Goal: Task Accomplishment & Management: Complete application form

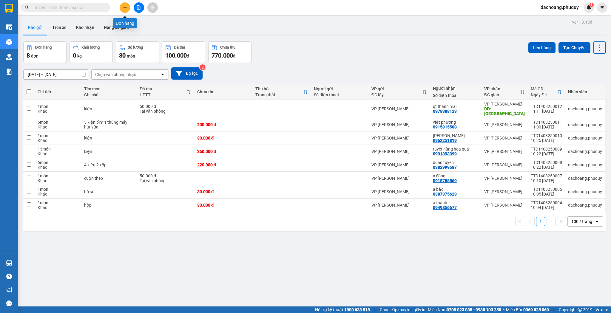
click at [127, 11] on button at bounding box center [125, 7] width 10 height 10
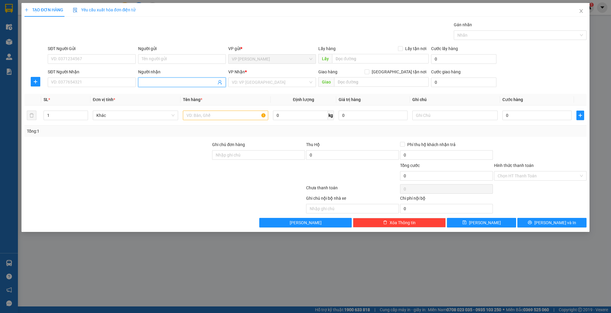
click at [165, 81] on input "Người nhận" at bounding box center [179, 82] width 75 height 7
click at [174, 80] on input "a hoangf" at bounding box center [179, 82] width 75 height 7
type input "a hoàng nhà việt"
click at [64, 115] on input "1" at bounding box center [66, 115] width 44 height 9
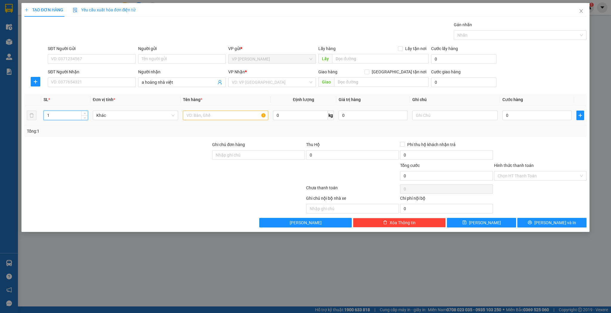
click at [64, 115] on input "1" at bounding box center [66, 115] width 44 height 9
type input "6"
click at [197, 114] on input "text" at bounding box center [225, 116] width 85 height 10
type input "3 cánh 3 bó"
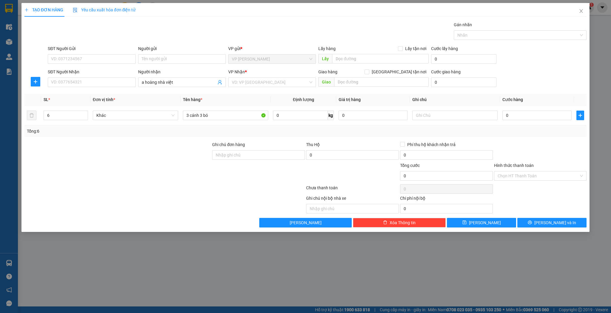
click at [269, 89] on div "VP Nhận * VD: VP [GEOGRAPHIC_DATA]" at bounding box center [272, 79] width 88 height 21
drag, startPoint x: 265, startPoint y: 90, endPoint x: 268, endPoint y: 83, distance: 6.7
click at [266, 90] on div "Transit Pickup Surcharge Ids Transit Deliver Surcharge Ids Transit Deliver Surc…" at bounding box center [305, 124] width 562 height 206
click at [268, 83] on input "search" at bounding box center [270, 82] width 76 height 9
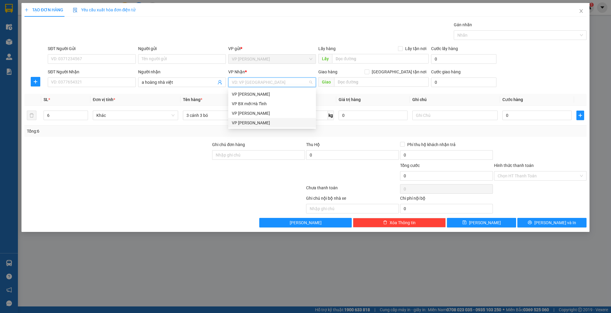
click at [255, 123] on div "VP [PERSON_NAME]" at bounding box center [272, 123] width 81 height 7
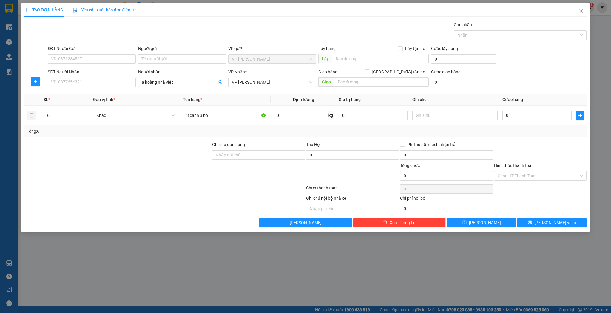
click at [476, 229] on div "TẠO ĐƠN HÀNG Yêu cầu xuất hóa đơn điện tử Transit Pickup Surcharge Ids Transit …" at bounding box center [305, 117] width 568 height 229
drag, startPoint x: 475, startPoint y: 223, endPoint x: 471, endPoint y: 222, distance: 3.5
click at [466, 223] on icon "save" at bounding box center [464, 222] width 4 height 4
type input "1"
click at [167, 83] on input "Người nhận" at bounding box center [179, 82] width 75 height 7
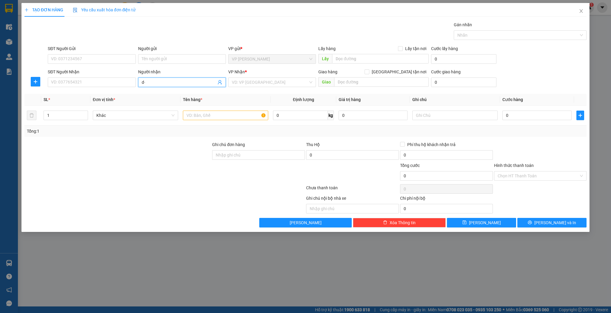
type input "d"
type input "đức việt"
click at [167, 117] on div "đức việt - 0988525150" at bounding box center [182, 113] width 88 height 10
type input "0988525150"
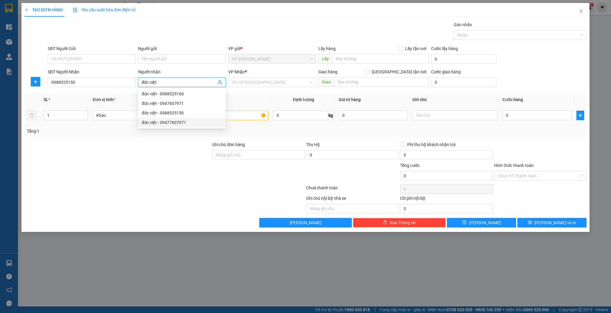
type input "đức việt"
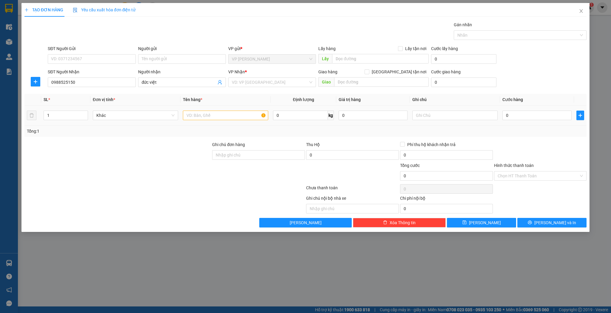
click at [249, 121] on td at bounding box center [225, 116] width 90 height 20
click at [248, 120] on div at bounding box center [225, 115] width 85 height 12
click at [248, 119] on input "text" at bounding box center [225, 116] width 85 height 10
type input "kiện"
click at [522, 123] on td "0" at bounding box center [537, 116] width 74 height 20
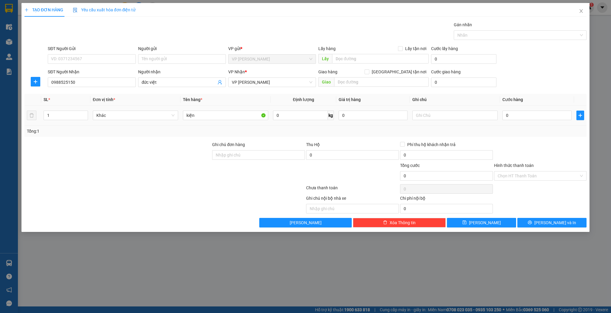
click at [523, 120] on div "0" at bounding box center [536, 115] width 69 height 12
click at [523, 117] on input "0" at bounding box center [536, 116] width 69 height 10
type input "3"
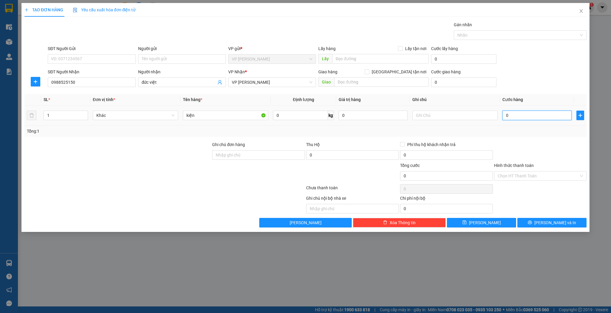
type input "3"
type input "30"
type input "30.000"
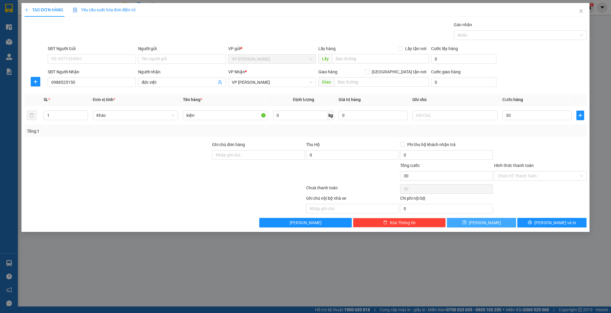
type input "30.000"
click at [466, 224] on icon "save" at bounding box center [464, 223] width 4 height 4
type input "0"
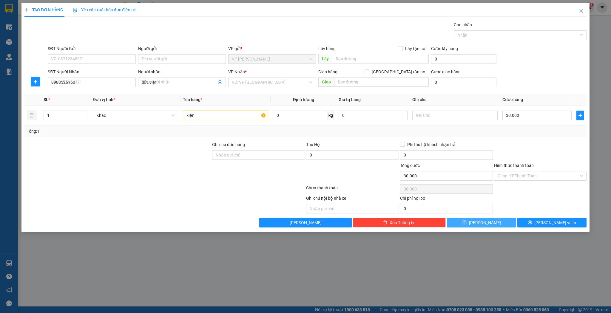
type input "0"
click at [196, 90] on div "Transit Pickup Surcharge Ids Transit Deliver Surcharge Ids Transit Deliver Surc…" at bounding box center [305, 124] width 562 height 206
click at [196, 87] on div "Người nhận Tên người nhận" at bounding box center [182, 79] width 88 height 21
click at [195, 85] on input "Người nhận" at bounding box center [179, 82] width 75 height 7
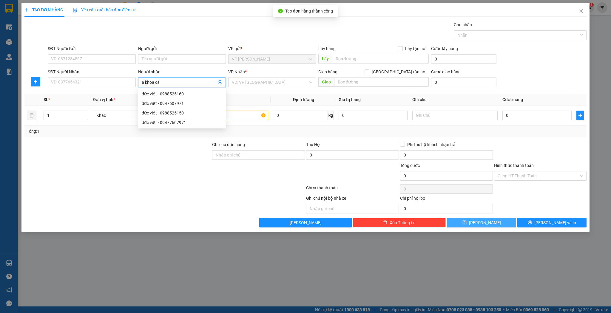
type input "a khoa cày"
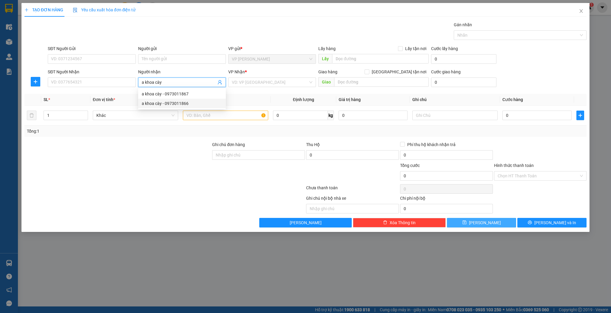
click at [183, 101] on div "a khoa cày - 0973011866" at bounding box center [182, 103] width 81 height 7
type input "0973011866"
type input "a khoa cày"
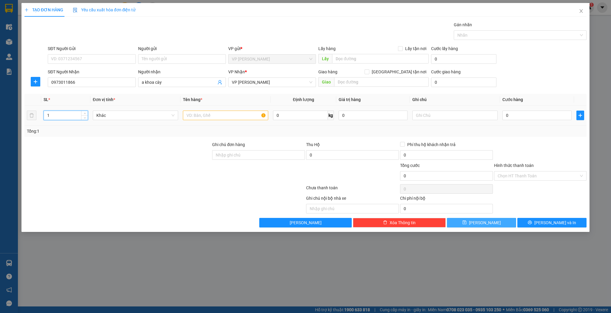
click at [63, 115] on input "1" at bounding box center [66, 115] width 44 height 9
type input "5"
click at [223, 114] on input "text" at bounding box center [225, 116] width 85 height 10
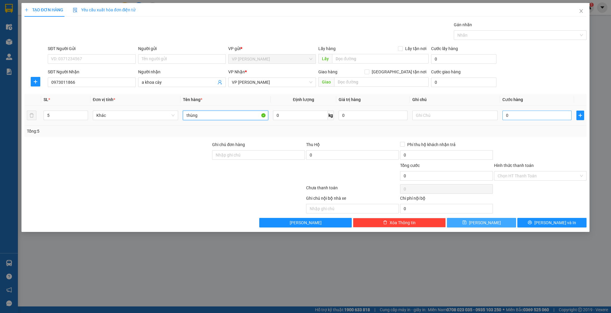
type input "thùng"
click at [513, 117] on input "0" at bounding box center [536, 116] width 69 height 10
type input "2"
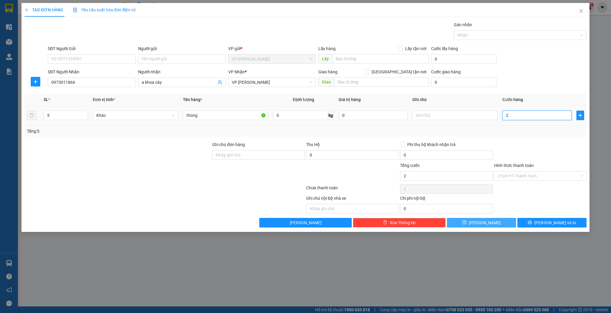
type input "25"
type input "250"
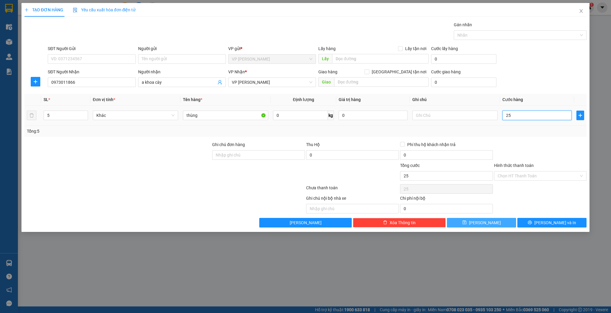
type input "250"
type input "250.000"
click at [468, 224] on button "[PERSON_NAME]" at bounding box center [481, 223] width 69 height 10
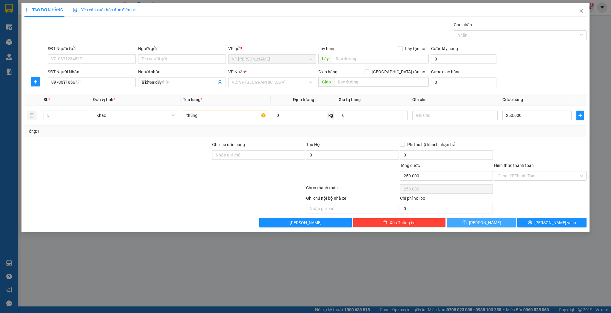
type input "1"
type input "0"
click at [100, 76] on div "SĐT Người Nhận" at bounding box center [92, 73] width 88 height 9
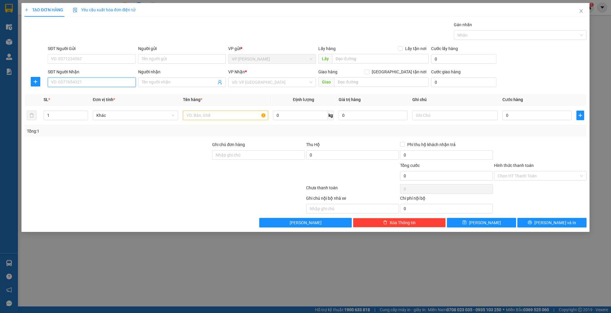
click at [100, 79] on input "SĐT Người Nhận" at bounding box center [92, 83] width 88 height 10
click at [92, 92] on div "0976226066 - [GEOGRAPHIC_DATA]" at bounding box center [91, 94] width 81 height 7
type input "0976226066"
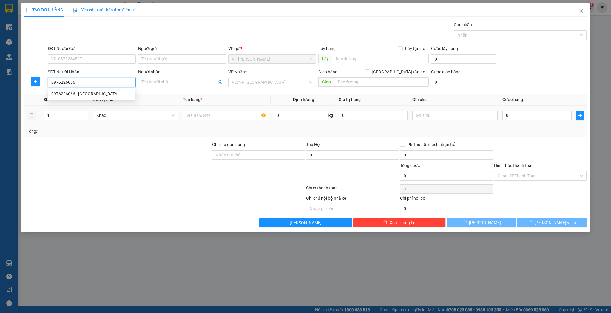
type input "phú an cường"
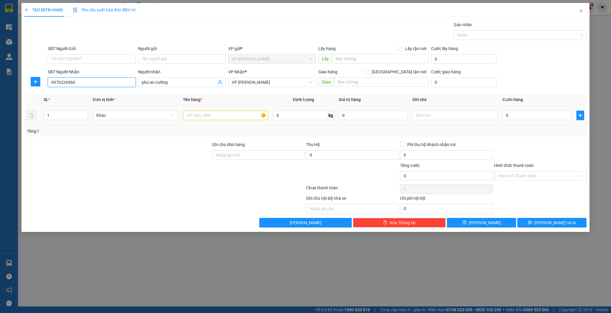
type input "0976226066"
click at [205, 117] on input "text" at bounding box center [225, 116] width 85 height 10
click at [242, 111] on input "kiện" at bounding box center [225, 116] width 85 height 10
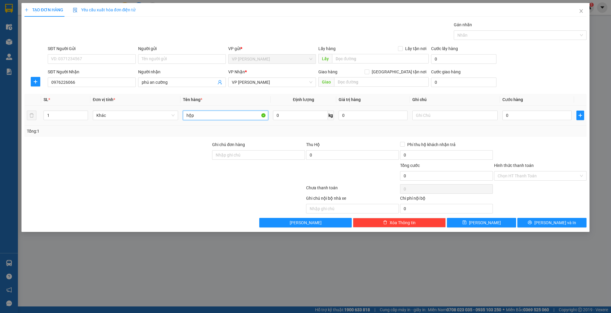
type input "hộp"
drag, startPoint x: 579, startPoint y: 121, endPoint x: 562, endPoint y: 116, distance: 18.2
click at [569, 117] on tr "1 Khác hộp 0 kg 0 0" at bounding box center [305, 116] width 562 height 20
click at [562, 116] on input "0" at bounding box center [536, 116] width 69 height 10
type input "3"
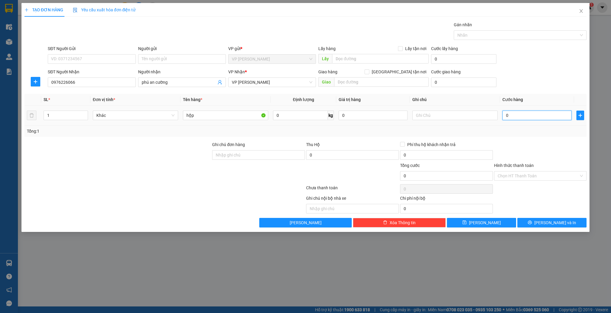
type input "3"
type input "30"
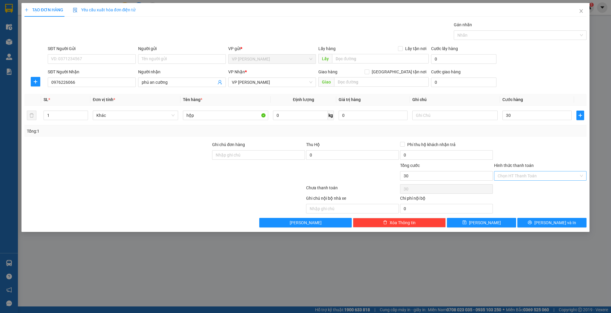
type input "30.000"
click at [532, 174] on input "Hình thức thanh toán" at bounding box center [537, 175] width 81 height 9
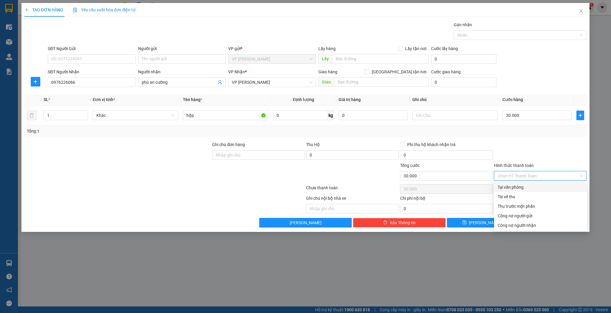
click at [507, 190] on div "Tại văn phòng" at bounding box center [540, 187] width 86 height 7
type input "0"
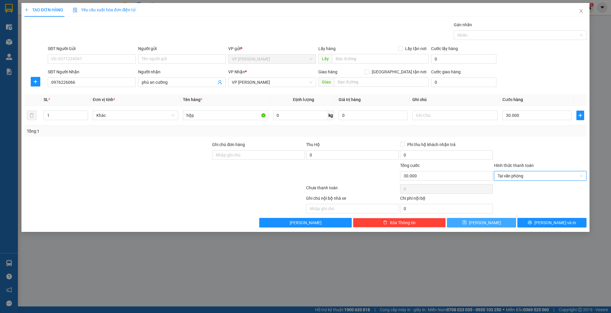
click at [493, 218] on button "[PERSON_NAME]" at bounding box center [481, 223] width 69 height 10
type input "0"
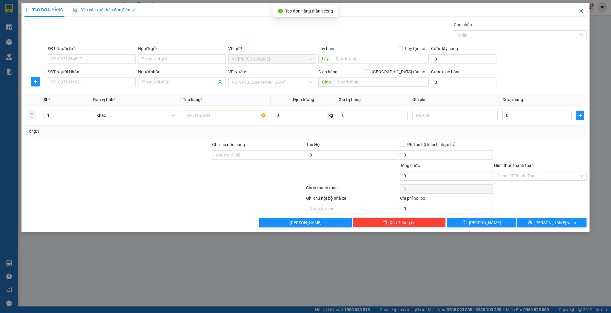
click at [582, 16] on span "Close" at bounding box center [580, 11] width 17 height 17
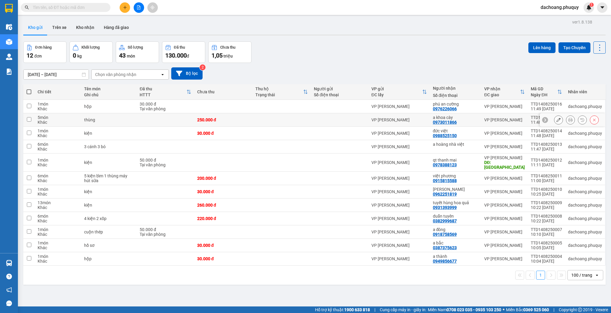
click at [554, 119] on button at bounding box center [558, 120] width 8 height 10
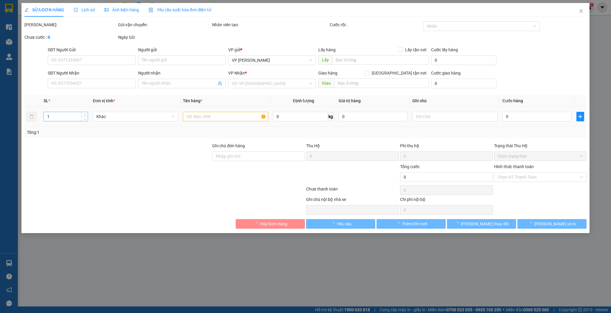
type input "0973011866"
type input "a khoa cày"
type input "250.000"
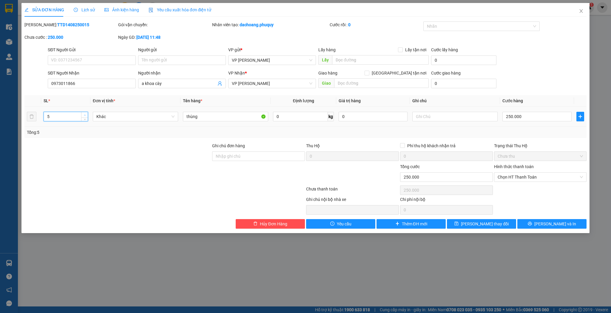
type input "6"
click at [83, 112] on span "Increase Value" at bounding box center [84, 114] width 7 height 5
click at [528, 116] on input "250.000" at bounding box center [536, 117] width 69 height 10
type input "3"
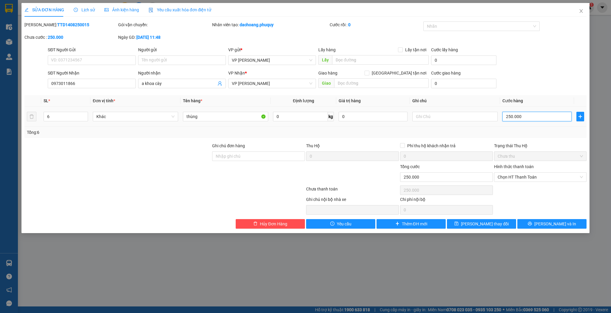
type input "3"
type input "30"
type input "300"
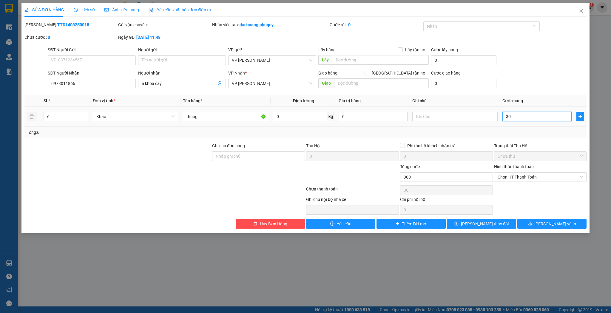
type input "300"
type input "300.000"
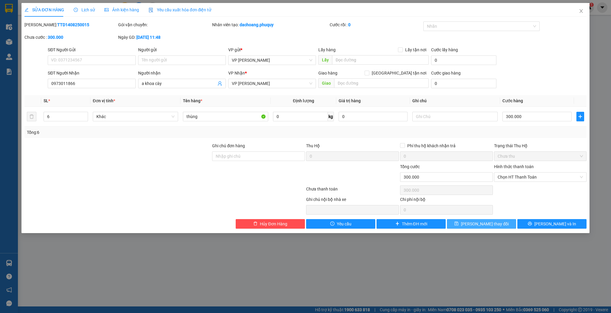
click at [490, 222] on span "[PERSON_NAME] thay đổi" at bounding box center [485, 224] width 48 height 7
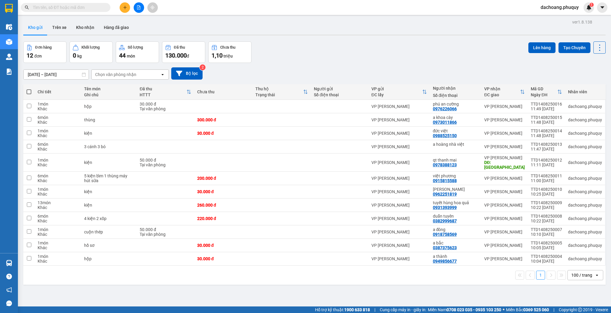
click at [129, 8] on button at bounding box center [125, 7] width 10 height 10
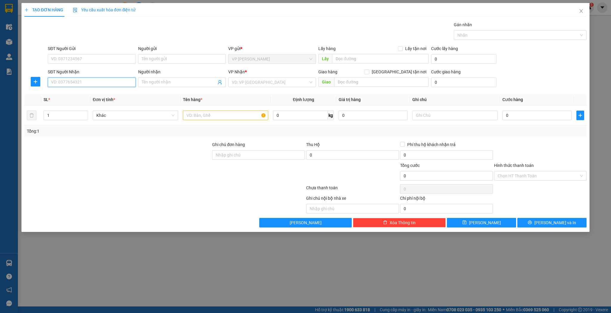
click at [89, 81] on input "SĐT Người Nhận" at bounding box center [92, 83] width 88 height 10
click at [80, 80] on input "2288" at bounding box center [92, 83] width 88 height 10
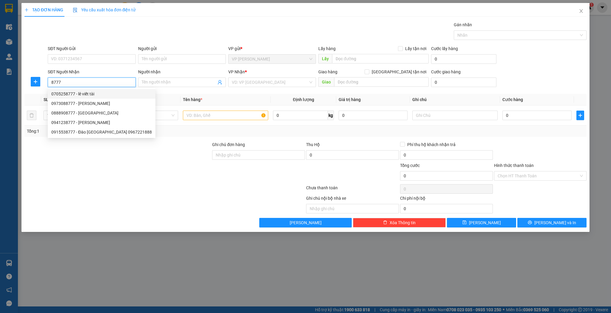
click at [75, 86] on input "8777" at bounding box center [92, 83] width 88 height 10
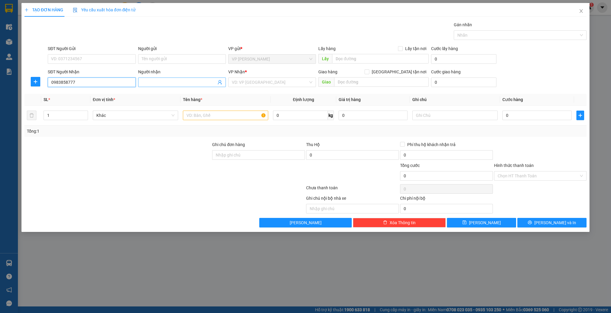
type input "0983858777"
click at [163, 80] on input "Người nhận" at bounding box center [179, 82] width 75 height 7
type input "cẩm trang"
drag, startPoint x: 292, startPoint y: 81, endPoint x: 289, endPoint y: 80, distance: 3.3
click at [290, 80] on input "search" at bounding box center [270, 82] width 76 height 9
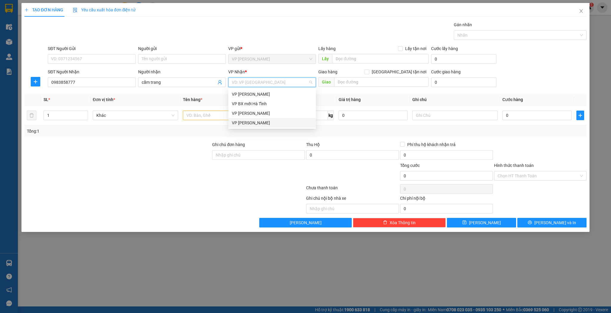
click at [254, 118] on div "VP [PERSON_NAME]" at bounding box center [272, 123] width 88 height 10
drag, startPoint x: 207, startPoint y: 114, endPoint x: 208, endPoint y: 108, distance: 5.4
click at [208, 113] on input "text" at bounding box center [225, 116] width 85 height 10
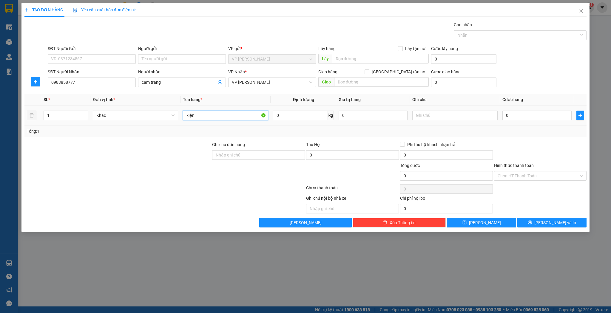
type input "kiện"
click at [504, 109] on div "0" at bounding box center [536, 115] width 69 height 12
click at [514, 117] on input "0" at bounding box center [536, 116] width 69 height 10
type input "3"
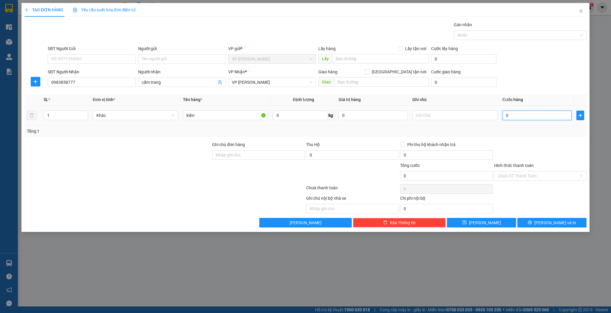
type input "3"
type input "30"
type input "30.000"
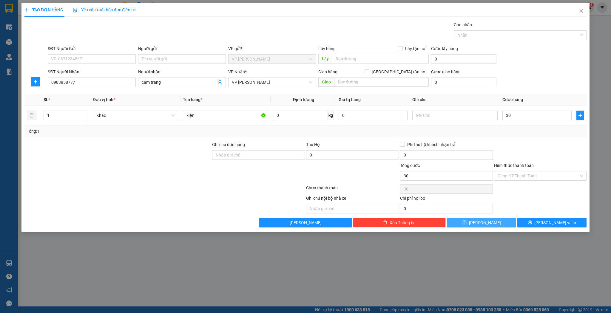
type input "30.000"
click at [499, 222] on button "[PERSON_NAME]" at bounding box center [481, 223] width 69 height 10
type input "0"
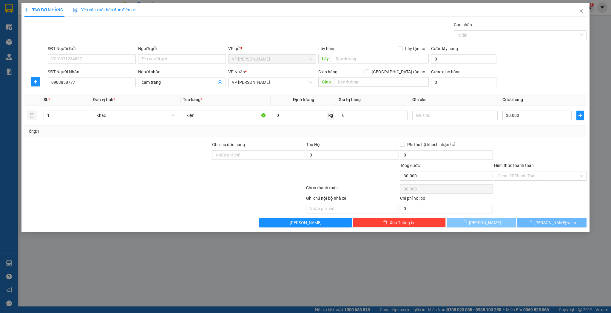
type input "0"
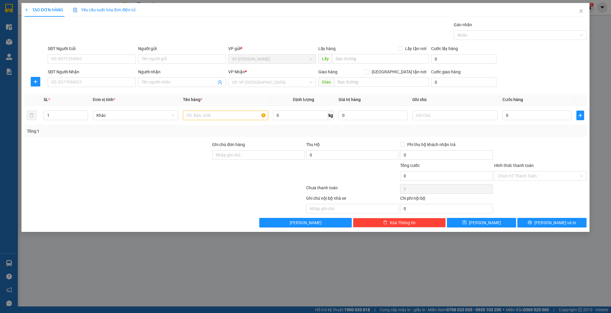
click at [177, 74] on div "Người nhận" at bounding box center [182, 72] width 88 height 7
click at [177, 79] on input "Người nhận" at bounding box center [179, 82] width 75 height 7
click at [174, 85] on span at bounding box center [182, 83] width 88 height 10
click at [175, 84] on input "Người nhận" at bounding box center [179, 82] width 75 height 7
click at [175, 83] on input "Người nhận" at bounding box center [179, 82] width 75 height 7
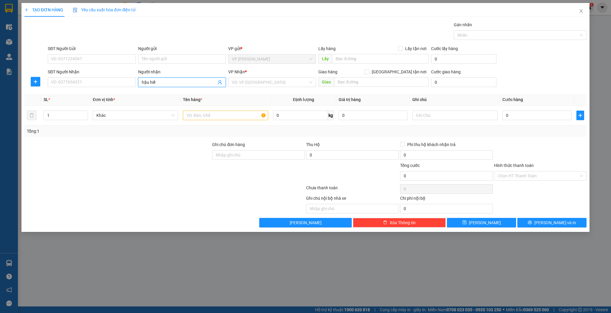
type input "hậu hiếu"
click at [166, 93] on div "hậu hiếu - 0702790278" at bounding box center [182, 94] width 81 height 7
type input "0702790278"
type input "hậu hiếu"
click at [215, 118] on input "text" at bounding box center [225, 116] width 85 height 10
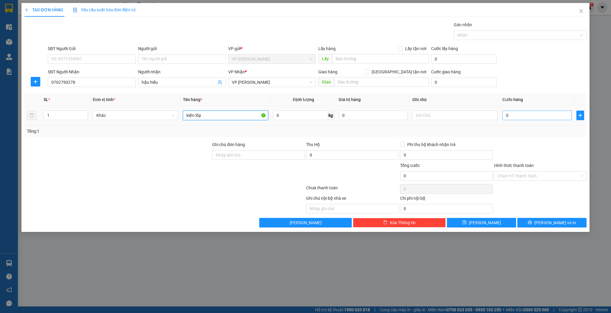
type input "kiện lốp"
click at [540, 116] on input "0" at bounding box center [536, 116] width 69 height 10
type input "5"
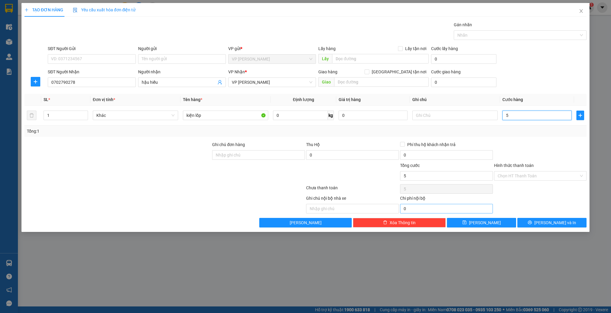
type input "50"
type input "50.000"
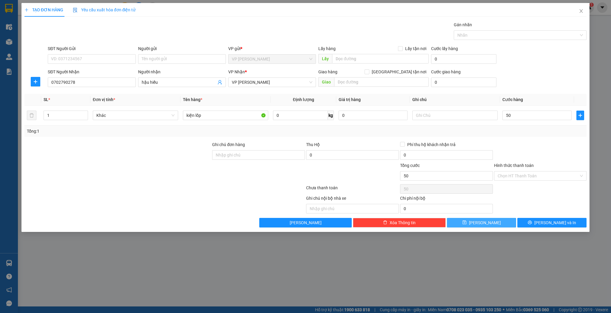
type input "50.000"
click at [484, 221] on span "[PERSON_NAME]" at bounding box center [485, 222] width 32 height 7
type input "0"
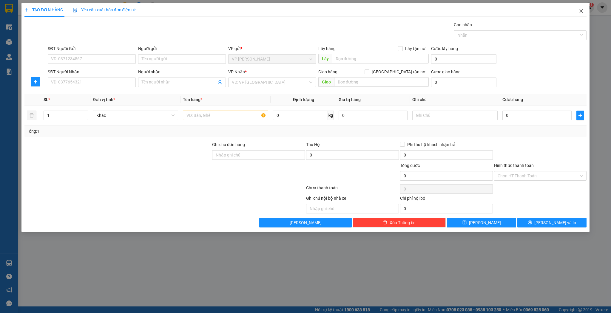
click at [572, 16] on span "Close" at bounding box center [580, 11] width 17 height 17
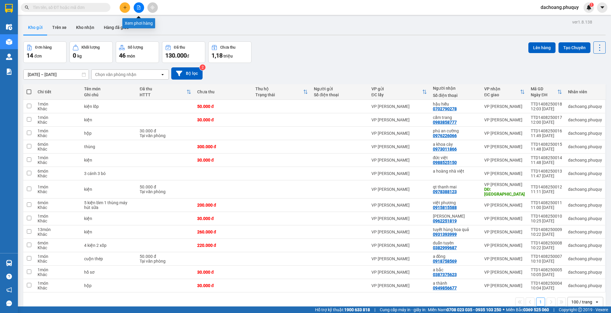
click at [129, 7] on button at bounding box center [125, 7] width 10 height 10
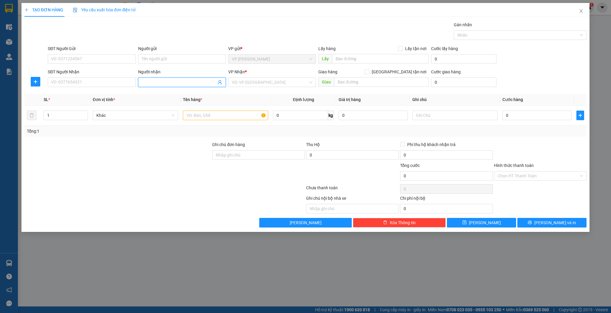
click at [180, 78] on span at bounding box center [182, 83] width 88 height 10
type input "[PERSON_NAME]"
click at [174, 104] on div "[PERSON_NAME] - 0985165965" at bounding box center [182, 103] width 81 height 7
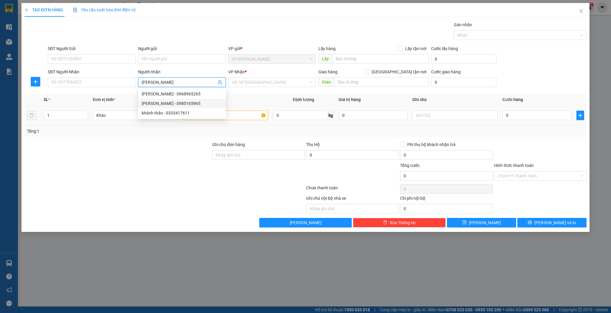
type input "0985165965"
type input "[PERSON_NAME]"
click at [58, 113] on input "1" at bounding box center [66, 115] width 44 height 9
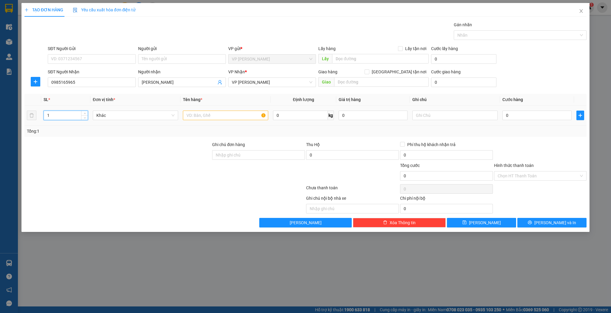
click at [58, 113] on input "1" at bounding box center [66, 115] width 44 height 9
type input "2"
click at [276, 108] on td "0 kg" at bounding box center [303, 116] width 66 height 20
click at [242, 112] on input "text" at bounding box center [225, 116] width 85 height 10
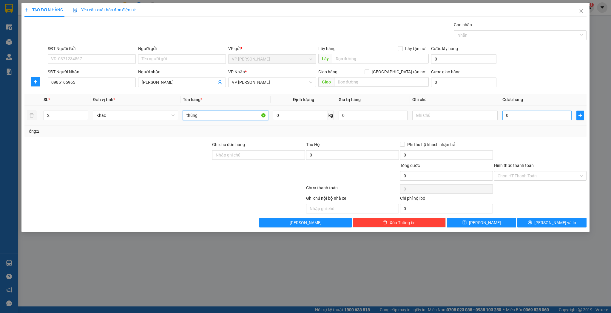
type input "thùng"
click at [537, 114] on input "0" at bounding box center [536, 116] width 69 height 10
type input "1"
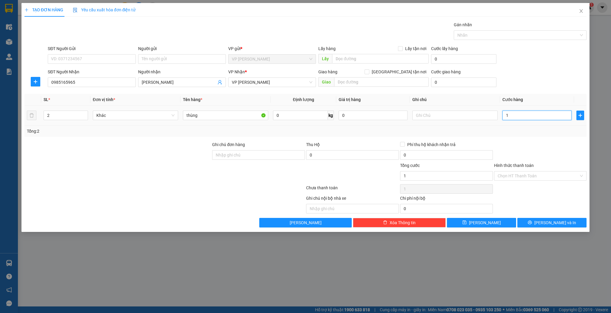
type input "10"
type input "100"
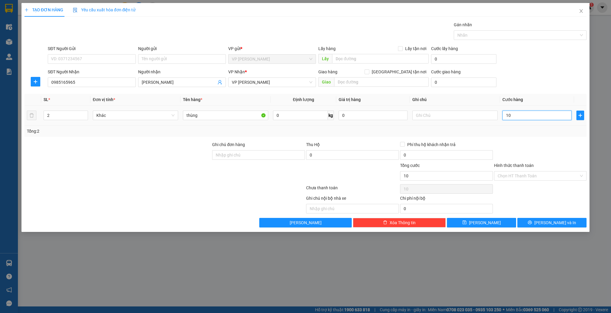
type input "100"
type input "100.000"
click at [458, 219] on button "[PERSON_NAME]" at bounding box center [481, 223] width 69 height 10
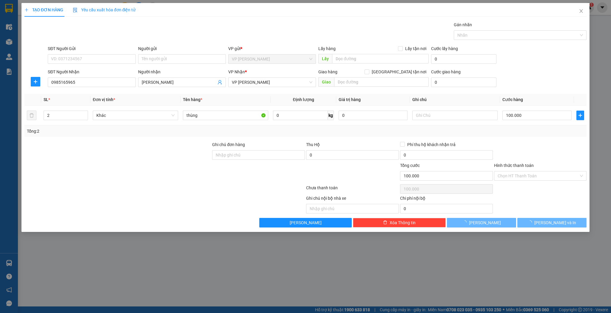
type input "1"
type input "0"
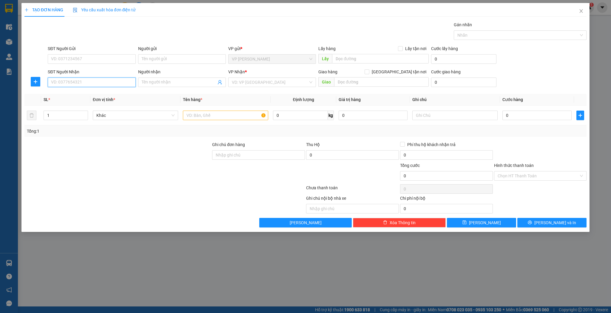
click at [72, 83] on input "SĐT Người Nhận" at bounding box center [92, 83] width 88 height 10
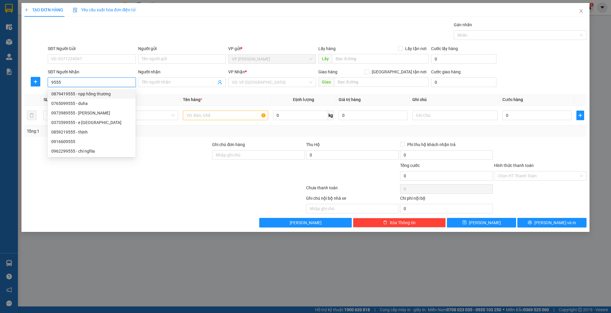
click at [94, 93] on div "0879419555 - npp hồng thương" at bounding box center [91, 94] width 81 height 7
type input "0879419555"
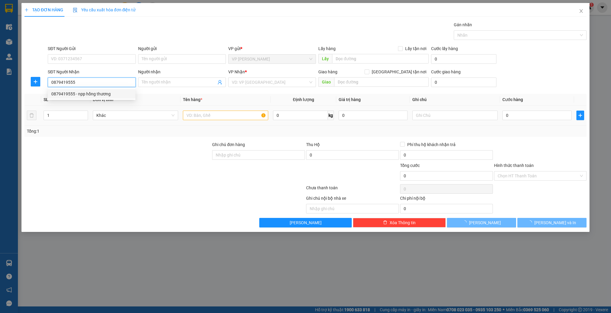
type input "npp hồng thương"
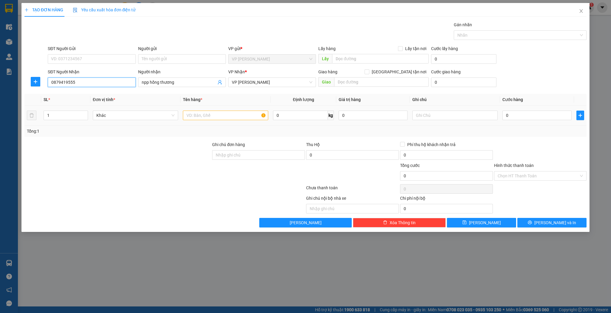
type input "0879419555"
click at [208, 116] on input "text" at bounding box center [225, 116] width 85 height 10
type input "thùng"
click at [535, 114] on input "0" at bounding box center [536, 116] width 69 height 10
type input "3"
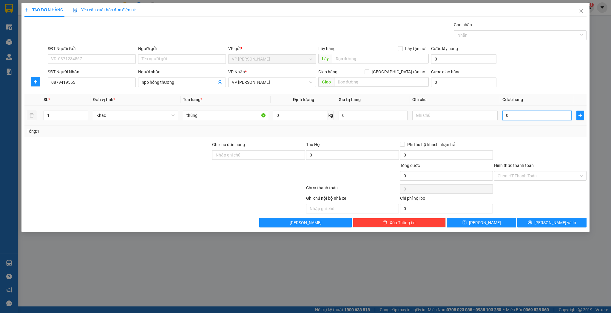
type input "3"
type input "30"
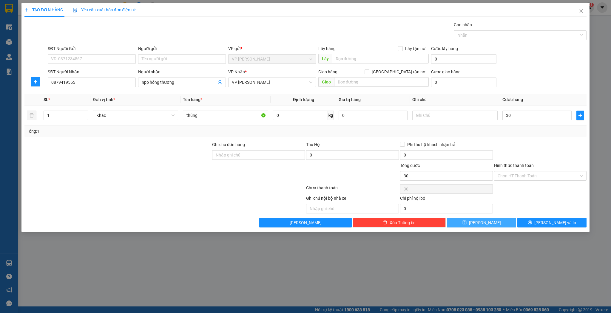
type input "30.000"
click at [497, 218] on button "[PERSON_NAME]" at bounding box center [481, 223] width 69 height 10
type input "0"
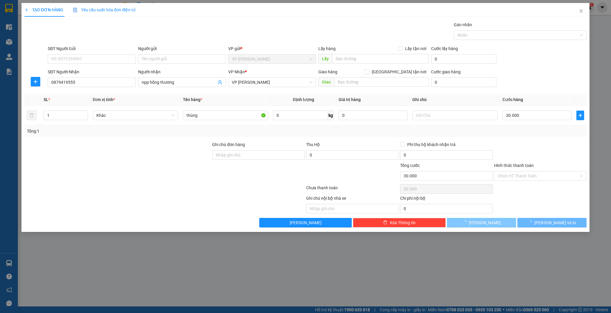
type input "0"
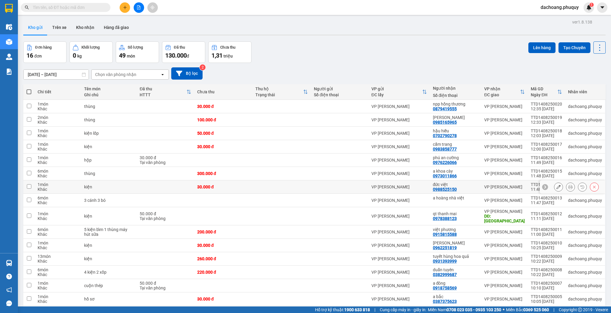
click at [554, 185] on button at bounding box center [558, 187] width 8 height 10
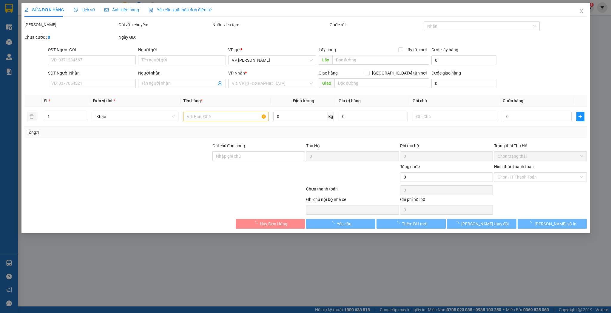
type input "0988525150"
type input "đức việt"
type input "30.000"
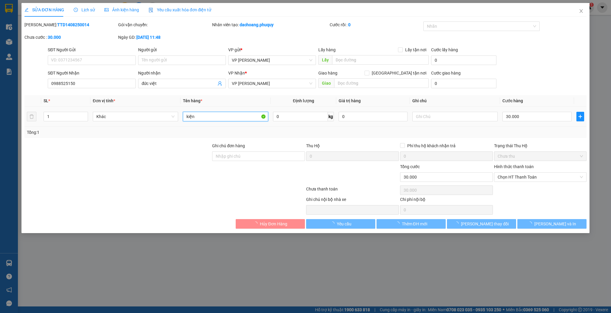
click at [215, 120] on input "kiện" at bounding box center [225, 117] width 85 height 10
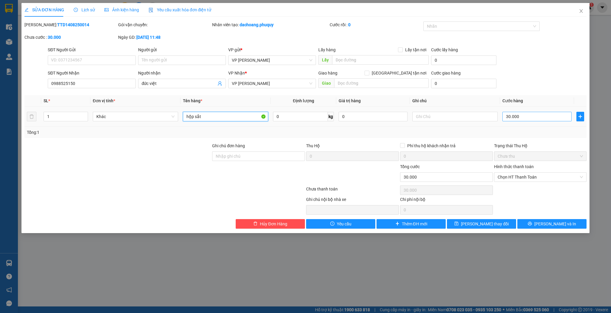
type input "hộp sắt"
click at [543, 118] on input "30.000" at bounding box center [536, 117] width 69 height 10
type input "4"
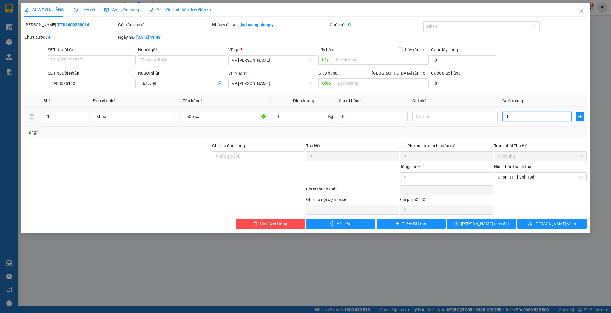
type input "40"
type input "40.000"
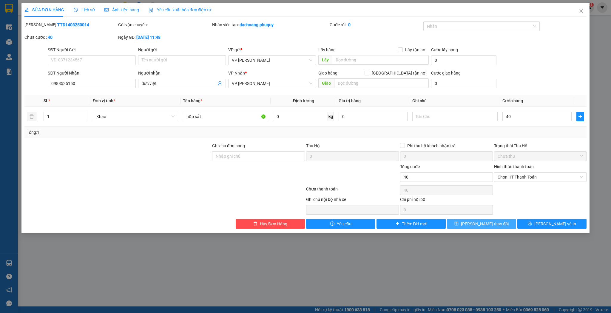
type input "40.000"
click at [493, 228] on button "[PERSON_NAME] thay đổi" at bounding box center [481, 224] width 69 height 10
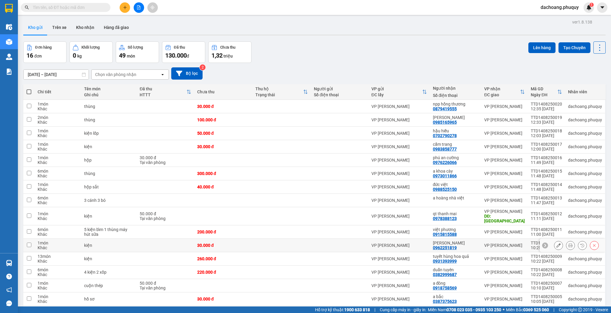
scroll to position [31, 0]
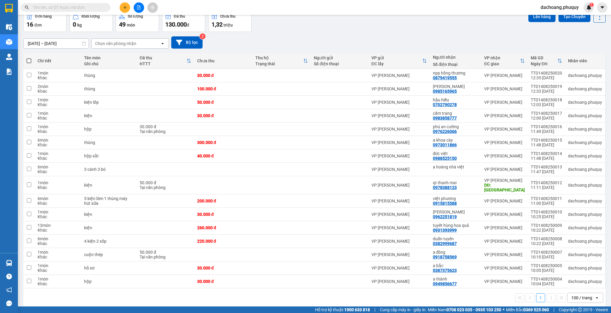
click at [23, 60] on div "ver 1.8.138 Kho gửi Trên xe Kho nhận Hàng đã giao Đơn hàng 16 đơn Khối lượng 0 …" at bounding box center [314, 148] width 587 height 323
click at [27, 60] on span at bounding box center [29, 60] width 5 height 5
click at [29, 58] on input "checkbox" at bounding box center [29, 58] width 0 height 0
checkbox input "true"
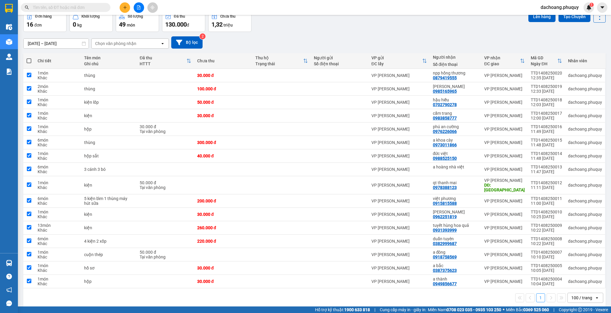
checkbox input "true"
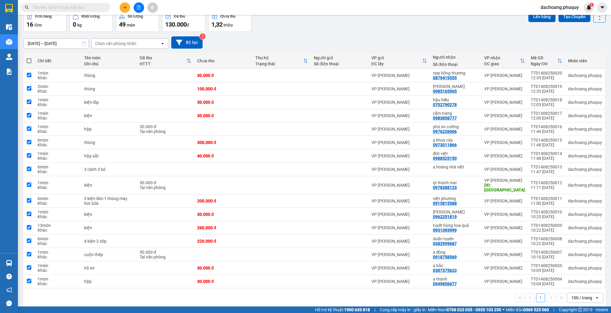
checkbox input "true"
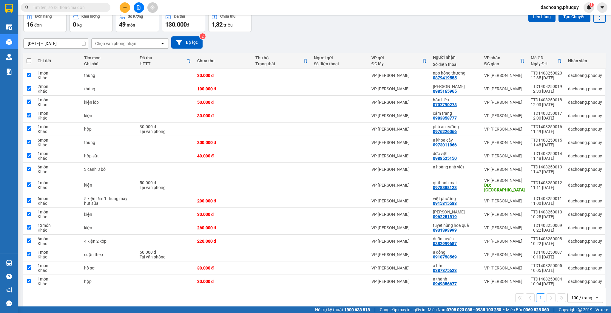
checkbox input "true"
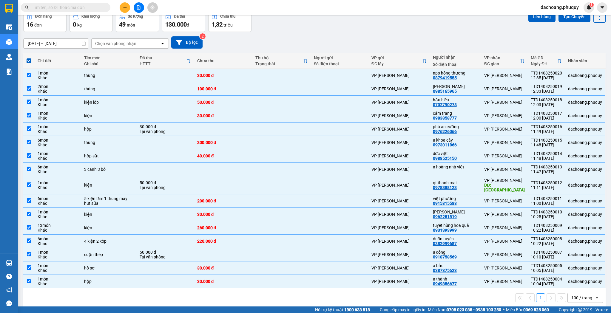
scroll to position [0, 0]
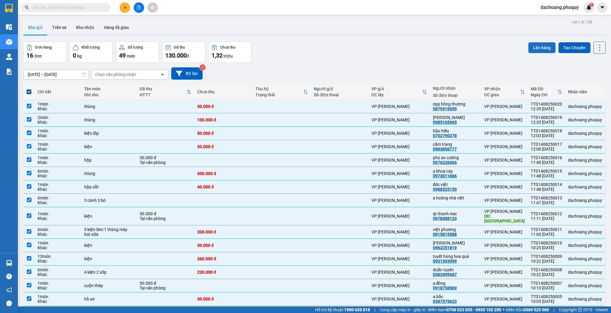
click at [550, 42] on button "Lên hàng" at bounding box center [541, 47] width 27 height 11
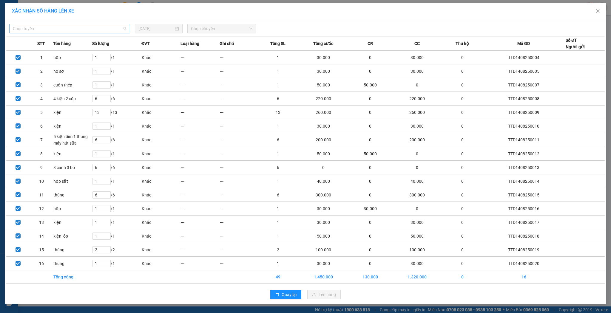
click at [105, 29] on span "Chọn tuyến" at bounding box center [70, 28] width 114 height 9
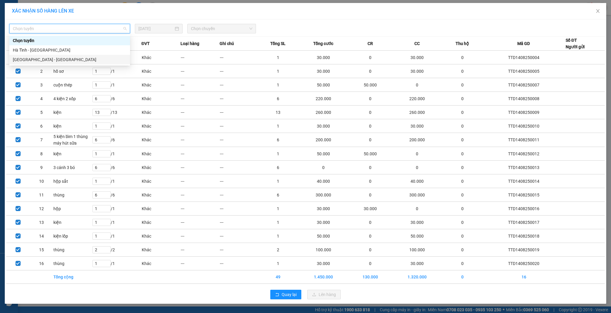
click at [59, 58] on div "[GEOGRAPHIC_DATA] - [GEOGRAPHIC_DATA]" at bounding box center [70, 59] width 114 height 7
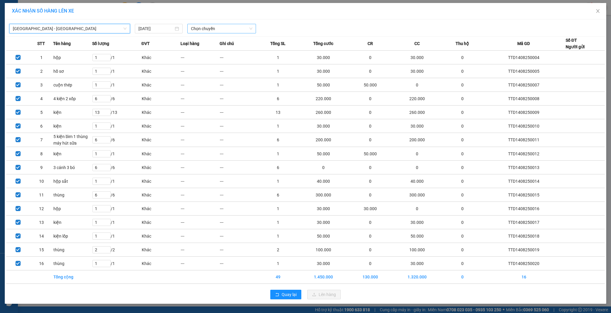
click at [214, 25] on span "Chọn chuyến" at bounding box center [221, 28] width 61 height 9
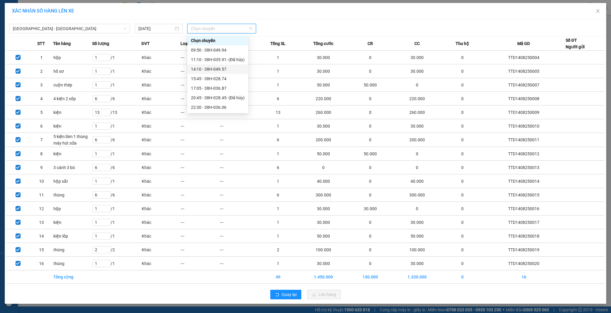
click at [221, 70] on div "14:10 - 38H-049.57" at bounding box center [218, 69] width 54 height 7
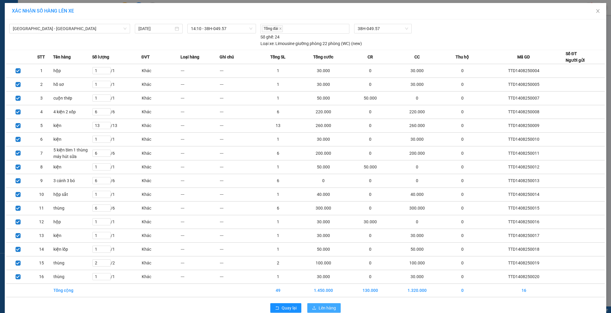
click at [321, 308] on span "Lên hàng" at bounding box center [326, 308] width 17 height 7
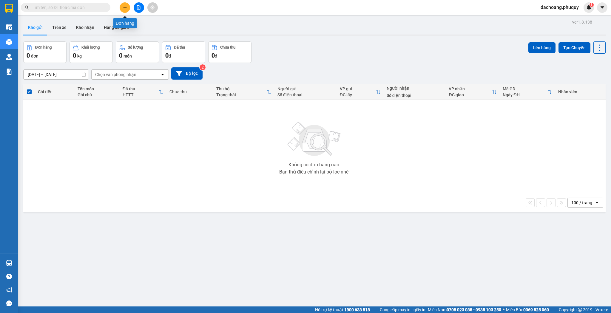
click at [125, 5] on icon "plus" at bounding box center [125, 7] width 4 height 4
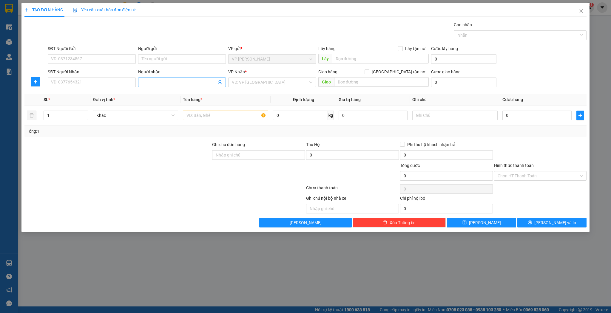
click at [190, 83] on input "Người nhận" at bounding box center [179, 82] width 75 height 7
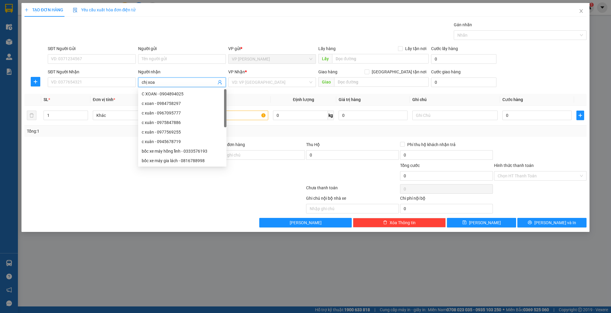
type input "chị xoan"
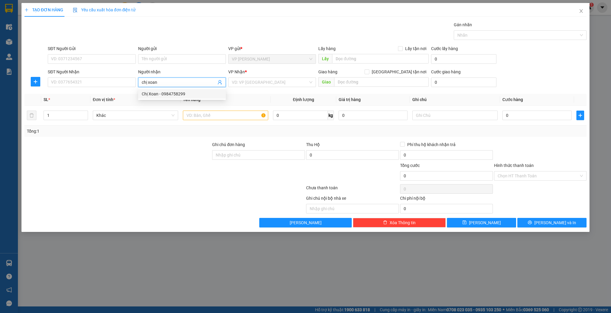
click at [174, 91] on div "Chị Xoan - 0984758299" at bounding box center [182, 94] width 81 height 7
type input "0984758299"
type input "Chị Xoan"
click at [56, 115] on input "1" at bounding box center [66, 115] width 44 height 9
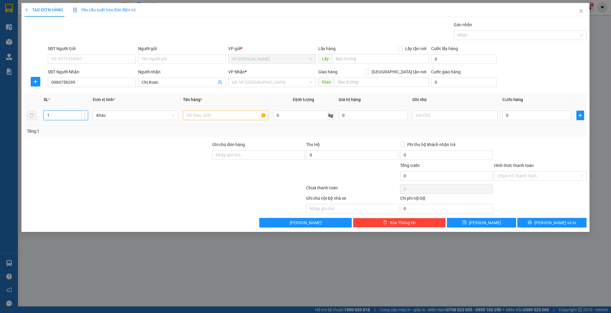
click at [56, 115] on input "1" at bounding box center [66, 115] width 44 height 9
type input "3"
click at [215, 126] on div "Tổng: 3" at bounding box center [305, 131] width 562 height 11
click at [220, 117] on input "text" at bounding box center [225, 116] width 85 height 10
click at [537, 111] on input "0" at bounding box center [536, 116] width 69 height 10
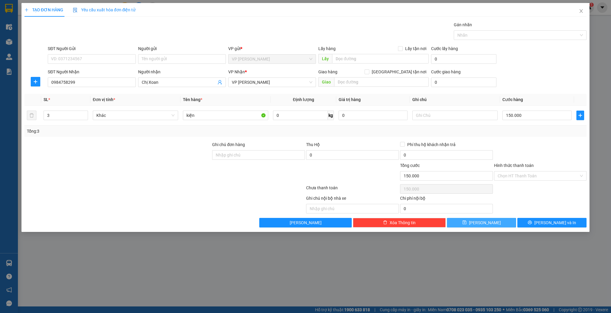
click at [491, 224] on button "[PERSON_NAME]" at bounding box center [481, 223] width 69 height 10
click at [578, 10] on icon "close" at bounding box center [580, 11] width 5 height 5
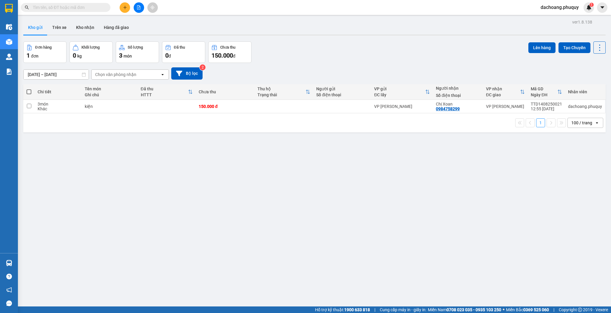
click at [122, 7] on button at bounding box center [125, 7] width 10 height 10
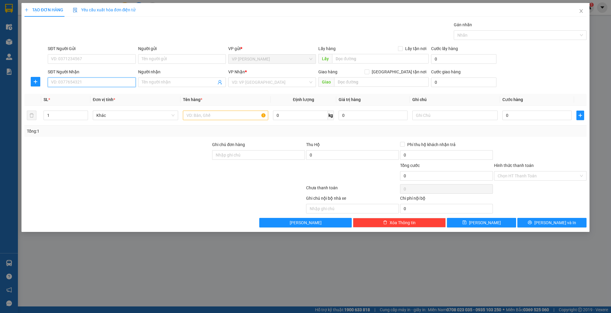
click at [96, 85] on input "SĐT Người Nhận" at bounding box center [92, 83] width 88 height 10
click at [157, 82] on input "Người nhận" at bounding box center [179, 82] width 75 height 7
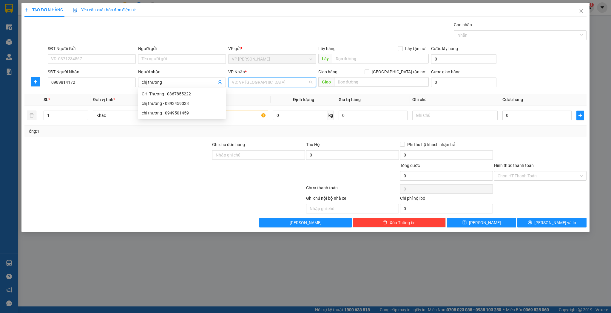
click at [248, 78] on input "search" at bounding box center [270, 82] width 76 height 9
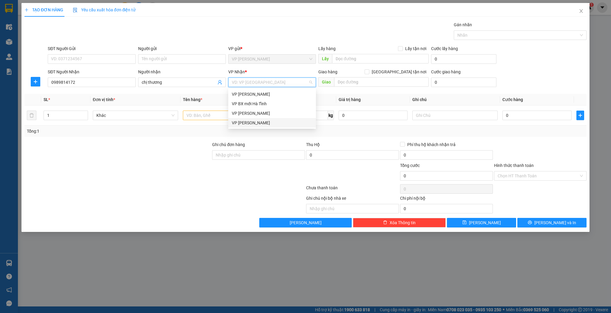
click at [240, 122] on div "VP [PERSON_NAME]" at bounding box center [272, 123] width 81 height 7
click at [214, 113] on input "text" at bounding box center [225, 116] width 85 height 10
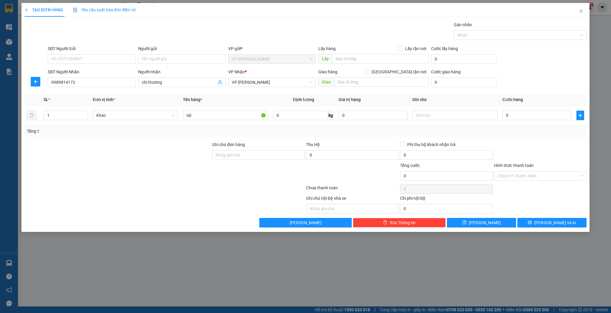
click at [520, 103] on th "Cước hàng" at bounding box center [537, 100] width 74 height 12
click at [521, 109] on div "0" at bounding box center [536, 115] width 69 height 12
click at [521, 111] on input "0" at bounding box center [536, 116] width 69 height 10
click at [497, 222] on button "[PERSON_NAME]" at bounding box center [481, 223] width 69 height 10
click at [582, 16] on span "Close" at bounding box center [580, 11] width 17 height 17
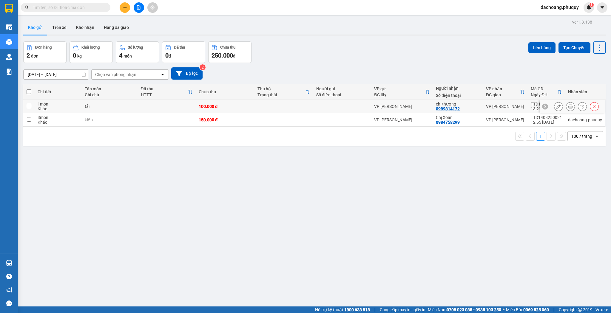
click at [566, 107] on button at bounding box center [570, 106] width 8 height 10
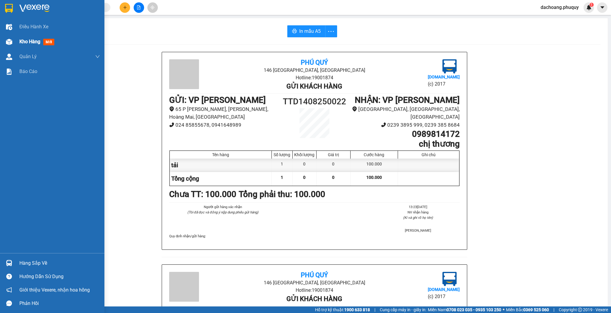
click at [7, 39] on img at bounding box center [9, 42] width 6 height 6
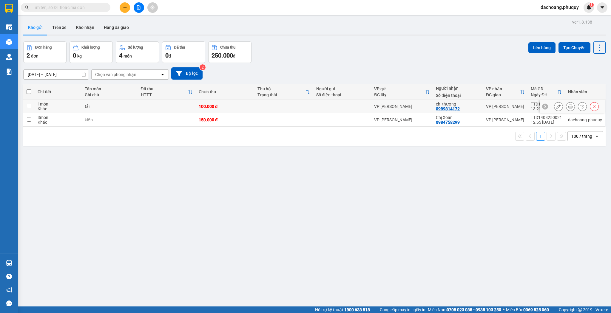
click at [550, 106] on div at bounding box center [572, 106] width 66 height 13
click at [556, 107] on icon at bounding box center [558, 106] width 4 height 4
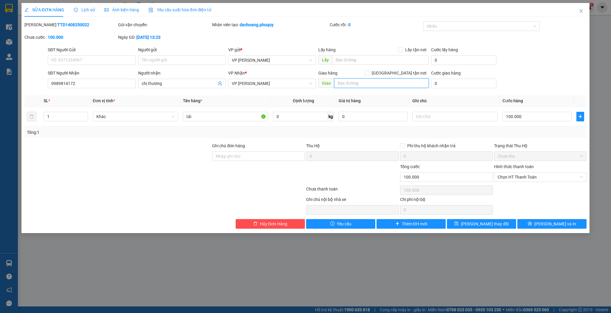
click at [358, 85] on input "text" at bounding box center [381, 83] width 95 height 10
click at [488, 225] on span "[PERSON_NAME] thay đổi" at bounding box center [485, 224] width 48 height 7
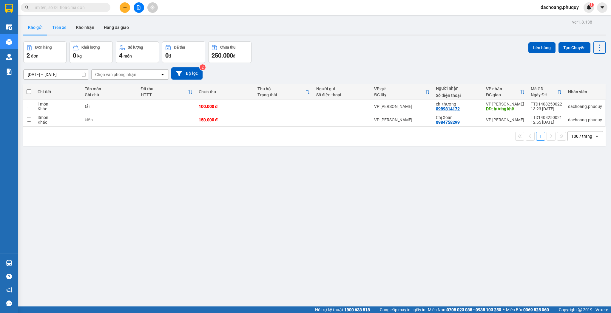
click at [51, 21] on button "Trên xe" at bounding box center [59, 27] width 24 height 14
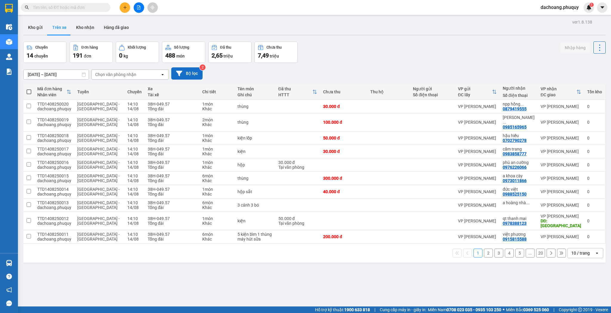
click at [185, 77] on button "Bộ lọc" at bounding box center [186, 73] width 31 height 12
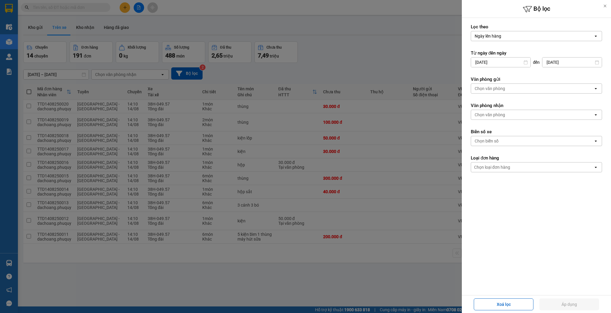
click at [493, 86] on div "Chọn văn phòng" at bounding box center [489, 89] width 30 height 6
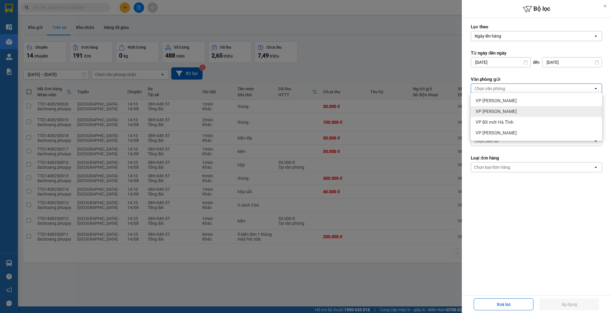
click at [506, 111] on span "VP [PERSON_NAME]" at bounding box center [495, 112] width 41 height 6
click at [430, 66] on div at bounding box center [305, 156] width 611 height 313
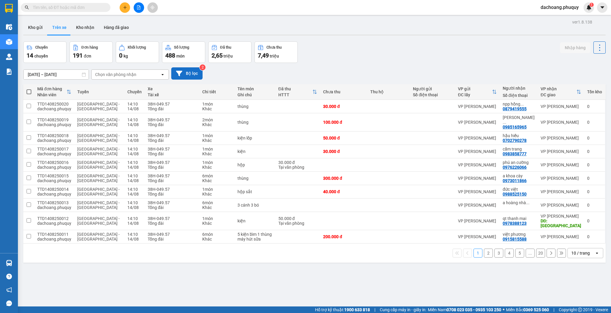
click at [191, 74] on button "Bộ lọc" at bounding box center [186, 73] width 31 height 12
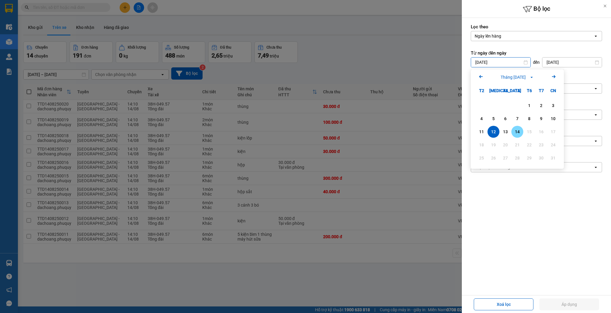
click at [514, 132] on div "14" at bounding box center [517, 131] width 8 height 7
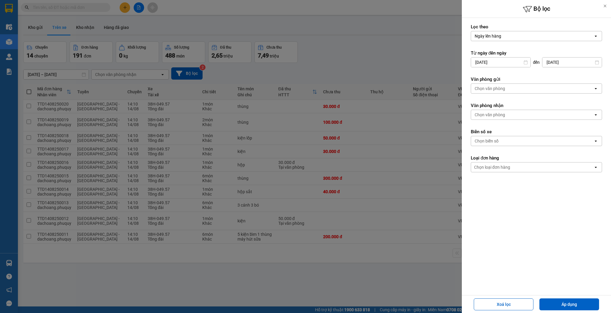
click at [504, 93] on form "Lọc theo Ngày lên hàng open Từ ngày đến [DATE] Press the down arrow key to inte…" at bounding box center [536, 125] width 131 height 202
click at [504, 89] on div "Chọn văn phòng" at bounding box center [532, 89] width 122 height 10
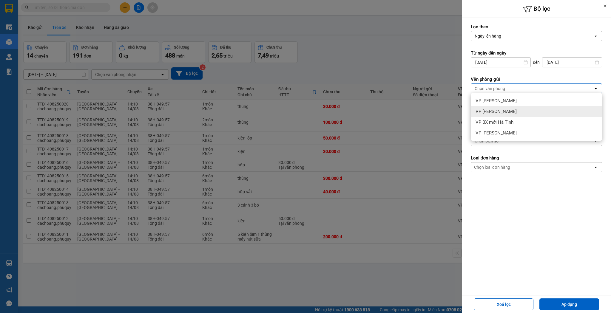
click at [499, 110] on span "VP [PERSON_NAME]" at bounding box center [495, 112] width 41 height 6
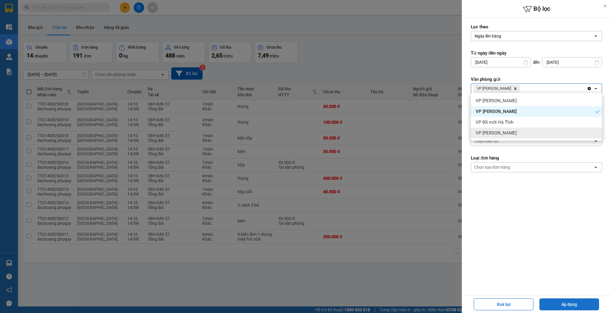
drag, startPoint x: 567, startPoint y: 301, endPoint x: 564, endPoint y: 298, distance: 4.5
click at [567, 301] on button "Áp dụng" at bounding box center [569, 304] width 60 height 12
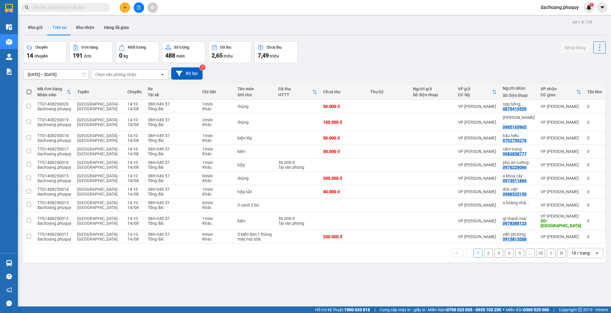
click at [571, 250] on div "10 / trang" at bounding box center [580, 253] width 18 height 6
click at [583, 234] on div "100 / trang" at bounding box center [582, 230] width 36 height 11
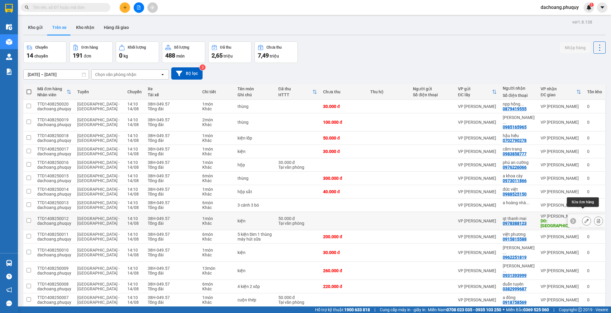
click at [584, 219] on icon at bounding box center [586, 221] width 4 height 4
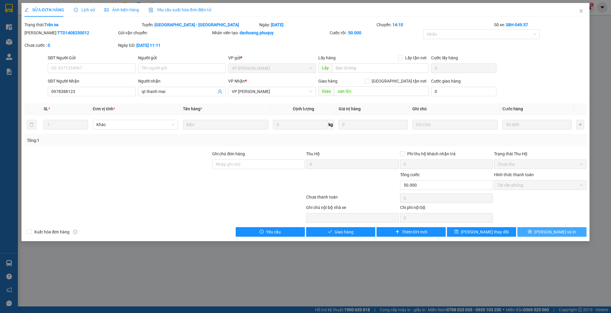
click at [562, 231] on span "[PERSON_NAME] và In" at bounding box center [555, 232] width 42 height 7
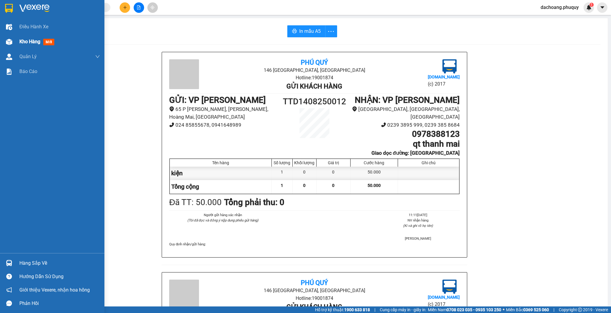
click at [7, 44] on img at bounding box center [9, 42] width 6 height 6
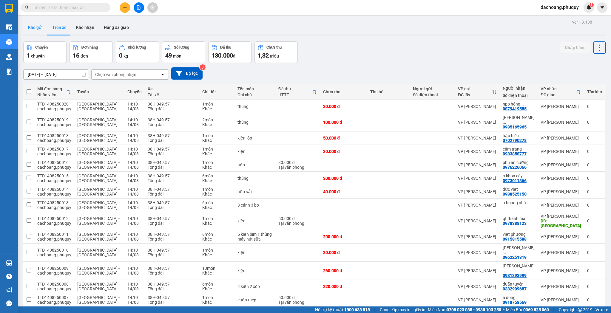
click at [42, 28] on button "Kho gửi" at bounding box center [35, 27] width 24 height 14
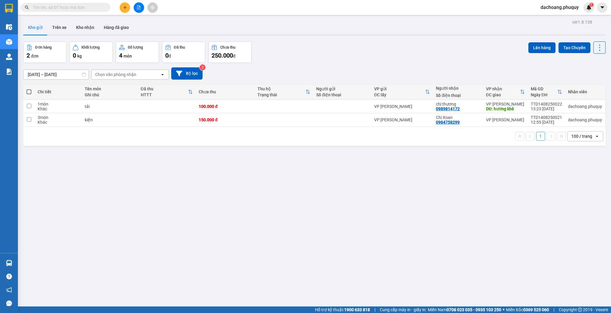
click at [126, 7] on icon "plus" at bounding box center [125, 7] width 4 height 4
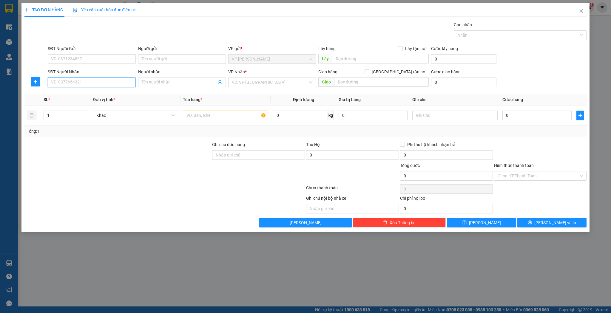
click at [102, 83] on input "SĐT Người Nhận" at bounding box center [92, 83] width 88 height 10
click at [83, 103] on div "0977997697 - [GEOGRAPHIC_DATA]" at bounding box center [91, 103] width 81 height 7
click at [86, 113] on span "up" at bounding box center [85, 114] width 4 height 4
click at [85, 114] on icon "up" at bounding box center [85, 114] width 2 height 2
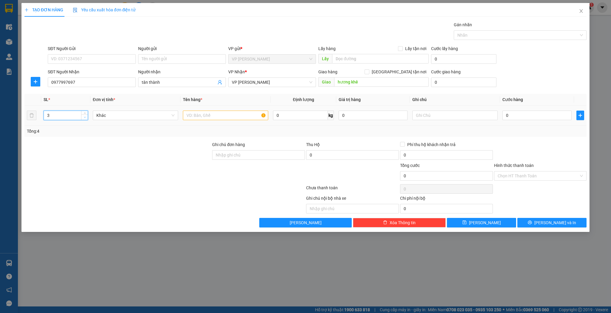
click at [84, 117] on icon "down" at bounding box center [85, 117] width 2 height 2
click at [188, 114] on input "text" at bounding box center [225, 116] width 85 height 10
click at [471, 220] on button "[PERSON_NAME]" at bounding box center [481, 223] width 69 height 10
click at [150, 79] on input "Người nhận" at bounding box center [179, 82] width 75 height 7
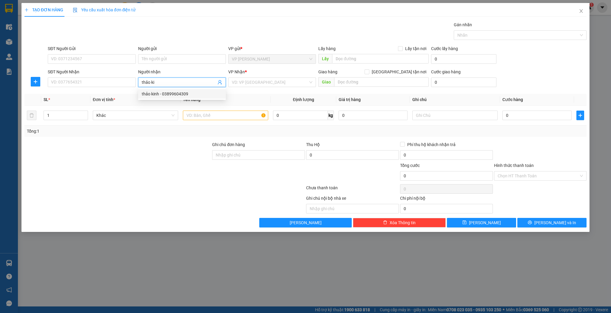
click at [163, 94] on div "thảo kinh - 03899604309" at bounding box center [182, 94] width 81 height 7
click at [181, 114] on div "thảo kính - 0389604309" at bounding box center [182, 113] width 81 height 7
click at [195, 114] on input "text" at bounding box center [225, 116] width 85 height 10
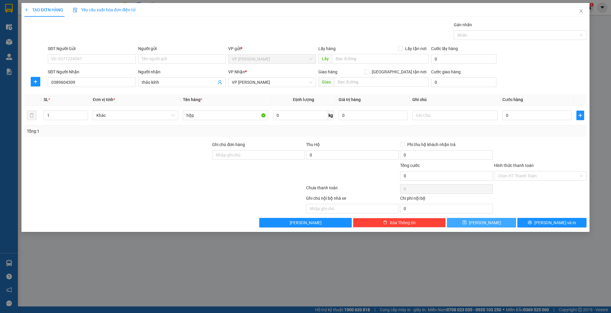
click at [459, 221] on button "[PERSON_NAME]" at bounding box center [481, 223] width 69 height 10
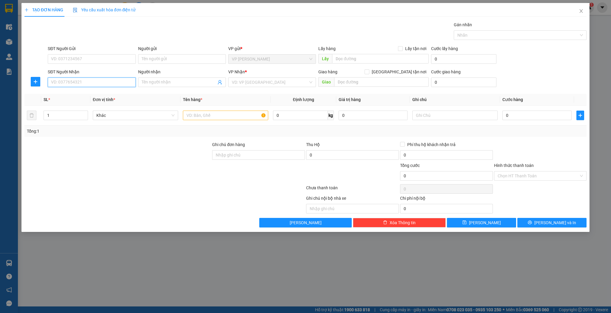
click at [69, 82] on input "SĐT Người Nhận" at bounding box center [92, 83] width 88 height 10
click at [81, 94] on div "0947969789 - anh hoàng thạch kênh" at bounding box center [92, 94] width 83 height 7
click at [202, 113] on input "text" at bounding box center [225, 116] width 85 height 10
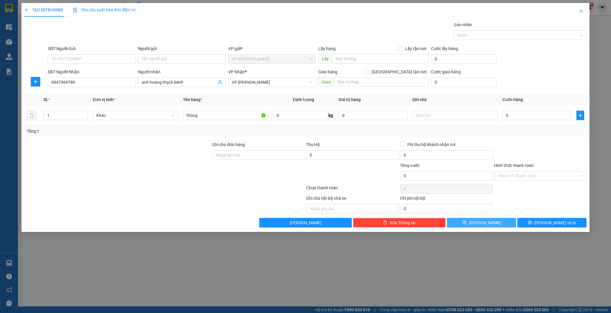
click at [487, 224] on span "[PERSON_NAME]" at bounding box center [485, 222] width 32 height 7
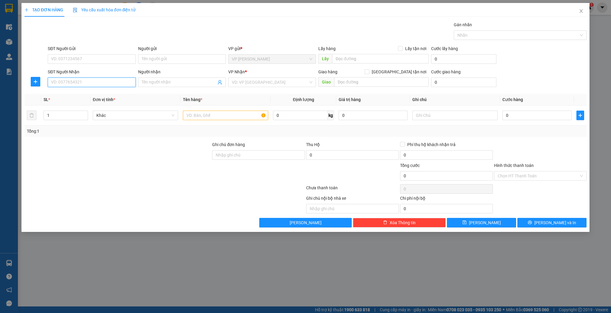
click at [89, 82] on input "SĐT Người Nhận" at bounding box center [92, 83] width 88 height 10
click at [50, 80] on input "4567" at bounding box center [92, 83] width 88 height 10
click at [75, 95] on div "0915254567 - a tuyến" at bounding box center [91, 94] width 81 height 7
click at [195, 117] on input "text" at bounding box center [225, 116] width 85 height 10
click at [85, 114] on icon "up" at bounding box center [85, 114] width 2 height 2
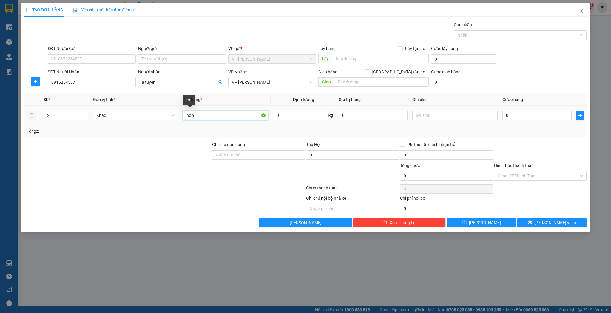
click at [195, 115] on input "hộp" at bounding box center [225, 116] width 85 height 10
click at [185, 115] on input "hộp" at bounding box center [225, 116] width 85 height 10
click at [206, 115] on input "1 hộp" at bounding box center [225, 116] width 85 height 10
click at [466, 223] on icon "save" at bounding box center [464, 222] width 4 height 4
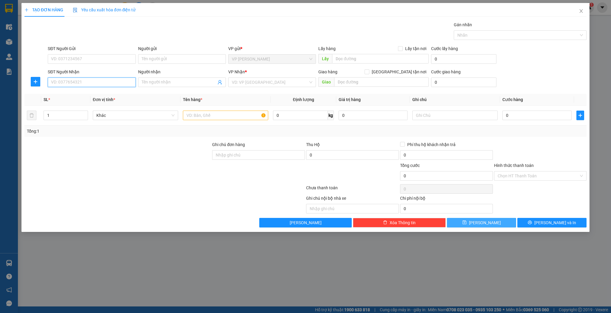
click at [69, 81] on input "SĐT Người Nhận" at bounding box center [92, 83] width 88 height 10
click at [49, 82] on input "9037" at bounding box center [92, 83] width 88 height 10
click at [157, 81] on input "Người nhận" at bounding box center [179, 82] width 75 height 7
click at [186, 113] on input "text" at bounding box center [225, 116] width 85 height 10
click at [313, 81] on div "VD: VP [GEOGRAPHIC_DATA]" at bounding box center [272, 83] width 88 height 10
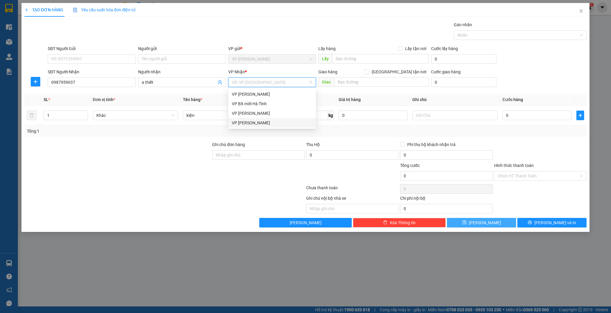
click at [277, 123] on div "VP [PERSON_NAME]" at bounding box center [272, 123] width 81 height 7
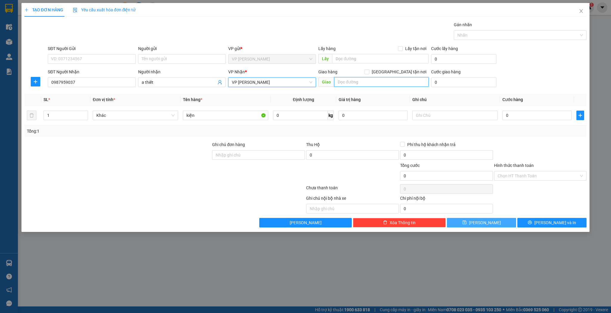
click at [344, 83] on input "text" at bounding box center [381, 82] width 95 height 10
click at [536, 120] on div "0" at bounding box center [536, 115] width 69 height 12
click at [536, 117] on input "0" at bounding box center [536, 116] width 69 height 10
click at [107, 78] on input "0987959037" at bounding box center [92, 83] width 88 height 10
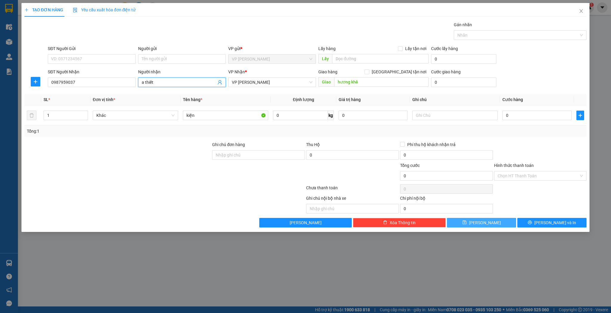
click at [165, 83] on input "a thiết" at bounding box center [179, 82] width 75 height 7
click at [82, 85] on input "0987959037" at bounding box center [92, 83] width 88 height 10
click at [172, 86] on span "a thiết" at bounding box center [182, 83] width 88 height 10
click at [111, 81] on input "0987959037" at bounding box center [92, 83] width 88 height 10
click at [110, 80] on input "0987959037" at bounding box center [92, 83] width 88 height 10
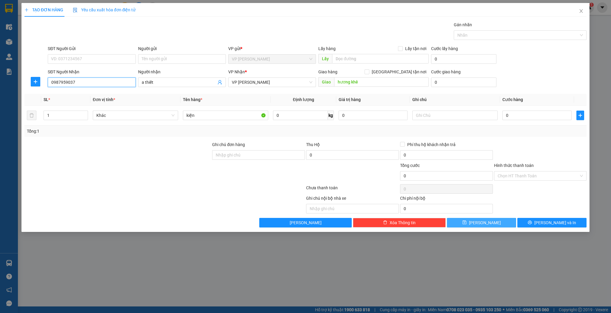
click at [110, 80] on input "0987959037" at bounding box center [92, 83] width 88 height 10
click at [208, 75] on div "Người nhận" at bounding box center [182, 72] width 88 height 7
click at [208, 79] on input "a thiết" at bounding box center [179, 82] width 75 height 7
click at [184, 78] on span "a thiết" at bounding box center [182, 83] width 88 height 10
click at [88, 76] on div "SĐT Người Nhận" at bounding box center [92, 73] width 88 height 9
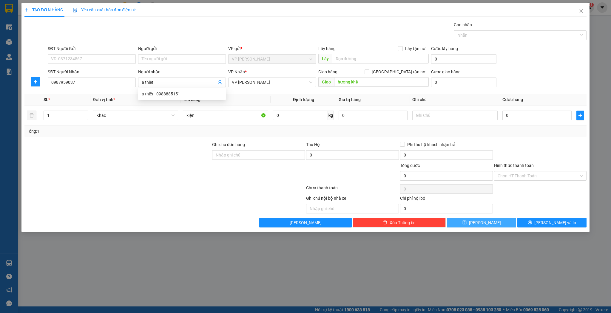
click at [88, 76] on div "SĐT Người Nhận" at bounding box center [92, 73] width 88 height 9
click at [89, 77] on div "SĐT Người Nhận" at bounding box center [92, 73] width 88 height 9
drag, startPoint x: 166, startPoint y: 83, endPoint x: 110, endPoint y: 81, distance: 56.7
click at [110, 81] on div "SĐT Người Nhận 0987959037 Người nhận a thiết VP Nhận * VP [PERSON_NAME] hàng Gi…" at bounding box center [317, 79] width 541 height 21
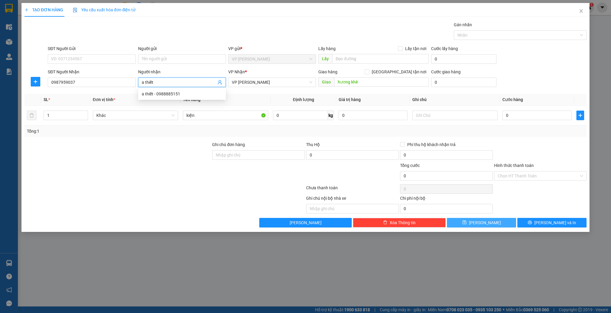
click at [186, 80] on input "a thiết" at bounding box center [179, 82] width 75 height 7
click at [79, 80] on input "0987959037" at bounding box center [92, 83] width 88 height 10
click at [107, 85] on input "0987959037" at bounding box center [92, 83] width 88 height 10
click at [107, 84] on input "0987959037" at bounding box center [92, 83] width 88 height 10
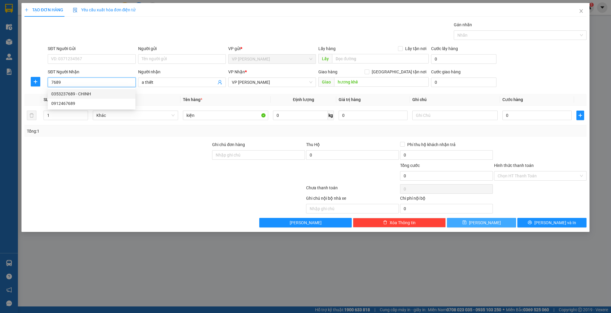
click at [89, 93] on div "0353237689 - CHINH" at bounding box center [91, 94] width 81 height 7
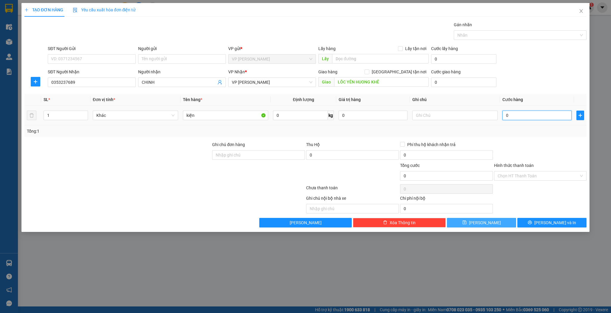
click at [514, 113] on input "0" at bounding box center [536, 116] width 69 height 10
click at [526, 178] on input "Hình thức thanh toán" at bounding box center [537, 175] width 81 height 9
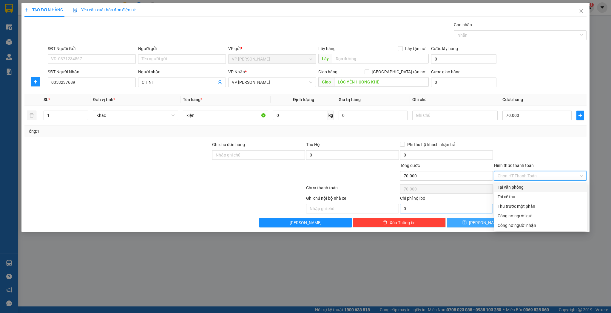
drag, startPoint x: 517, startPoint y: 185, endPoint x: 489, endPoint y: 209, distance: 36.2
click at [516, 185] on div "Tại văn phòng" at bounding box center [540, 187] width 86 height 7
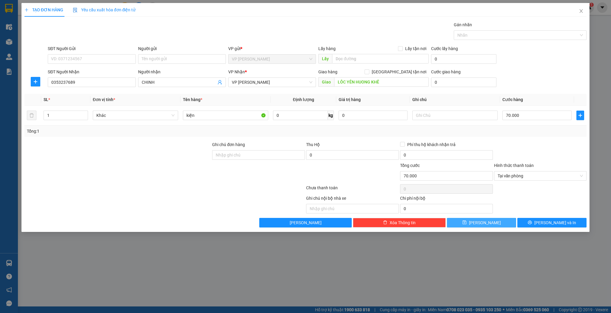
click at [477, 226] on button "[PERSON_NAME]" at bounding box center [481, 223] width 69 height 10
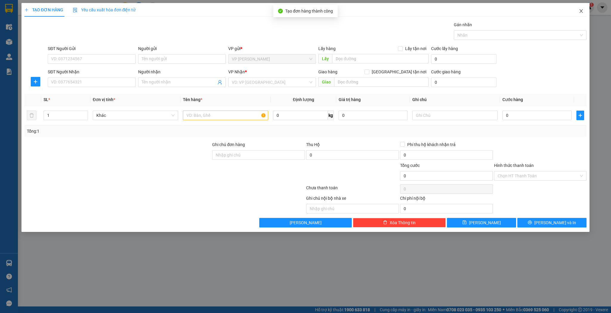
click at [586, 14] on span "Close" at bounding box center [580, 11] width 17 height 17
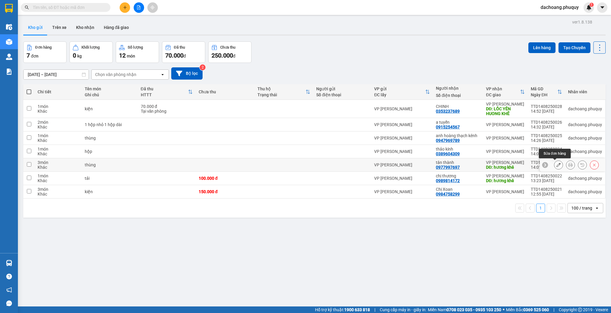
click at [556, 165] on icon at bounding box center [558, 165] width 4 height 4
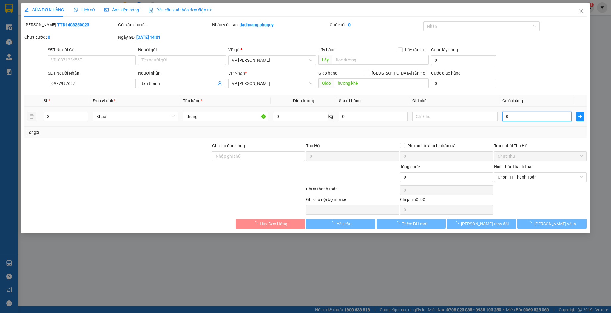
click at [535, 116] on input "0" at bounding box center [536, 117] width 69 height 10
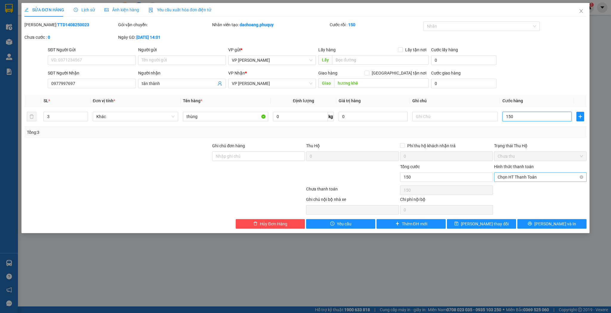
drag, startPoint x: 520, startPoint y: 178, endPoint x: 517, endPoint y: 181, distance: 4.2
click at [521, 178] on span "Chọn HT Thanh Toán" at bounding box center [540, 177] width 86 height 9
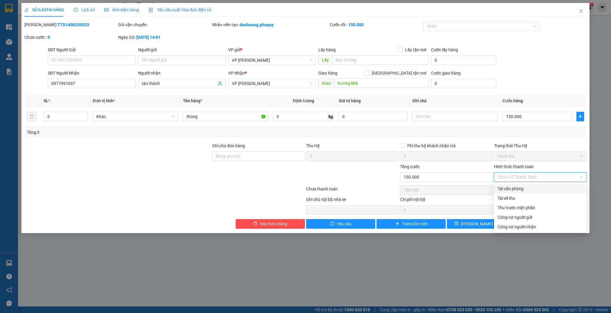
drag, startPoint x: 499, startPoint y: 190, endPoint x: 493, endPoint y: 196, distance: 8.6
click at [499, 190] on div "Tại văn phòng" at bounding box center [540, 188] width 86 height 7
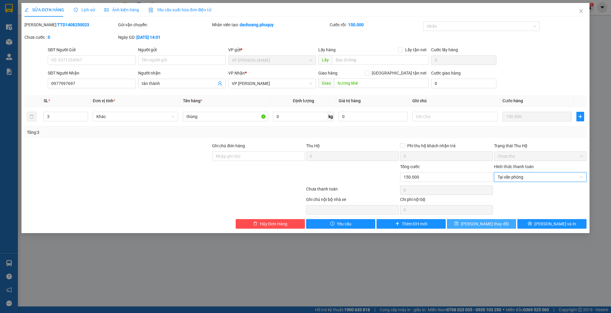
click at [476, 226] on span "[PERSON_NAME] thay đổi" at bounding box center [485, 224] width 48 height 7
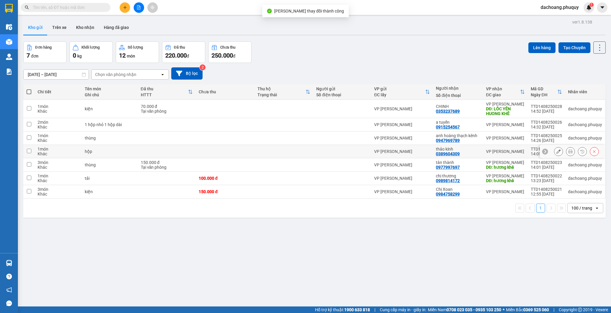
click at [554, 150] on div at bounding box center [558, 151] width 9 height 9
click at [556, 152] on icon at bounding box center [558, 151] width 4 height 4
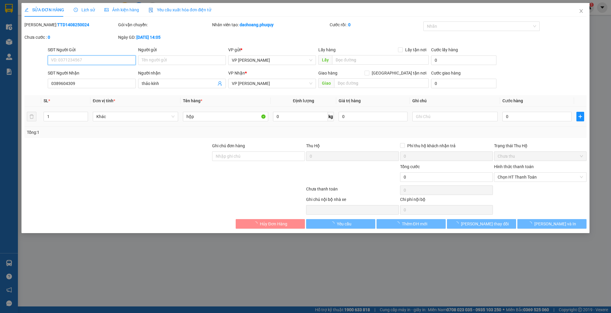
click at [525, 113] on input "0" at bounding box center [536, 117] width 69 height 10
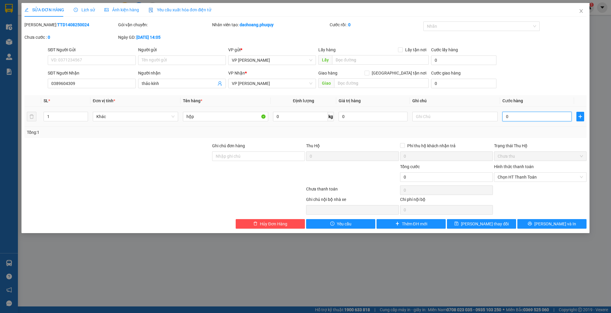
click at [525, 113] on input "0" at bounding box center [536, 117] width 69 height 10
click at [483, 225] on span "[PERSON_NAME] thay đổi" at bounding box center [485, 224] width 48 height 7
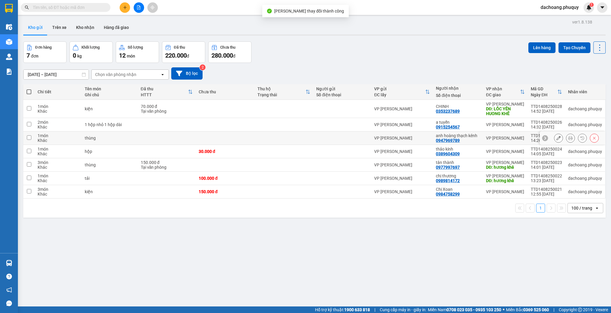
click at [550, 138] on div at bounding box center [572, 137] width 66 height 13
click at [557, 142] on div at bounding box center [558, 138] width 9 height 9
click at [557, 138] on button at bounding box center [558, 138] width 8 height 10
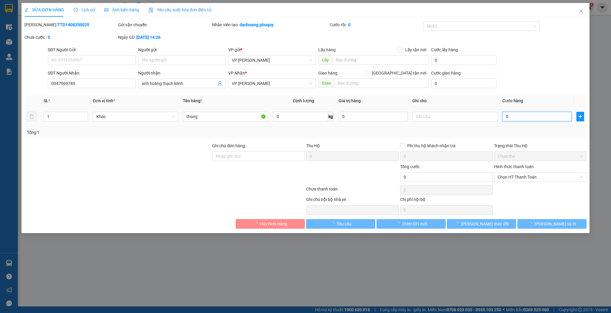
click at [523, 116] on input "0" at bounding box center [536, 117] width 69 height 10
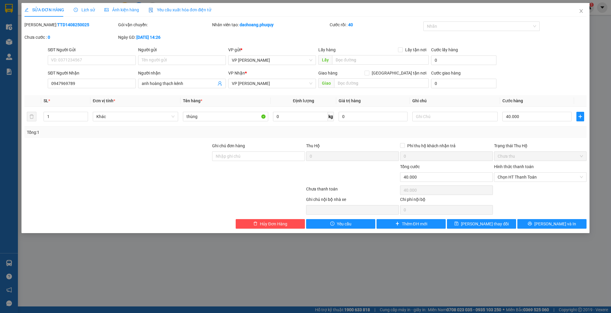
click at [493, 218] on div "Total Paid Fee 0 Total UnPaid Fee 0 Cash Collection Total Fee Mã ĐH: TTD1408250…" at bounding box center [305, 124] width 562 height 207
click at [491, 221] on span "[PERSON_NAME] thay đổi" at bounding box center [485, 224] width 48 height 7
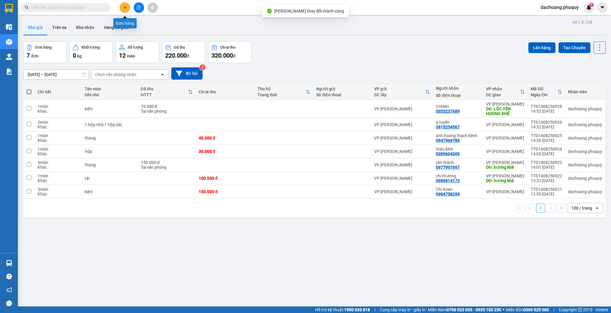
click at [123, 6] on button at bounding box center [125, 7] width 10 height 10
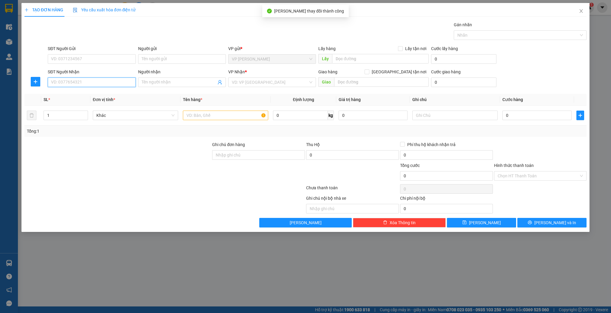
click at [112, 82] on input "SĐT Người Nhận" at bounding box center [92, 83] width 88 height 10
click at [91, 92] on div "0973011866 - a khoa cày" at bounding box center [91, 94] width 81 height 7
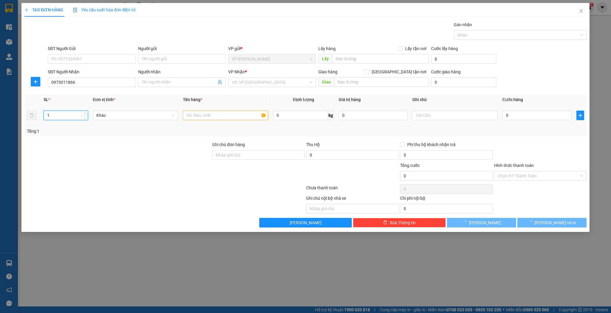
click at [69, 116] on input "1" at bounding box center [66, 115] width 44 height 9
click at [211, 113] on input "text" at bounding box center [225, 116] width 85 height 10
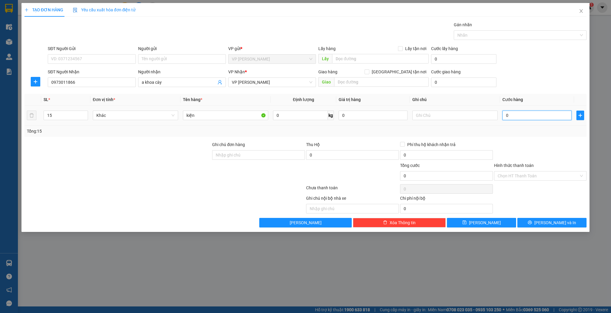
click at [526, 116] on input "0" at bounding box center [536, 116] width 69 height 10
click at [241, 112] on input "kiện" at bounding box center [225, 116] width 85 height 10
click at [529, 116] on input "0" at bounding box center [536, 116] width 69 height 10
click at [533, 103] on th "Cước hàng" at bounding box center [537, 100] width 74 height 12
click at [527, 116] on input "450.000" at bounding box center [536, 116] width 69 height 10
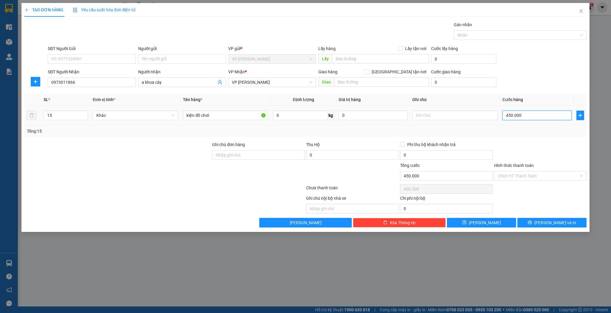
click at [527, 116] on input "450.000" at bounding box center [536, 116] width 69 height 10
click at [530, 117] on input "0" at bounding box center [536, 116] width 69 height 10
click at [485, 226] on button "[PERSON_NAME]" at bounding box center [481, 223] width 69 height 10
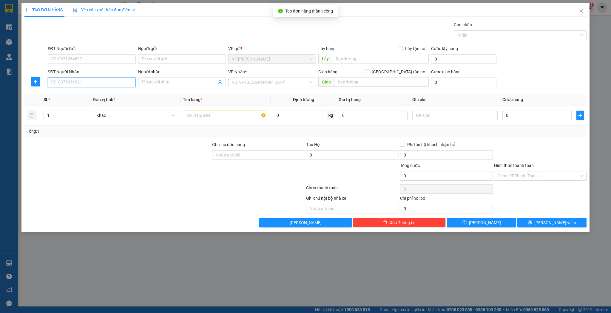
click at [78, 81] on input "SĐT Người Nhận" at bounding box center [92, 83] width 88 height 10
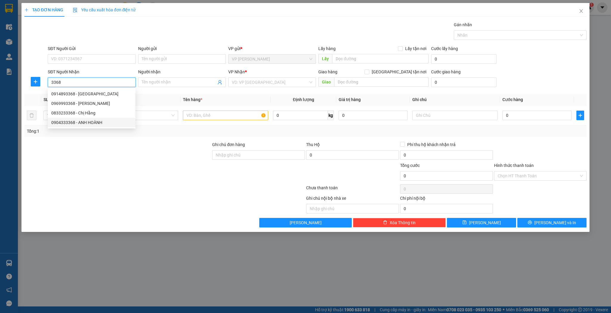
click at [98, 120] on div "0904333368 - ANH HOÀNH" at bounding box center [91, 122] width 81 height 7
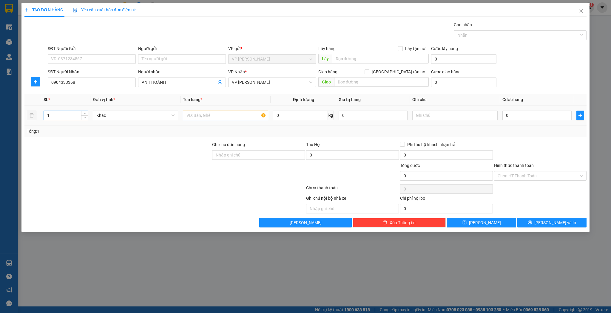
click at [52, 114] on input "1" at bounding box center [66, 115] width 44 height 9
click at [220, 114] on input "text" at bounding box center [225, 116] width 85 height 10
click at [531, 115] on input "0" at bounding box center [536, 116] width 69 height 10
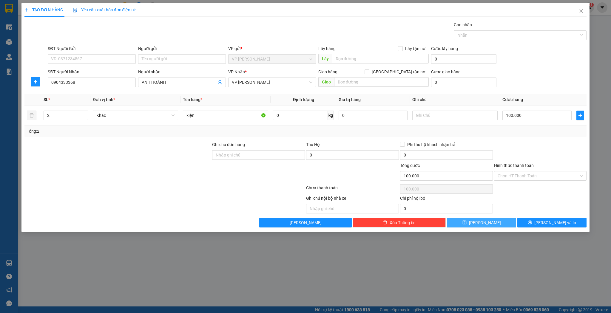
click at [492, 222] on button "[PERSON_NAME]" at bounding box center [481, 223] width 69 height 10
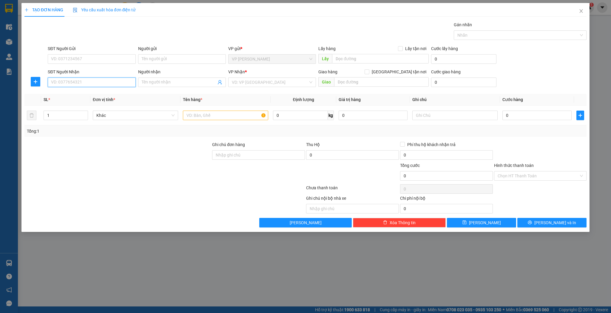
click at [74, 84] on input "SĐT Người Nhận" at bounding box center [92, 83] width 88 height 10
click at [82, 94] on div "0796269986 - [PERSON_NAME]" at bounding box center [91, 94] width 81 height 7
click at [87, 113] on span "Increase Value" at bounding box center [84, 113] width 7 height 5
click at [188, 114] on input "text" at bounding box center [225, 116] width 85 height 10
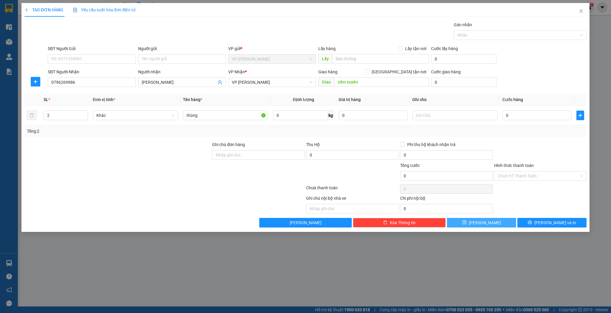
click at [457, 224] on button "[PERSON_NAME]" at bounding box center [481, 223] width 69 height 10
click at [581, 11] on icon "close" at bounding box center [580, 11] width 3 height 4
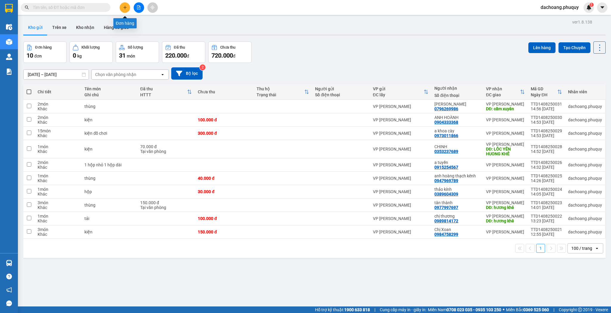
click at [125, 8] on icon "plus" at bounding box center [125, 7] width 0 height 3
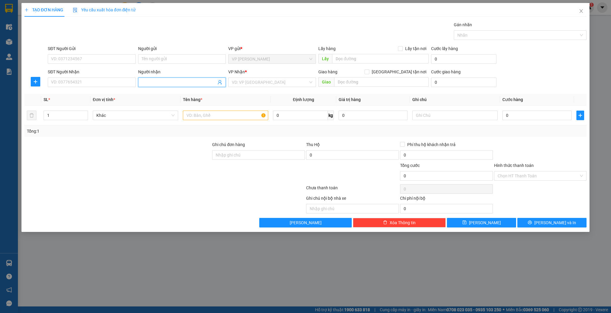
click at [172, 81] on input "Người nhận" at bounding box center [179, 82] width 75 height 7
click at [173, 92] on div "rèm [PERSON_NAME] - 0904933099" at bounding box center [182, 94] width 81 height 7
click at [85, 113] on icon "up" at bounding box center [85, 114] width 2 height 2
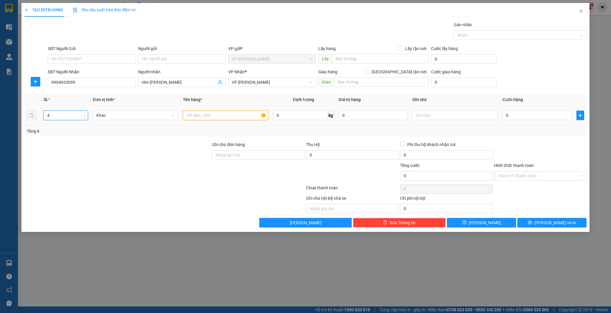
click at [215, 116] on input "text" at bounding box center [225, 116] width 85 height 10
click at [474, 224] on button "[PERSON_NAME]" at bounding box center [481, 223] width 69 height 10
click at [79, 81] on input "SĐT Người Nhận" at bounding box center [92, 83] width 88 height 10
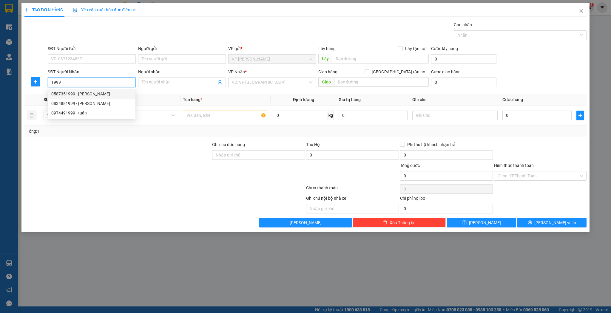
click at [88, 94] on div "0587351999 - [PERSON_NAME]" at bounding box center [91, 94] width 81 height 7
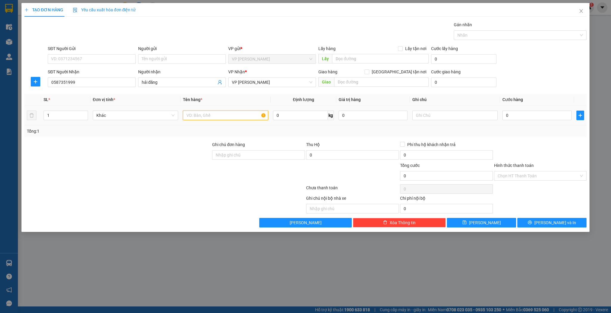
click at [192, 114] on input "text" at bounding box center [225, 116] width 85 height 10
click at [461, 220] on button "[PERSON_NAME]" at bounding box center [481, 223] width 69 height 10
click at [79, 83] on input "SĐT Người Nhận" at bounding box center [92, 83] width 88 height 10
click at [86, 92] on div "0944883831 - [GEOGRAPHIC_DATA]" at bounding box center [91, 94] width 81 height 7
click at [84, 113] on icon "up" at bounding box center [85, 114] width 2 height 2
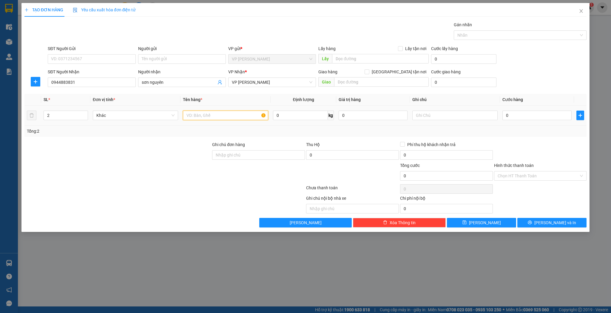
click at [189, 113] on input "text" at bounding box center [225, 116] width 85 height 10
click at [474, 223] on button "[PERSON_NAME]" at bounding box center [481, 223] width 69 height 10
click at [580, 10] on icon "close" at bounding box center [580, 11] width 3 height 4
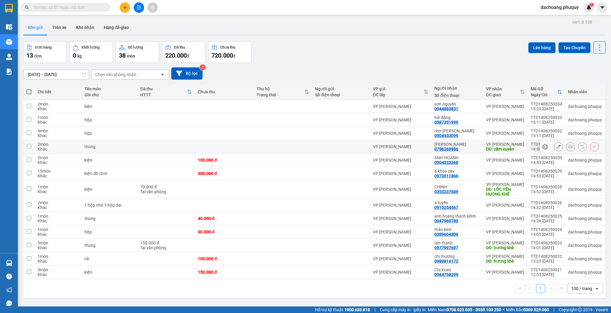
click at [30, 146] on input "checkbox" at bounding box center [29, 146] width 4 height 4
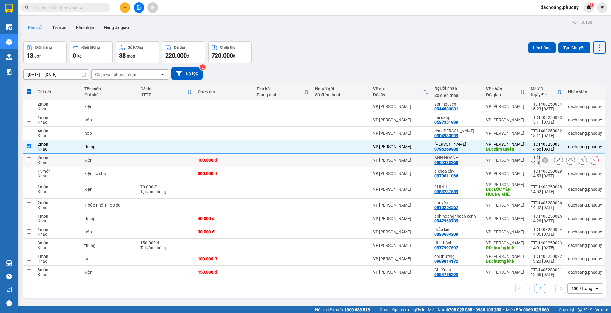
click at [27, 160] on input "checkbox" at bounding box center [29, 159] width 4 height 4
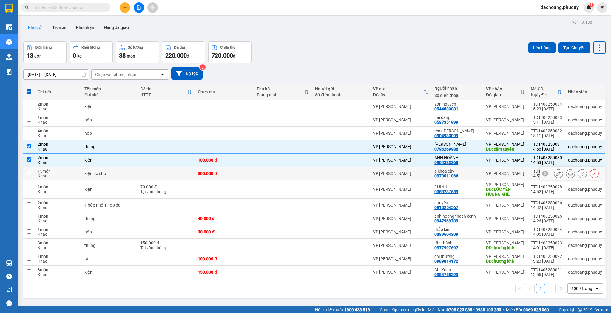
click at [28, 175] on td at bounding box center [28, 173] width 11 height 13
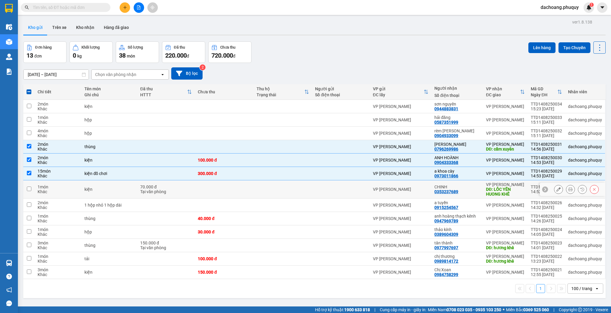
click at [27, 187] on input "checkbox" at bounding box center [29, 189] width 4 height 4
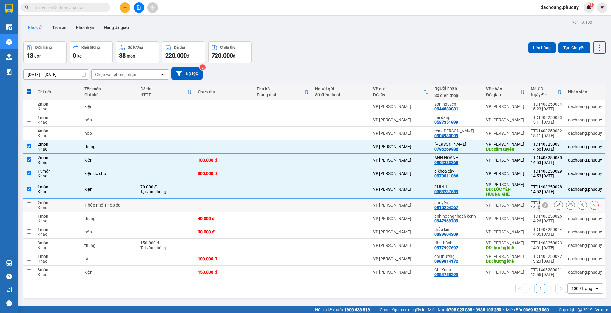
click at [32, 207] on td at bounding box center [28, 205] width 11 height 13
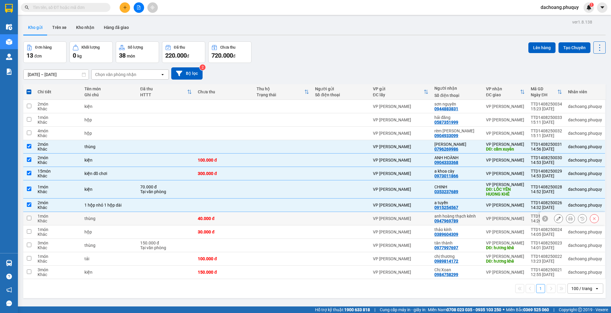
click at [27, 219] on input "checkbox" at bounding box center [29, 218] width 4 height 4
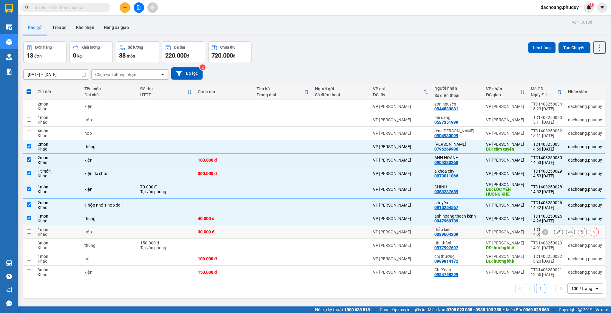
click at [29, 229] on input "checkbox" at bounding box center [29, 231] width 4 height 4
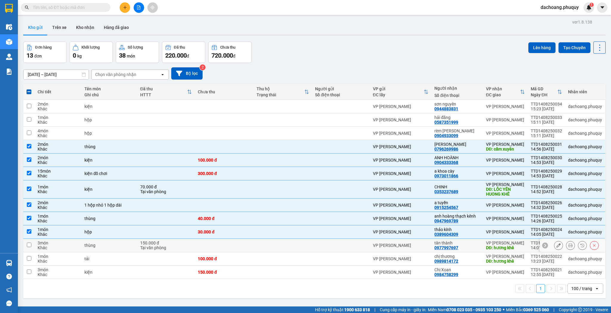
click at [28, 243] on input "checkbox" at bounding box center [29, 245] width 4 height 4
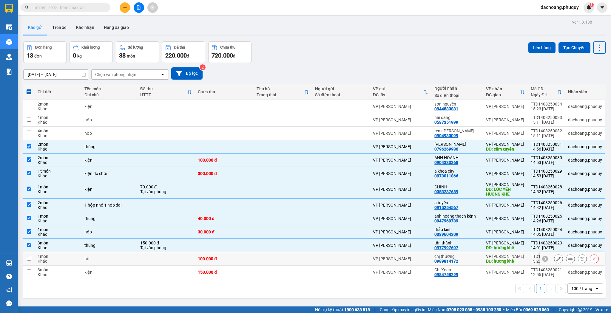
click at [32, 259] on td at bounding box center [28, 258] width 11 height 13
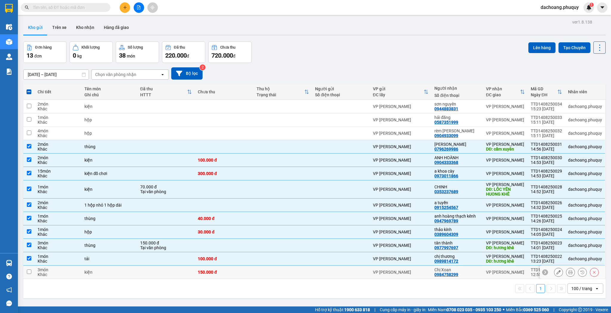
click at [30, 270] on input "checkbox" at bounding box center [29, 272] width 4 height 4
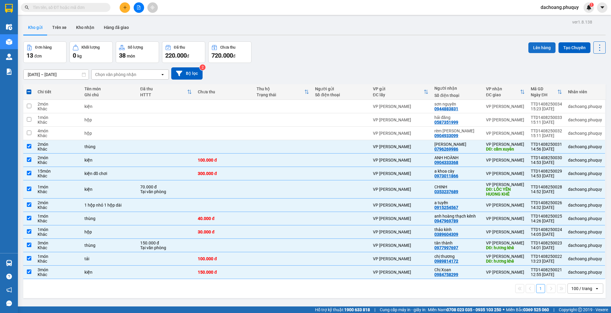
click at [538, 48] on button "Lên hàng" at bounding box center [541, 47] width 27 height 11
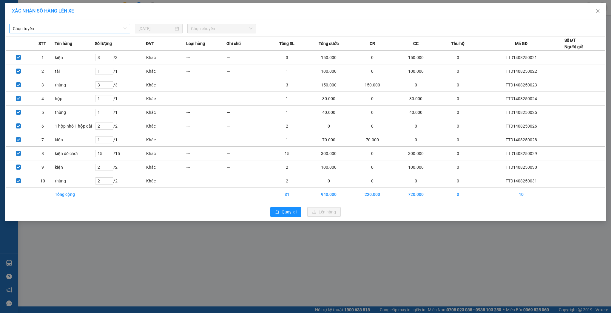
click at [123, 29] on span "Chọn tuyến" at bounding box center [70, 28] width 114 height 9
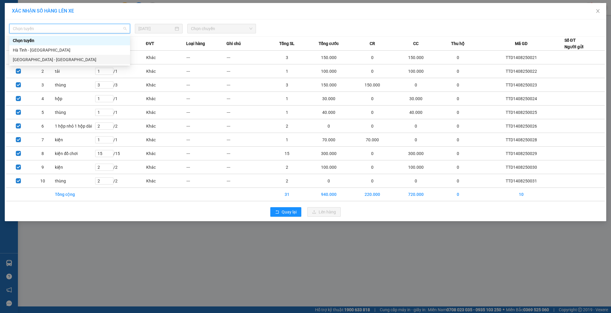
click at [114, 59] on div "[GEOGRAPHIC_DATA] - [GEOGRAPHIC_DATA]" at bounding box center [70, 59] width 114 height 7
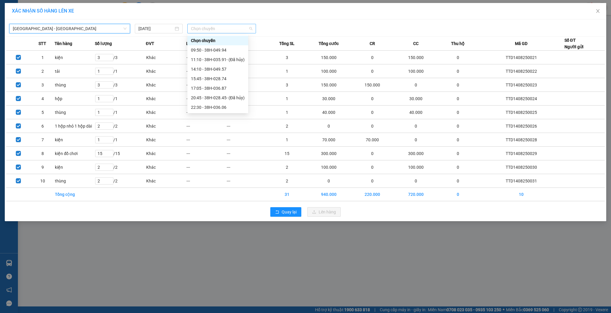
click at [251, 29] on span "Chọn chuyến" at bounding box center [221, 28] width 61 height 9
click at [205, 79] on div "15:45 - 38H-028.74" at bounding box center [218, 78] width 54 height 7
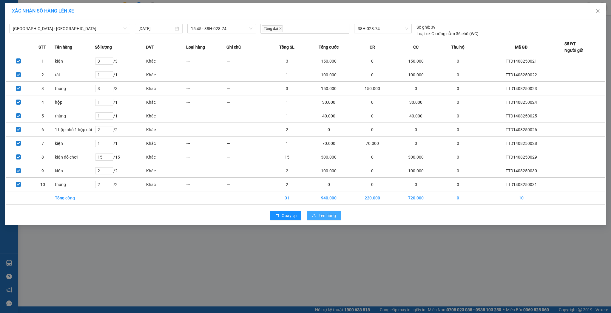
click at [318, 216] on button "Lên hàng" at bounding box center [323, 216] width 33 height 10
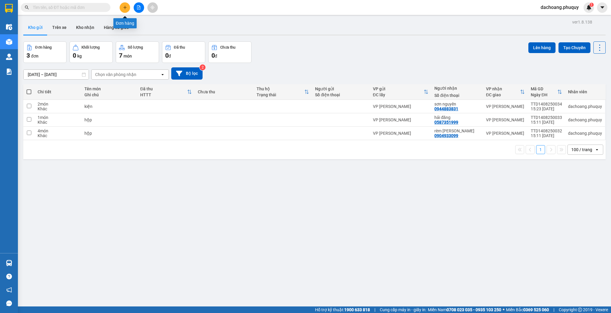
click at [126, 8] on icon "plus" at bounding box center [125, 7] width 4 height 4
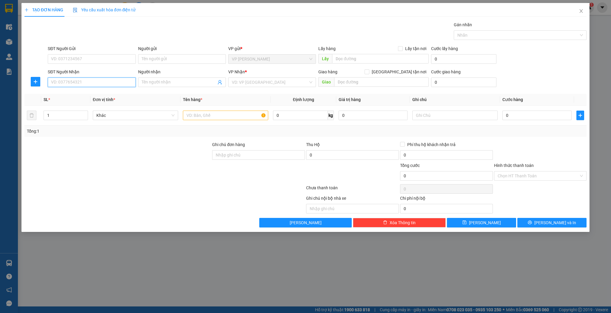
click at [101, 81] on input "SĐT Người Nhận" at bounding box center [92, 83] width 88 height 10
click at [90, 93] on div "0912938293" at bounding box center [91, 94] width 81 height 7
click at [85, 113] on icon "up" at bounding box center [85, 114] width 2 height 2
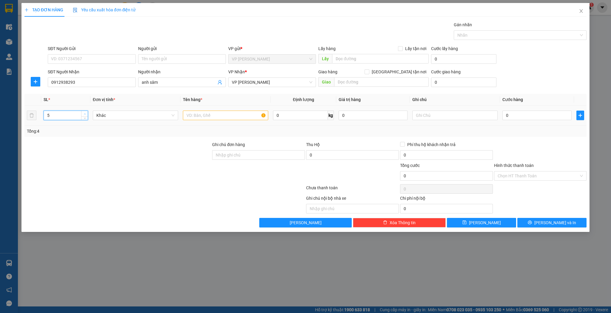
click at [85, 113] on icon "up" at bounding box center [85, 114] width 2 height 2
click at [194, 114] on input "text" at bounding box center [225, 116] width 85 height 10
click at [466, 221] on icon "save" at bounding box center [464, 222] width 4 height 4
click at [88, 85] on input "SĐT Người Nhận" at bounding box center [92, 83] width 88 height 10
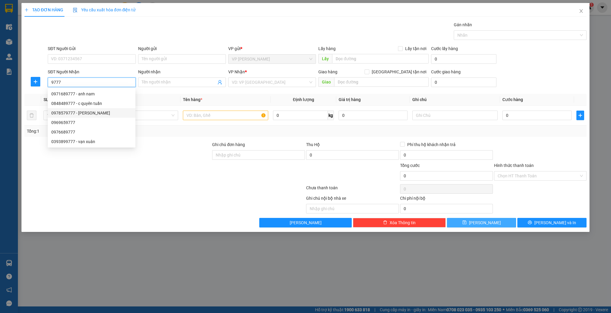
click at [79, 114] on div "0978579777 - [PERSON_NAME]" at bounding box center [91, 113] width 81 height 7
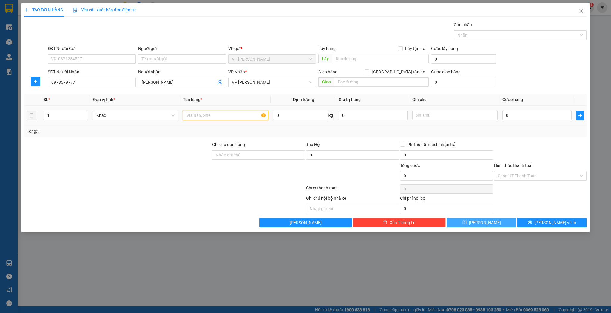
click at [200, 114] on input "text" at bounding box center [225, 116] width 85 height 10
click at [480, 221] on button "[PERSON_NAME]" at bounding box center [481, 223] width 69 height 10
click at [70, 82] on input "SĐT Người Nhận" at bounding box center [92, 83] width 88 height 10
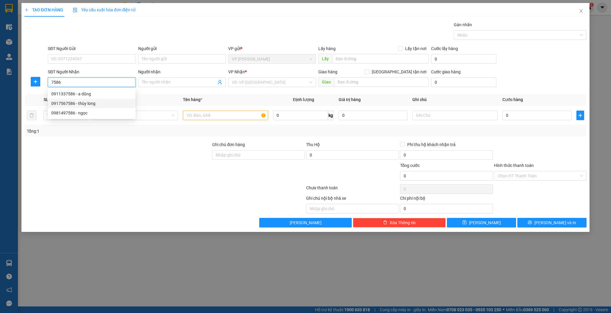
click at [79, 105] on div "0917567586 - thùy long" at bounding box center [91, 103] width 81 height 7
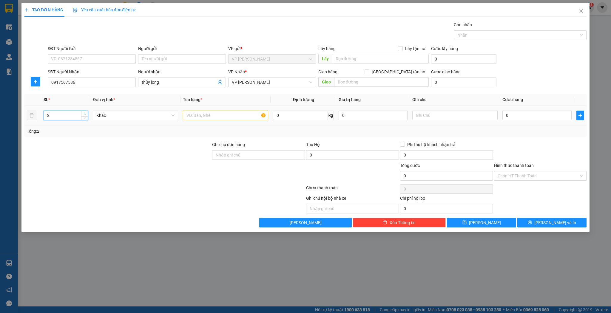
click at [83, 114] on span "up" at bounding box center [85, 114] width 4 height 4
click at [197, 116] on input "text" at bounding box center [225, 116] width 85 height 10
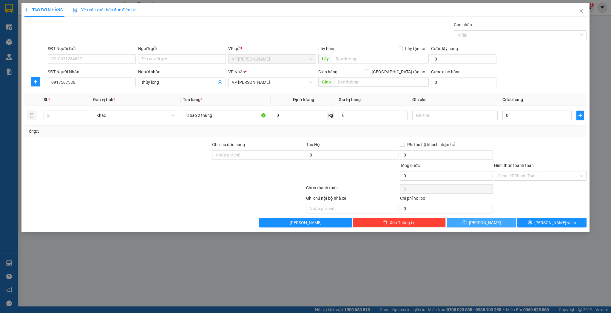
click at [472, 224] on button "[PERSON_NAME]" at bounding box center [481, 223] width 69 height 10
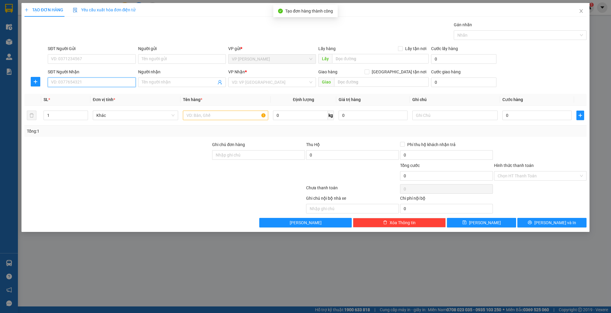
click at [85, 83] on input "SĐT Người Nhận" at bounding box center [92, 83] width 88 height 10
click at [84, 94] on div "0947015100 - c hằng mèo" at bounding box center [91, 94] width 81 height 7
click at [188, 115] on input "text" at bounding box center [225, 116] width 85 height 10
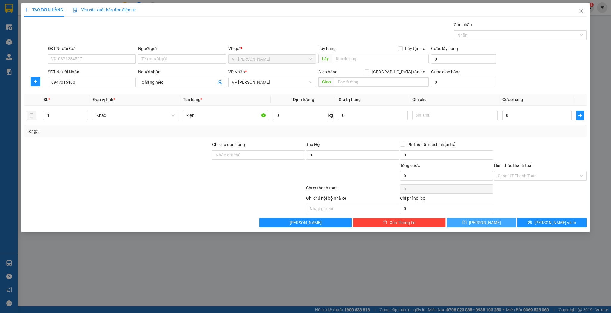
click at [462, 222] on button "[PERSON_NAME]" at bounding box center [481, 223] width 69 height 10
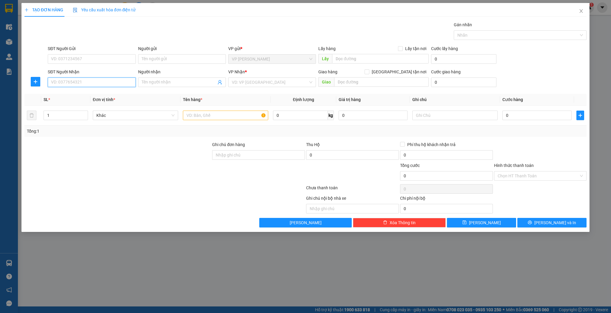
click at [66, 81] on input "SĐT Người Nhận" at bounding box center [92, 83] width 88 height 10
click at [69, 93] on div "0912938293 - anh sâm" at bounding box center [91, 94] width 81 height 7
click at [84, 113] on icon "up" at bounding box center [85, 114] width 2 height 2
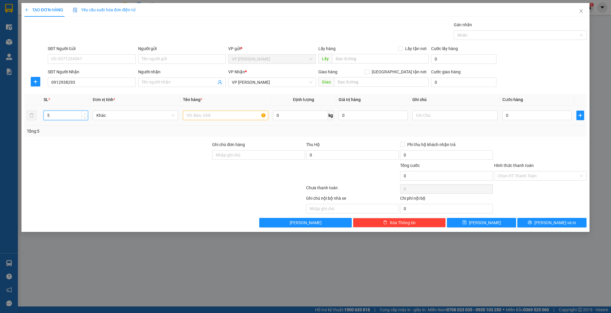
click at [84, 113] on icon "up" at bounding box center [85, 114] width 2 height 2
click at [192, 114] on input "text" at bounding box center [225, 116] width 85 height 10
click at [165, 83] on input "Người nhận" at bounding box center [179, 82] width 75 height 7
click at [112, 83] on input "0912938293" at bounding box center [92, 83] width 88 height 10
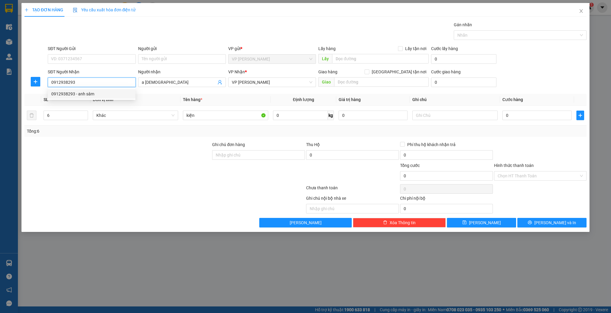
click at [95, 95] on div "0912938293 - anh sâm" at bounding box center [91, 94] width 81 height 7
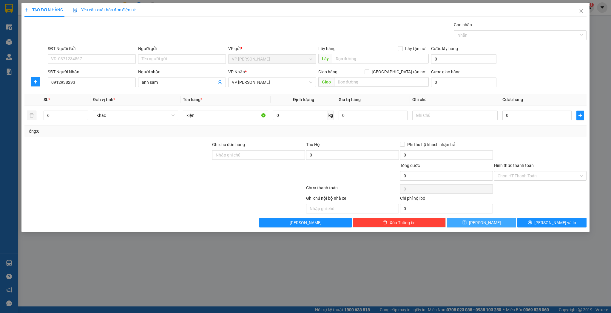
click at [463, 221] on button "[PERSON_NAME]" at bounding box center [481, 223] width 69 height 10
click at [86, 82] on input "SĐT Người Nhận" at bounding box center [92, 83] width 88 height 10
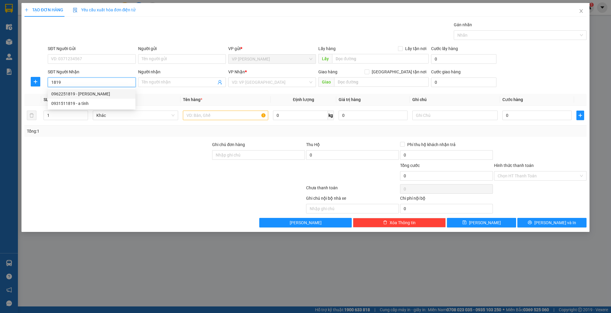
click at [86, 93] on div "0962251819 - [PERSON_NAME]" at bounding box center [91, 94] width 81 height 7
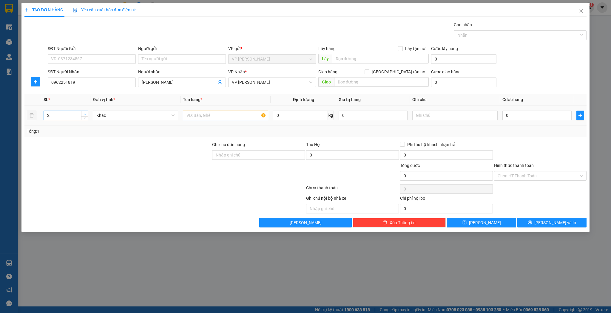
click at [86, 113] on span "Increase Value" at bounding box center [84, 113] width 7 height 5
click at [193, 116] on input "text" at bounding box center [225, 116] width 85 height 10
click at [466, 225] on button "[PERSON_NAME]" at bounding box center [481, 223] width 69 height 10
click at [580, 11] on icon "close" at bounding box center [580, 11] width 5 height 5
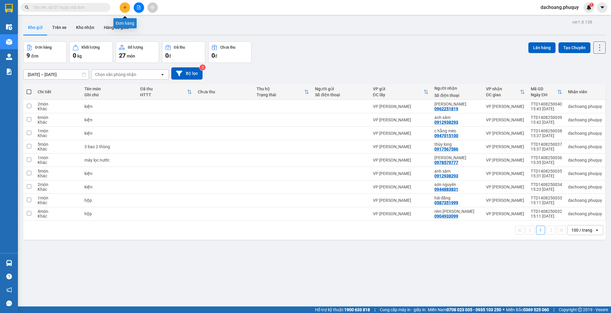
click at [124, 7] on icon "plus" at bounding box center [125, 7] width 4 height 4
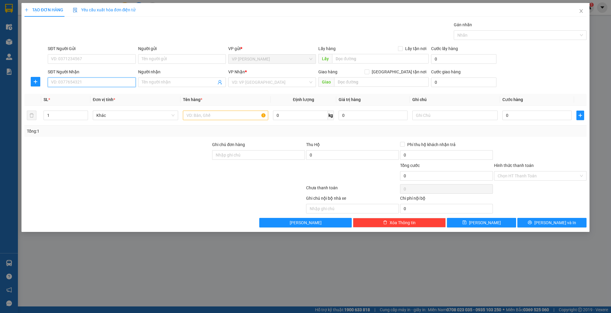
click at [92, 85] on input "SĐT Người Nhận" at bounding box center [92, 83] width 88 height 10
click at [92, 93] on div "0335735422 - [PERSON_NAME]" at bounding box center [91, 94] width 81 height 7
click at [84, 113] on icon "up" at bounding box center [85, 114] width 2 height 2
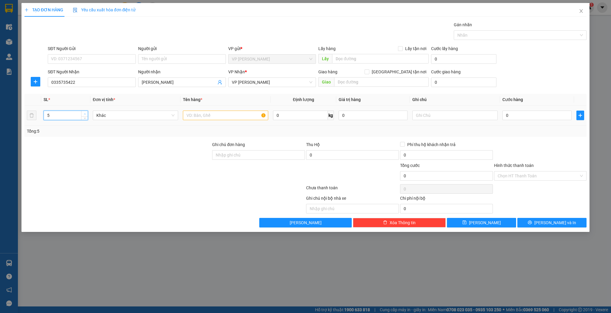
click at [84, 113] on icon "up" at bounding box center [85, 114] width 2 height 2
click at [201, 118] on input "text" at bounding box center [225, 116] width 85 height 10
click at [481, 221] on button "[PERSON_NAME]" at bounding box center [481, 223] width 69 height 10
click at [70, 79] on input "SĐT Người Nhận" at bounding box center [92, 83] width 88 height 10
click at [161, 80] on input "Người nhận" at bounding box center [179, 82] width 75 height 7
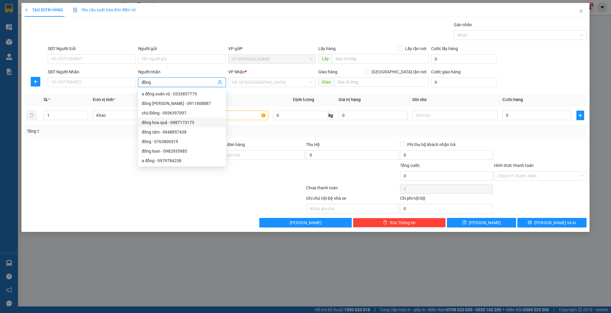
click at [165, 121] on div "đồng hoa quả - 0987173173" at bounding box center [182, 122] width 81 height 7
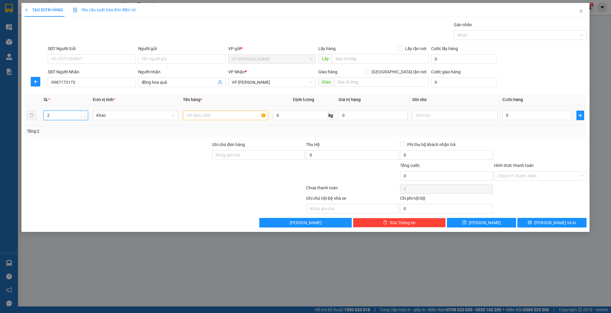
click at [84, 114] on icon "up" at bounding box center [85, 114] width 2 height 2
click at [195, 118] on input "text" at bounding box center [225, 116] width 85 height 10
click at [469, 223] on button "[PERSON_NAME]" at bounding box center [481, 223] width 69 height 10
click at [117, 81] on input "SĐT Người Nhận" at bounding box center [92, 83] width 88 height 10
click at [73, 94] on div "0986324605 - phương thủy" at bounding box center [91, 94] width 81 height 7
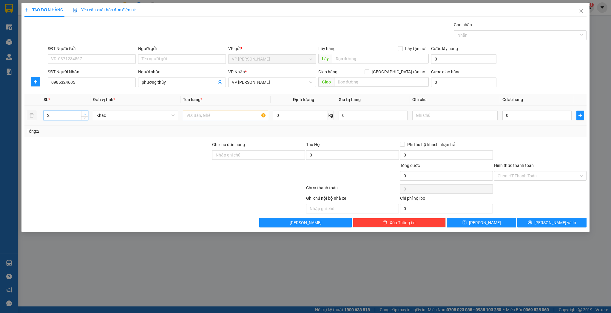
click at [84, 113] on icon "up" at bounding box center [85, 114] width 2 height 2
click at [190, 115] on input "text" at bounding box center [225, 116] width 85 height 10
click at [469, 220] on button "[PERSON_NAME]" at bounding box center [481, 223] width 69 height 10
click at [79, 82] on input "SĐT Người Nhận" at bounding box center [92, 83] width 88 height 10
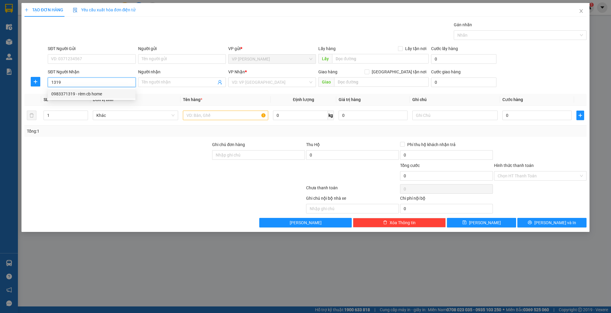
click at [81, 93] on div "0983371319 - rèm cb home" at bounding box center [91, 94] width 81 height 7
click at [85, 113] on icon "up" at bounding box center [85, 114] width 2 height 2
click at [197, 114] on input "text" at bounding box center [225, 116] width 85 height 10
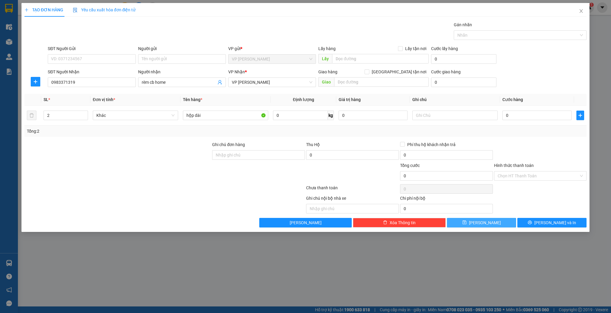
click at [464, 221] on button "[PERSON_NAME]" at bounding box center [481, 223] width 69 height 10
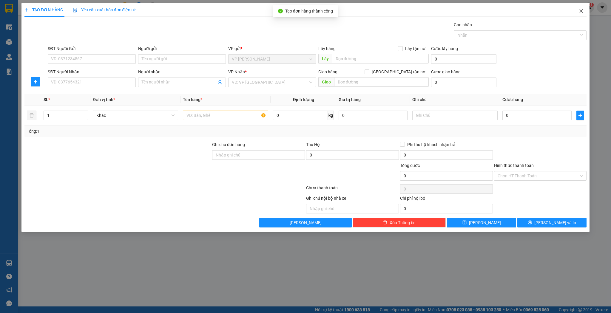
click at [581, 12] on icon "close" at bounding box center [580, 11] width 5 height 5
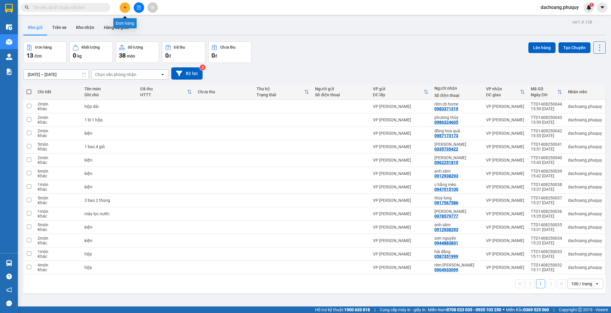
click at [124, 10] on button at bounding box center [125, 7] width 10 height 10
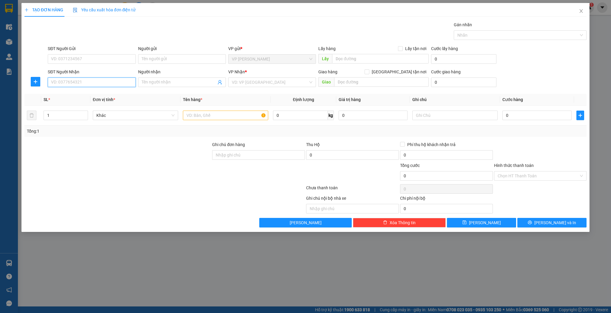
click at [89, 82] on input "SĐT Người Nhận" at bounding box center [92, 83] width 88 height 10
click at [117, 95] on div "0985350581 - a toàn + thể+ hoài" at bounding box center [91, 94] width 81 height 7
click at [188, 119] on input "text" at bounding box center [225, 116] width 85 height 10
click at [506, 113] on input "0" at bounding box center [536, 116] width 69 height 10
click at [513, 174] on input "Hình thức thanh toán" at bounding box center [537, 175] width 81 height 9
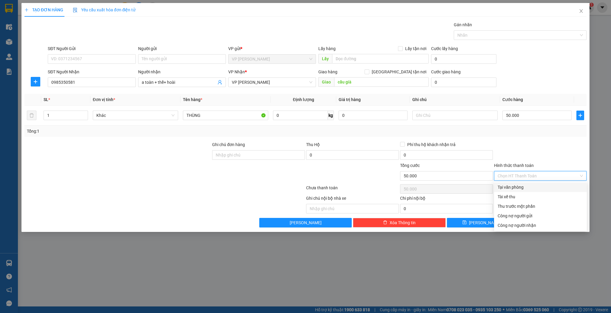
click at [505, 186] on div "Tại văn phòng" at bounding box center [540, 187] width 86 height 7
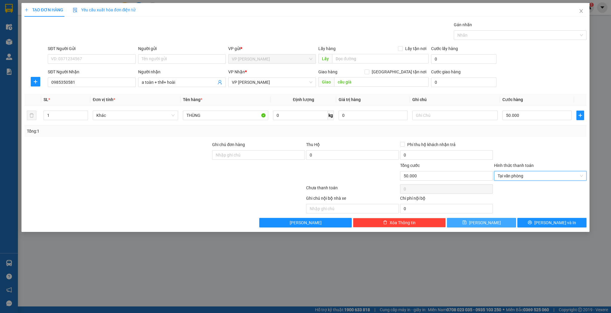
click at [487, 223] on span "[PERSON_NAME]" at bounding box center [485, 222] width 32 height 7
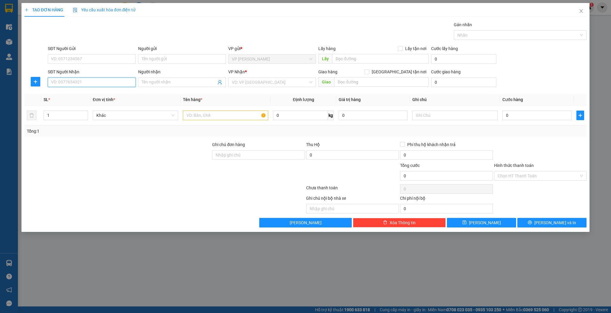
click at [70, 83] on input "SĐT Người Nhận" at bounding box center [92, 83] width 88 height 10
click at [79, 94] on div "0966462696 - e phước" at bounding box center [91, 94] width 81 height 7
click at [196, 113] on input "text" at bounding box center [225, 116] width 85 height 10
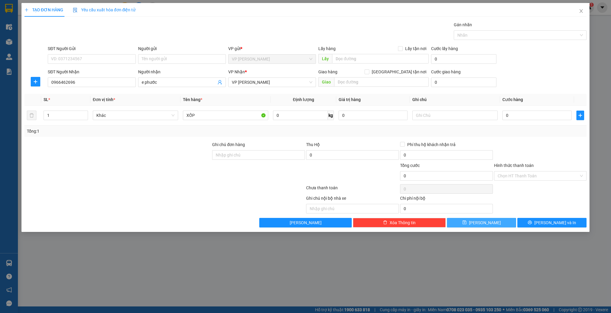
click at [467, 222] on button "[PERSON_NAME]" at bounding box center [481, 223] width 69 height 10
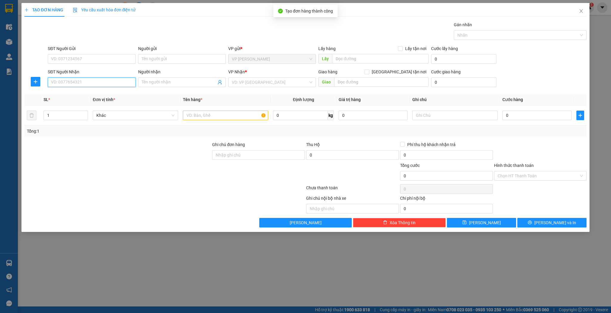
click at [70, 84] on input "SĐT Người Nhận" at bounding box center [92, 83] width 88 height 10
click at [149, 82] on input "Người nhận" at bounding box center [179, 82] width 75 height 7
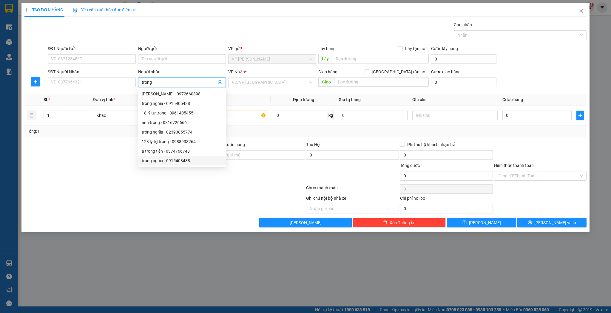
click at [167, 160] on div "trọng nghĩa - 0915408438" at bounding box center [182, 160] width 81 height 7
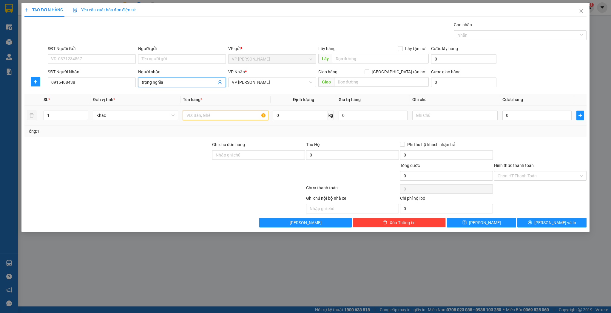
click at [195, 112] on input "text" at bounding box center [225, 116] width 85 height 10
click at [465, 223] on button "[PERSON_NAME]" at bounding box center [481, 223] width 69 height 10
click at [58, 83] on input "SĐT Người Nhận" at bounding box center [92, 83] width 88 height 10
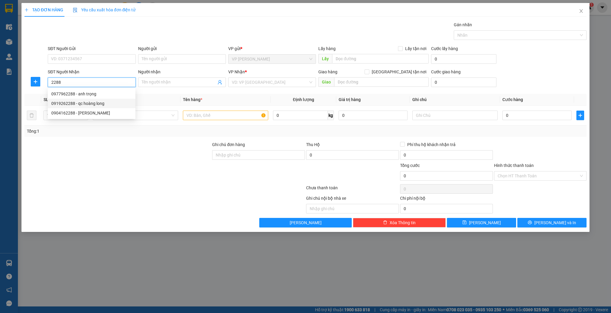
click at [86, 103] on div "0919262288 - qc hoàng long" at bounding box center [91, 103] width 81 height 7
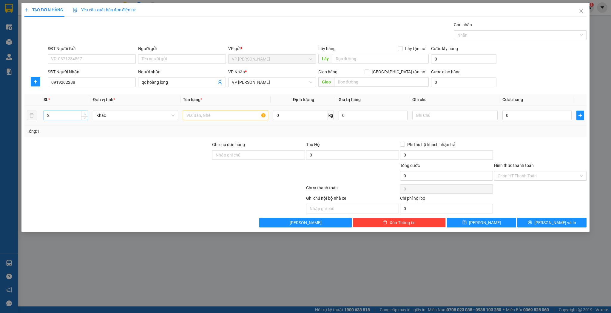
click at [83, 113] on span "up" at bounding box center [85, 114] width 4 height 4
click at [85, 117] on icon "down" at bounding box center [85, 117] width 2 height 2
click at [188, 116] on input "text" at bounding box center [225, 116] width 85 height 10
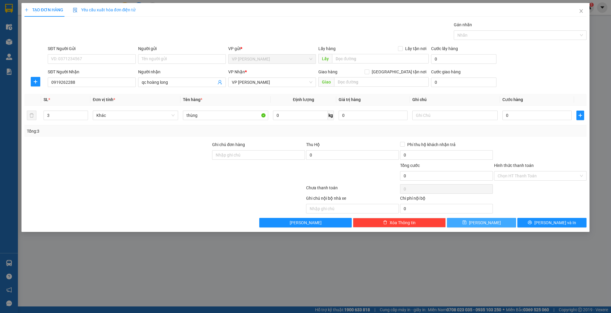
click at [471, 223] on button "[PERSON_NAME]" at bounding box center [481, 223] width 69 height 10
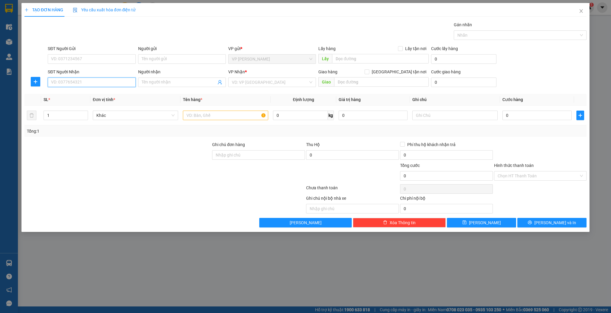
click at [73, 82] on input "SĐT Người Nhận" at bounding box center [92, 83] width 88 height 10
click at [75, 91] on div "0986920122 - nga minh" at bounding box center [91, 94] width 81 height 7
click at [199, 115] on input "text" at bounding box center [225, 116] width 85 height 10
click at [473, 225] on button "[PERSON_NAME]" at bounding box center [481, 223] width 69 height 10
click at [580, 11] on icon "close" at bounding box center [580, 11] width 5 height 5
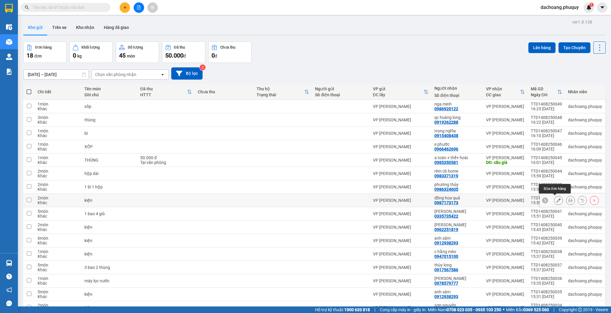
click at [554, 200] on button at bounding box center [558, 200] width 8 height 10
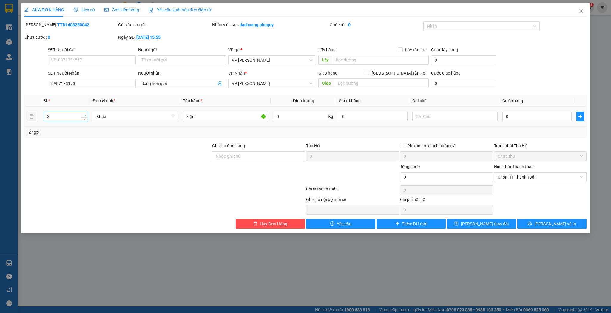
click at [86, 114] on span "up" at bounding box center [85, 115] width 4 height 4
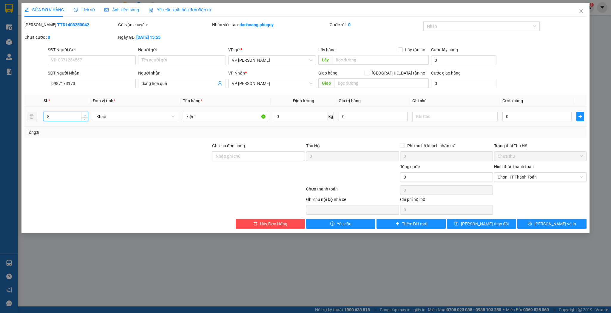
click at [86, 114] on span "up" at bounding box center [85, 115] width 4 height 4
click at [583, 12] on icon "close" at bounding box center [580, 11] width 5 height 5
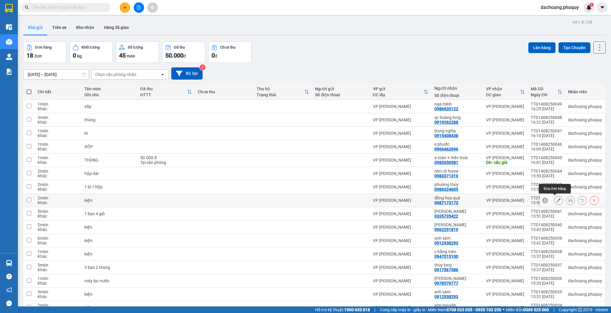
click at [556, 200] on icon at bounding box center [558, 200] width 4 height 4
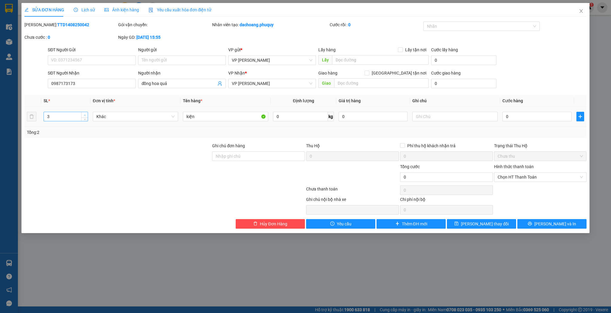
click at [85, 114] on icon "up" at bounding box center [85, 115] width 2 height 2
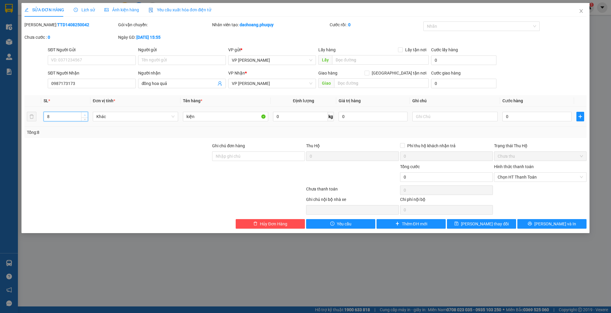
click at [85, 114] on icon "up" at bounding box center [85, 115] width 2 height 2
click at [460, 222] on button "[PERSON_NAME] thay đổi" at bounding box center [481, 224] width 69 height 10
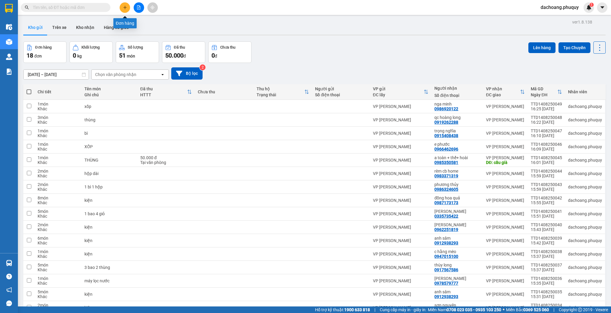
click at [126, 10] on button at bounding box center [125, 7] width 10 height 10
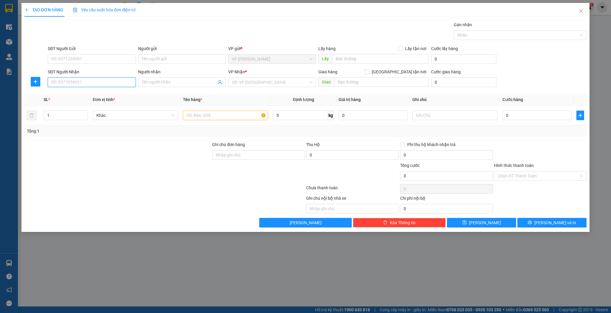
click at [118, 83] on input "SĐT Người Nhận" at bounding box center [92, 83] width 88 height 10
click at [50, 82] on input "9961" at bounding box center [92, 83] width 88 height 10
click at [147, 79] on input "Người nhận" at bounding box center [179, 82] width 75 height 7
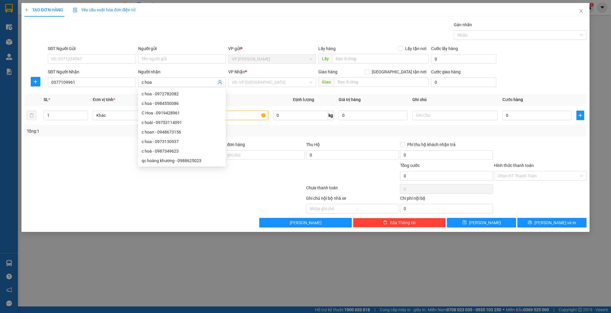
click at [105, 143] on div at bounding box center [118, 151] width 188 height 21
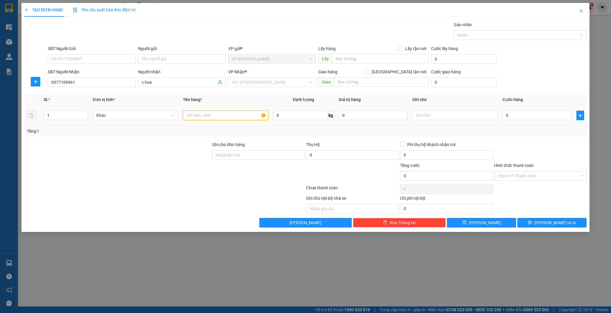
click at [189, 114] on input "text" at bounding box center [225, 116] width 85 height 10
click at [309, 81] on div "VD: VP [GEOGRAPHIC_DATA]" at bounding box center [272, 83] width 88 height 10
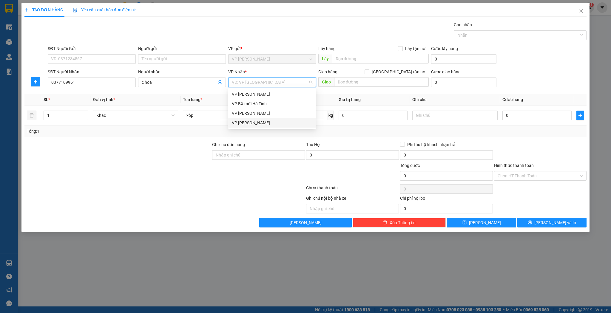
click at [250, 125] on div "VP [PERSON_NAME]" at bounding box center [272, 123] width 81 height 7
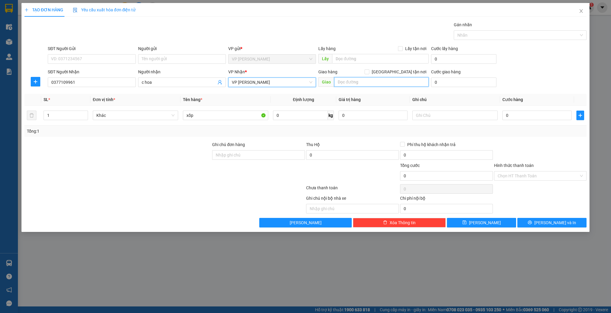
click at [358, 83] on input "text" at bounding box center [381, 82] width 95 height 10
click at [488, 223] on span "[PERSON_NAME]" at bounding box center [485, 222] width 32 height 7
click at [70, 80] on input "SĐT Người Nhận" at bounding box center [92, 83] width 88 height 10
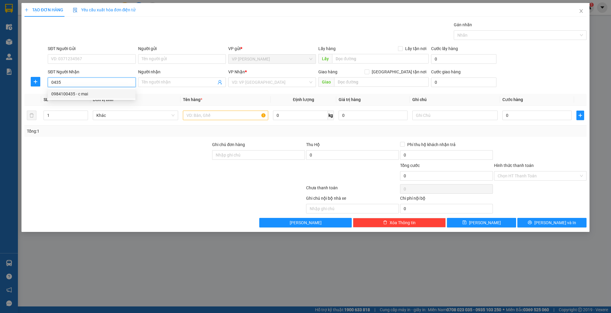
click at [75, 93] on div "0984100435 - c mai" at bounding box center [91, 94] width 81 height 7
click at [187, 117] on input "text" at bounding box center [225, 116] width 85 height 10
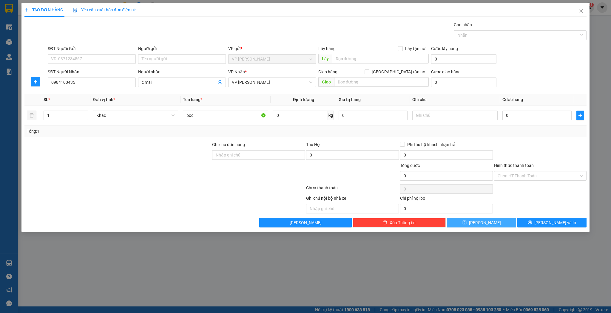
click at [466, 223] on icon "save" at bounding box center [464, 223] width 4 height 4
click at [113, 83] on input "SĐT Người Nhận" at bounding box center [92, 83] width 88 height 10
click at [99, 93] on div "0988402345 - hương trinh sữa" at bounding box center [91, 94] width 81 height 7
click at [62, 117] on input "1" at bounding box center [66, 115] width 44 height 9
click at [203, 118] on input "text" at bounding box center [225, 116] width 85 height 10
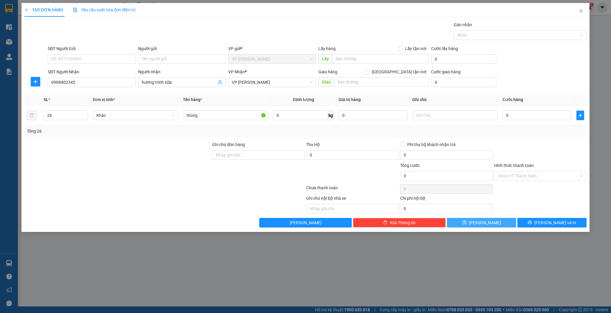
click at [472, 222] on button "[PERSON_NAME]" at bounding box center [481, 223] width 69 height 10
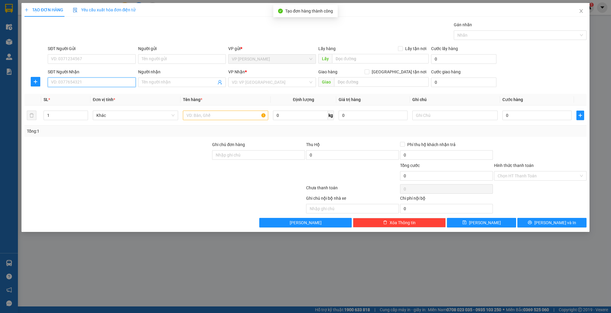
click at [80, 81] on input "SĐT Người Nhận" at bounding box center [92, 83] width 88 height 10
click at [82, 92] on div "0886577067 - a sơn" at bounding box center [91, 94] width 81 height 7
click at [85, 113] on icon "up" at bounding box center [85, 114] width 2 height 2
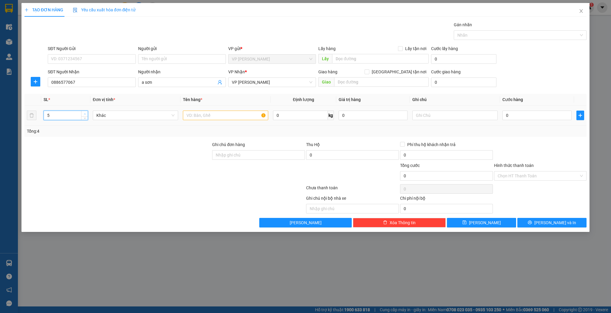
click at [85, 113] on icon "up" at bounding box center [85, 114] width 2 height 2
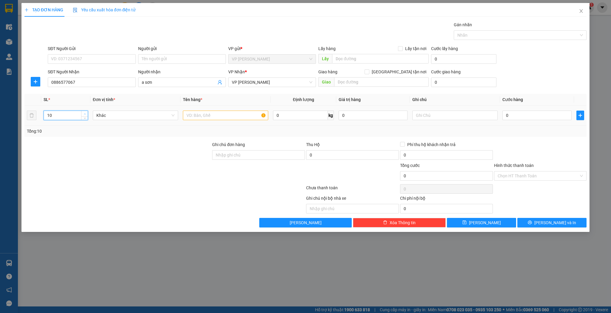
click at [85, 113] on icon "up" at bounding box center [85, 114] width 2 height 2
click at [190, 116] on input "text" at bounding box center [225, 116] width 85 height 10
click at [468, 224] on button "[PERSON_NAME]" at bounding box center [481, 223] width 69 height 10
click at [95, 86] on input "SĐT Người Nhận" at bounding box center [92, 83] width 88 height 10
click at [582, 12] on icon "close" at bounding box center [580, 11] width 3 height 4
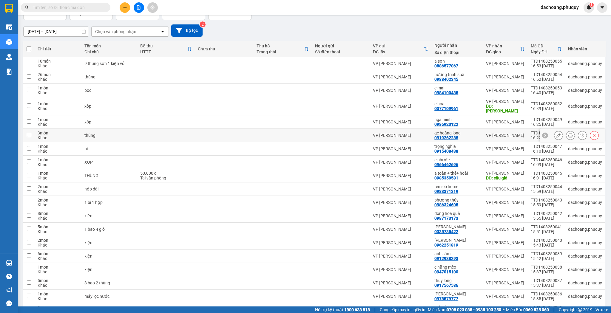
scroll to position [48, 0]
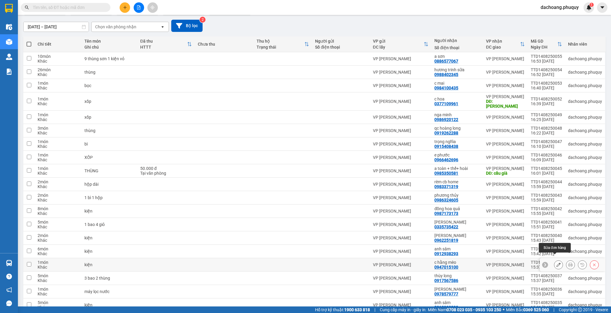
click at [556, 263] on icon at bounding box center [558, 265] width 4 height 4
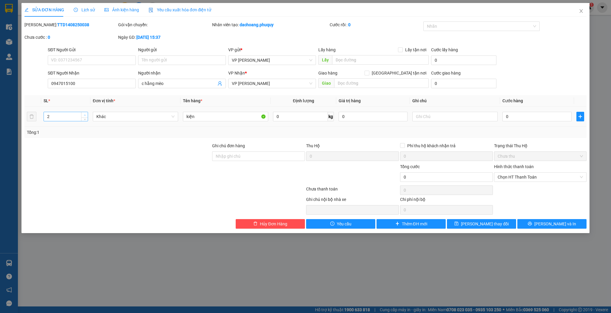
click at [83, 115] on span "up" at bounding box center [85, 115] width 4 height 4
click at [458, 223] on icon "save" at bounding box center [456, 224] width 4 height 4
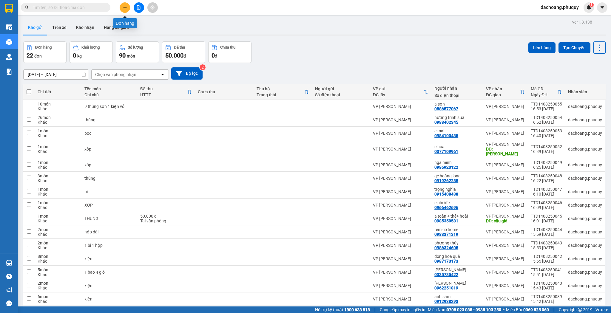
click at [124, 8] on icon "plus" at bounding box center [125, 7] width 4 height 4
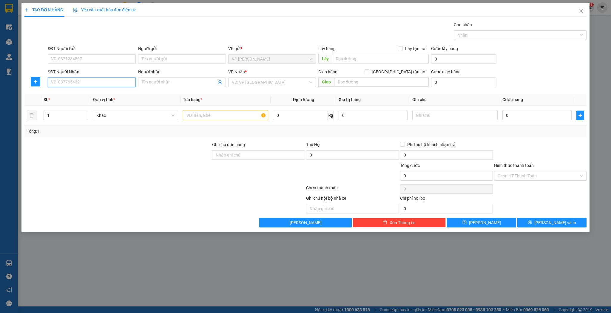
click at [114, 82] on input "SĐT Người Nhận" at bounding box center [92, 83] width 88 height 10
click at [97, 94] on div "0916394268 - a phúc sport" at bounding box center [91, 94] width 81 height 7
click at [186, 113] on input "text" at bounding box center [225, 116] width 85 height 10
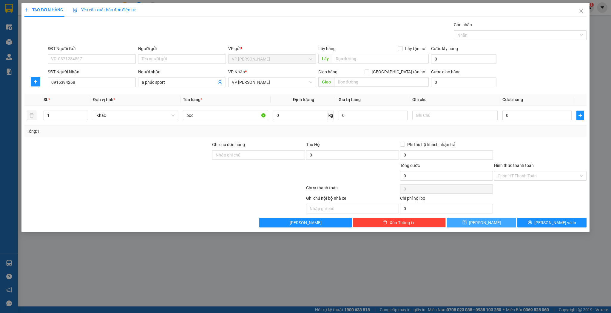
click at [469, 221] on button "[PERSON_NAME]" at bounding box center [481, 223] width 69 height 10
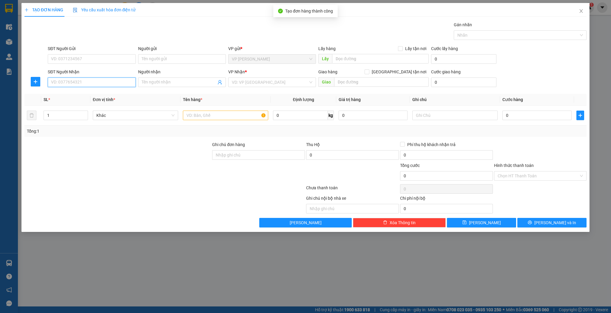
click at [86, 83] on input "SĐT Người Nhận" at bounding box center [92, 83] width 88 height 10
click at [89, 103] on div "0947607971 - [GEOGRAPHIC_DATA]" at bounding box center [91, 103] width 81 height 7
click at [187, 113] on input "text" at bounding box center [225, 116] width 85 height 10
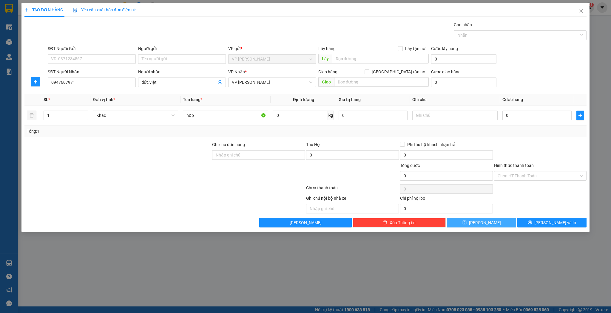
click at [459, 223] on button "[PERSON_NAME]" at bounding box center [481, 223] width 69 height 10
click at [113, 83] on input "SĐT Người Nhận" at bounding box center [92, 83] width 88 height 10
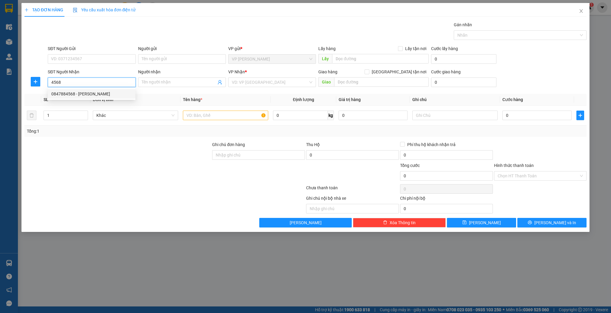
click at [95, 95] on div "0847884568 - [PERSON_NAME]" at bounding box center [91, 94] width 81 height 7
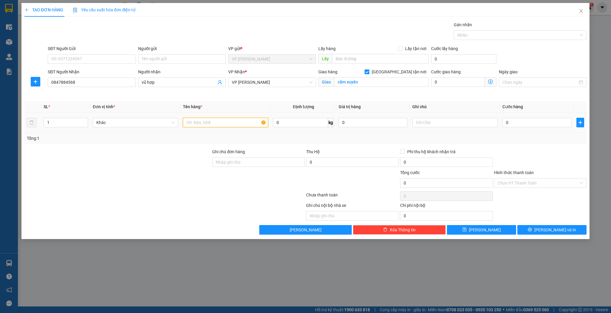
click at [195, 121] on input "text" at bounding box center [225, 123] width 85 height 10
click at [465, 227] on button "[PERSON_NAME]" at bounding box center [481, 230] width 69 height 10
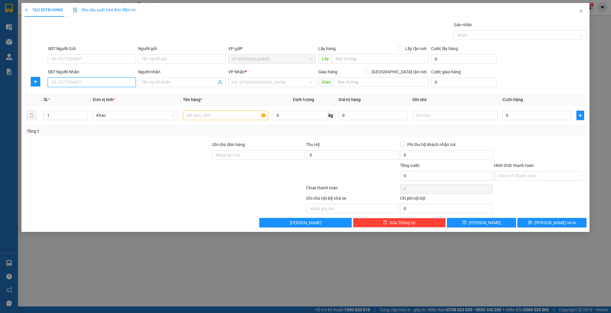
click at [73, 83] on input "SĐT Người Nhận" at bounding box center [92, 83] width 88 height 10
click at [76, 96] on div "0911069588 - [PERSON_NAME]" at bounding box center [91, 94] width 81 height 7
click at [198, 113] on input "text" at bounding box center [225, 116] width 85 height 10
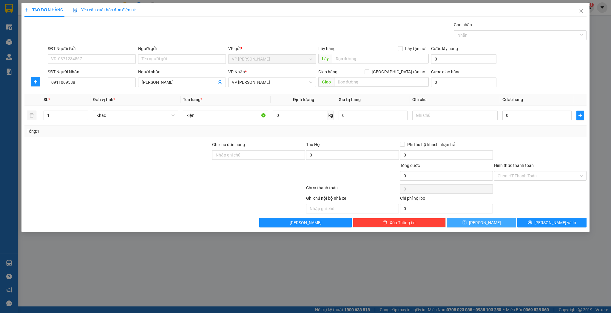
click at [482, 220] on span "[PERSON_NAME]" at bounding box center [485, 222] width 32 height 7
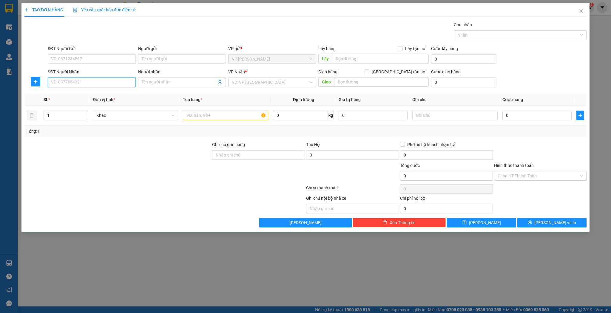
click at [86, 83] on input "SĐT Người Nhận" at bounding box center [92, 83] width 88 height 10
click at [85, 93] on div "0972522679 - c huề" at bounding box center [91, 94] width 81 height 7
click at [82, 112] on span "Increase Value" at bounding box center [84, 113] width 7 height 5
click at [195, 115] on input "text" at bounding box center [225, 116] width 85 height 10
click at [465, 222] on button "[PERSON_NAME]" at bounding box center [481, 223] width 69 height 10
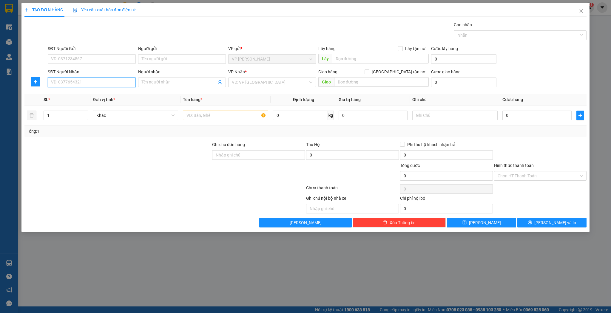
click at [81, 81] on input "SĐT Người Nhận" at bounding box center [92, 83] width 88 height 10
click at [81, 93] on div "0906322299 - in trí [GEOGRAPHIC_DATA]" at bounding box center [91, 94] width 81 height 7
click at [192, 116] on input "text" at bounding box center [225, 116] width 85 height 10
click at [467, 221] on button "[PERSON_NAME]" at bounding box center [481, 223] width 69 height 10
click at [85, 83] on input "SĐT Người Nhận" at bounding box center [92, 83] width 88 height 10
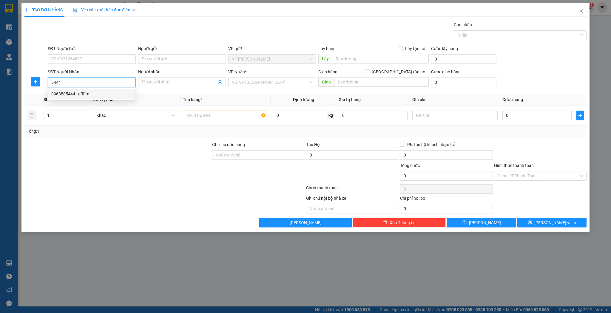
click at [83, 95] on div "0968585444 - c Tâm" at bounding box center [91, 94] width 81 height 7
click at [204, 112] on input "text" at bounding box center [225, 116] width 85 height 10
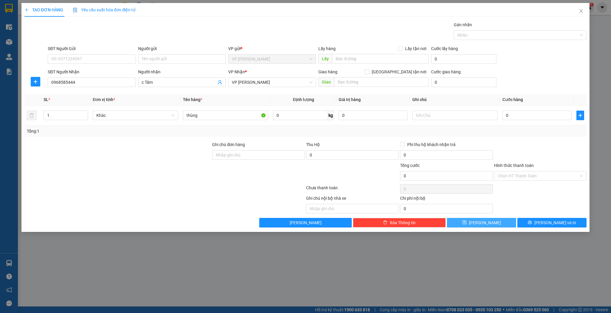
click at [462, 223] on button "[PERSON_NAME]" at bounding box center [481, 223] width 69 height 10
click at [67, 83] on input "SĐT Người Nhận" at bounding box center [92, 83] width 88 height 10
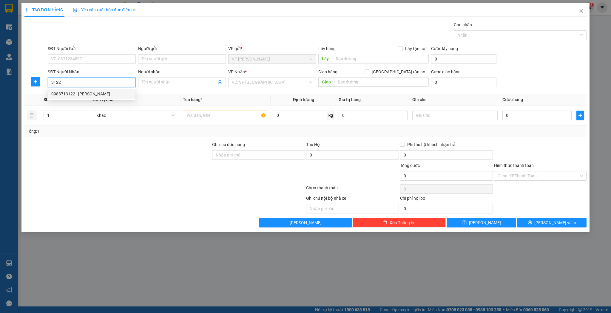
click at [79, 94] on div "0988713122 - [PERSON_NAME]" at bounding box center [91, 94] width 81 height 7
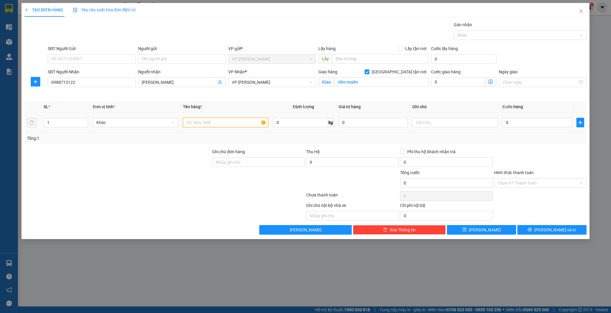
click at [199, 123] on input "text" at bounding box center [225, 123] width 85 height 10
click at [471, 231] on button "[PERSON_NAME]" at bounding box center [481, 230] width 69 height 10
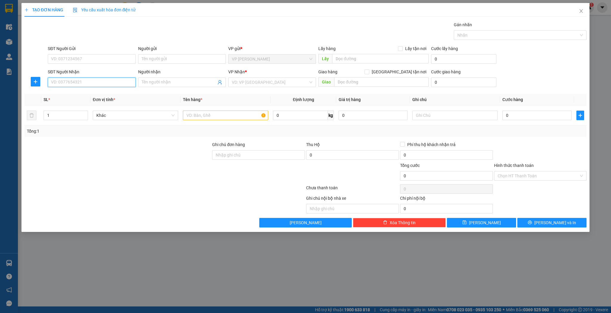
click at [75, 80] on input "SĐT Người Nhận" at bounding box center [92, 83] width 88 height 10
click at [157, 82] on input "Người nhận" at bounding box center [179, 82] width 75 height 7
click at [310, 81] on div "VD: VP [GEOGRAPHIC_DATA]" at bounding box center [272, 83] width 88 height 10
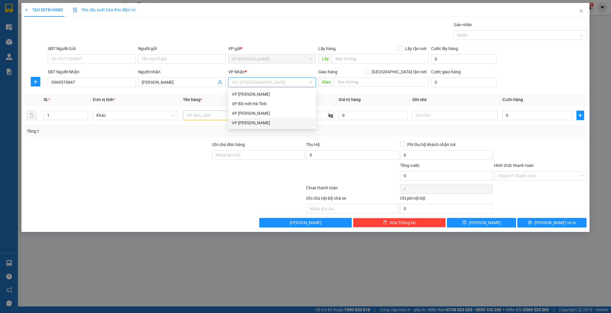
click at [250, 123] on div "VP [PERSON_NAME]" at bounding box center [272, 123] width 81 height 7
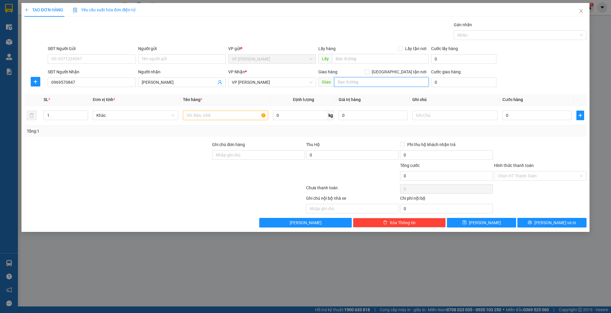
click at [359, 83] on input "text" at bounding box center [381, 82] width 95 height 10
type input "hồng lĩnh"
click at [209, 109] on td at bounding box center [225, 116] width 90 height 20
click at [207, 113] on input "text" at bounding box center [225, 116] width 85 height 10
type input "tải"
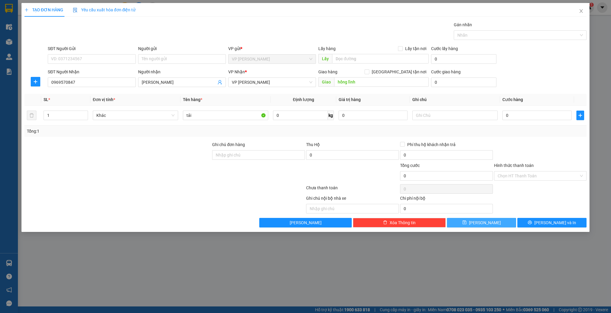
click at [468, 223] on button "[PERSON_NAME]" at bounding box center [481, 223] width 69 height 10
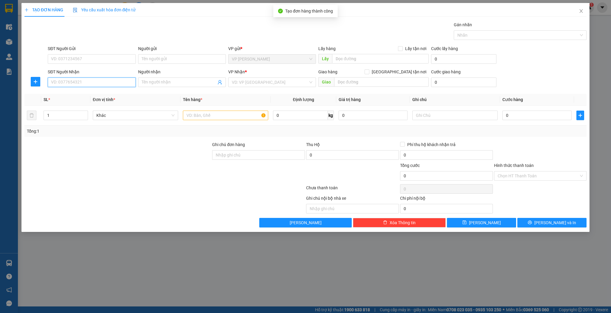
click at [105, 84] on input "SĐT Người Nhận" at bounding box center [92, 83] width 88 height 10
click at [100, 93] on div "0948251987 - huy sáng" at bounding box center [91, 94] width 81 height 7
type input "0948251987"
type input "huy sáng"
type input "0948251987"
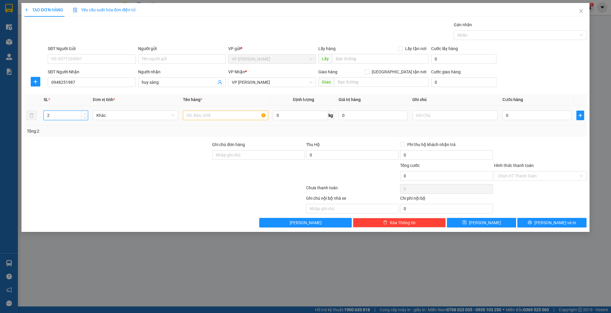
click at [85, 113] on icon "up" at bounding box center [85, 114] width 2 height 2
type input "4"
click at [85, 113] on icon "up" at bounding box center [85, 114] width 2 height 2
click at [191, 115] on input "text" at bounding box center [225, 116] width 85 height 10
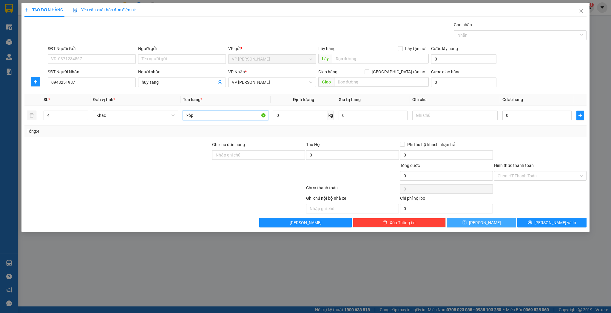
type input "xốp"
click at [480, 223] on button "[PERSON_NAME]" at bounding box center [481, 223] width 69 height 10
type input "1"
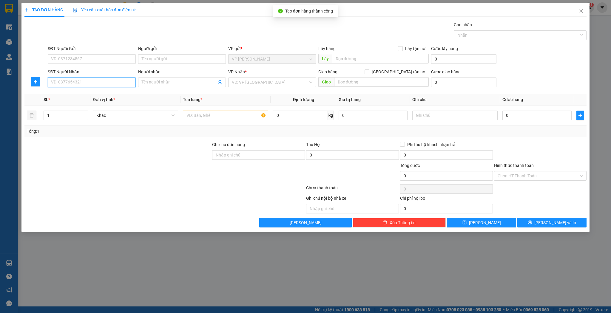
click at [108, 83] on input "SĐT Người Nhận" at bounding box center [92, 83] width 88 height 10
click at [98, 94] on div "0911488906 - anh nam phong" at bounding box center [91, 94] width 81 height 7
type input "0911488906"
type input "anh nam phong"
type input "0911488906"
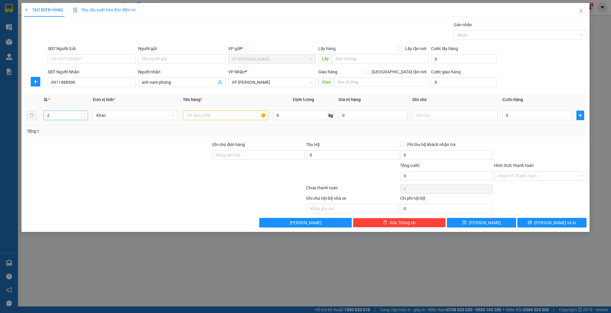
click at [84, 113] on icon "up" at bounding box center [85, 114] width 2 height 2
type input "3"
click at [84, 113] on icon "up" at bounding box center [85, 114] width 2 height 2
click at [200, 114] on input "text" at bounding box center [225, 116] width 85 height 10
type input "kiện"
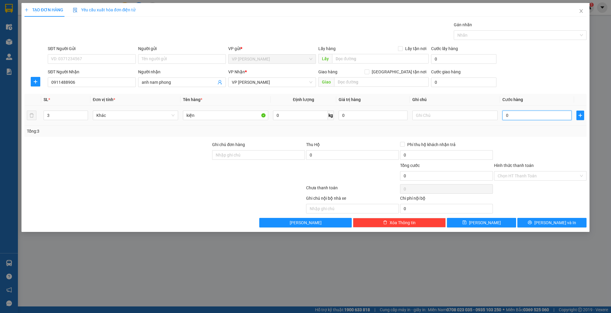
click at [505, 115] on input "0" at bounding box center [536, 116] width 69 height 10
type input "1"
type input "17"
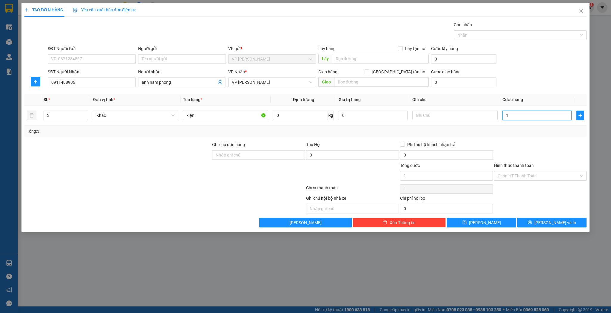
type input "17"
type input "170"
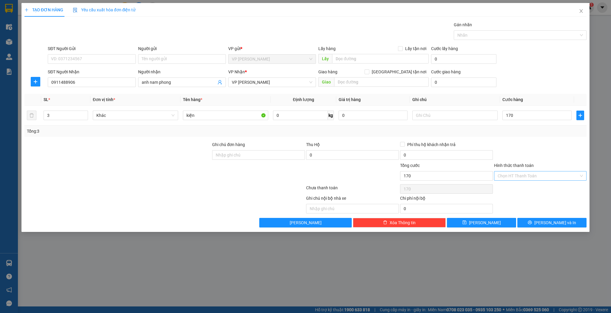
type input "170.000"
click at [504, 175] on input "Hình thức thanh toán" at bounding box center [537, 175] width 81 height 9
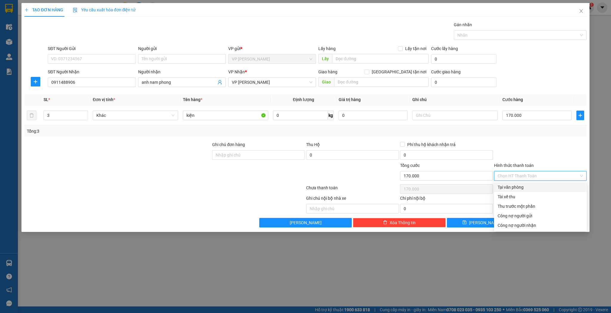
click at [506, 186] on div "Tại văn phòng" at bounding box center [540, 187] width 86 height 7
type input "0"
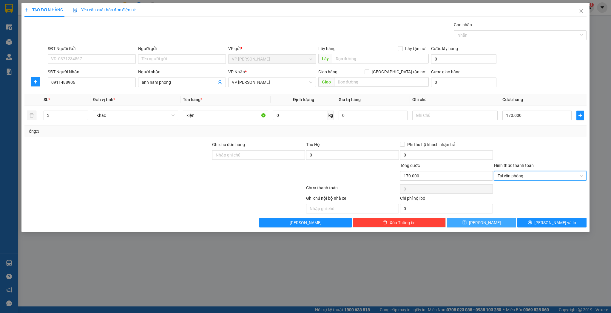
click at [472, 224] on button "[PERSON_NAME]" at bounding box center [481, 223] width 69 height 10
type input "1"
type input "0"
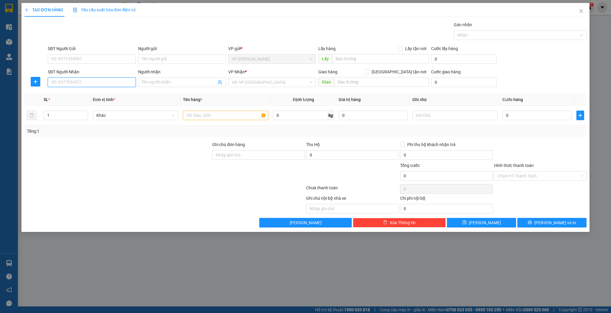
click at [94, 81] on input "SĐT Người Nhận" at bounding box center [92, 83] width 88 height 10
click at [89, 95] on div "0916494222 - kỳ" at bounding box center [91, 94] width 81 height 7
type input "0916494222"
type input "kỳ"
type input "hồng lĩnh"
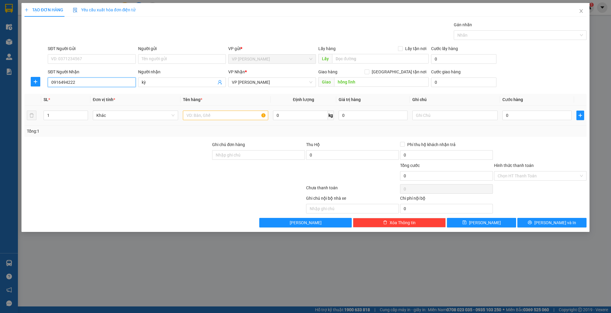
type input "0916494222"
click at [189, 114] on input "text" at bounding box center [225, 116] width 85 height 10
type input "cuộn tải dài"
click at [469, 222] on button "[PERSON_NAME]" at bounding box center [481, 223] width 69 height 10
click at [72, 83] on input "SĐT Người Nhận" at bounding box center [92, 83] width 88 height 10
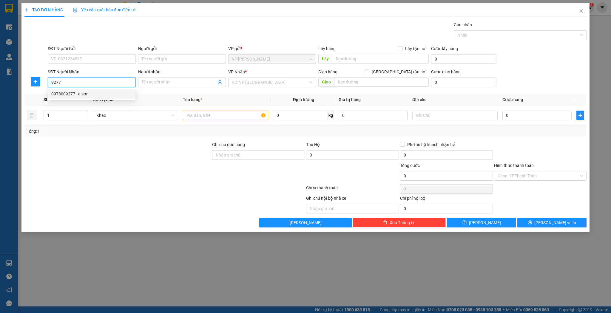
click at [77, 93] on div "0978009277 - a sơn" at bounding box center [91, 94] width 81 height 7
type input "0978009277"
type input "a sơn"
checkbox input "true"
type input "cẩm xuyên"
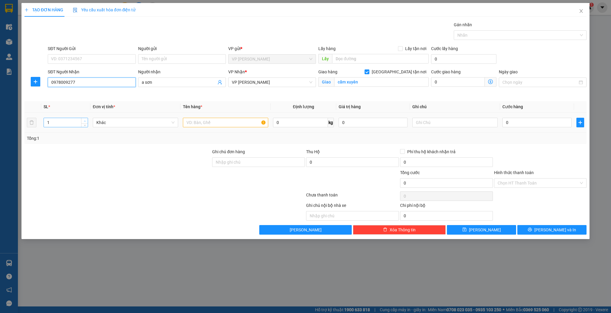
type input "0978009277"
type input "2"
click at [86, 120] on span "up" at bounding box center [85, 121] width 4 height 4
click at [193, 122] on input "text" at bounding box center [225, 123] width 85 height 10
type input "gậy sắt"
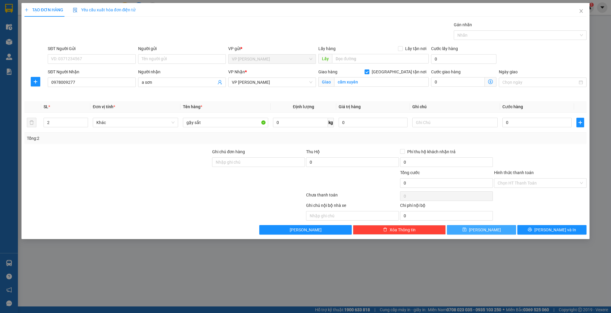
click at [466, 228] on icon "save" at bounding box center [464, 230] width 4 height 4
checkbox input "false"
type input "1"
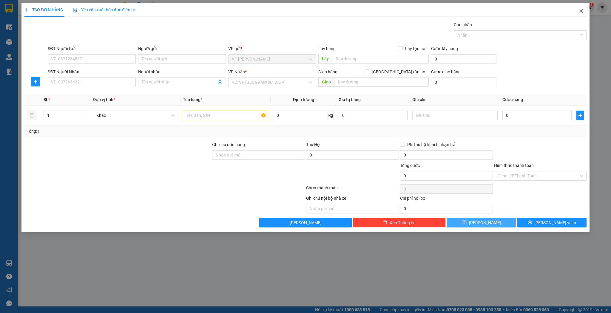
click at [582, 11] on icon "close" at bounding box center [580, 11] width 5 height 5
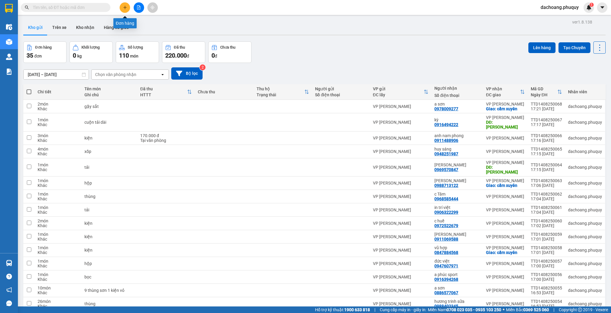
click at [126, 7] on icon "plus" at bounding box center [125, 7] width 4 height 4
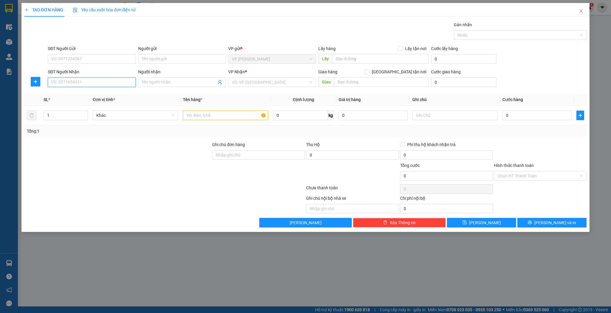
click at [116, 85] on input "SĐT Người Nhận" at bounding box center [92, 83] width 88 height 10
click at [106, 93] on div "0911488906 - anh nam phong" at bounding box center [91, 94] width 81 height 7
type input "0911488906"
type input "anh nam phong"
type input "0911488906"
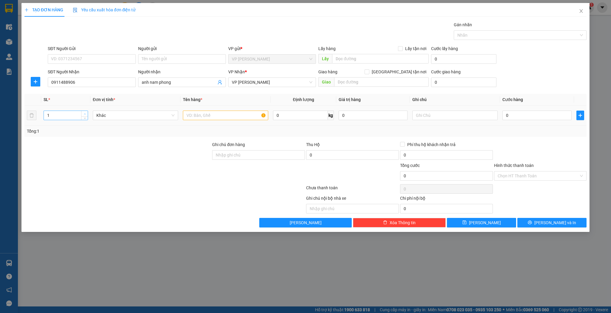
type input "2"
click at [85, 113] on icon "up" at bounding box center [85, 114] width 2 height 2
click at [194, 114] on input "text" at bounding box center [225, 116] width 85 height 10
type input "thùng"
click at [471, 221] on button "[PERSON_NAME]" at bounding box center [481, 223] width 69 height 10
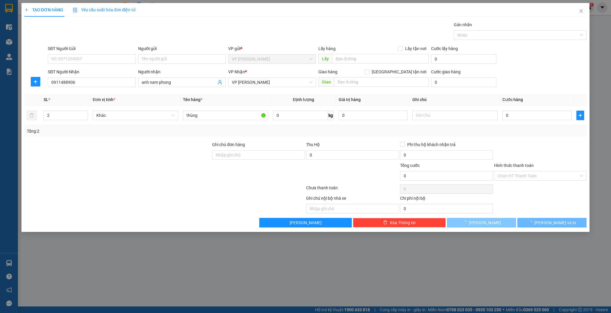
type input "1"
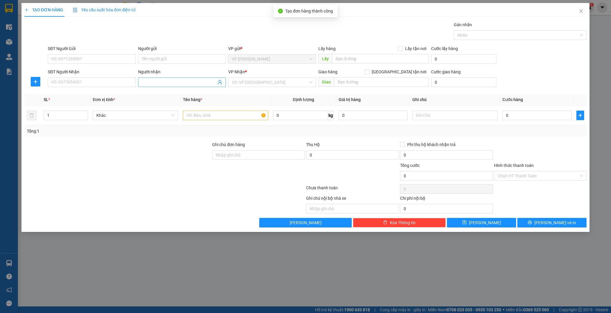
click at [157, 83] on input "Người nhận" at bounding box center [179, 82] width 75 height 7
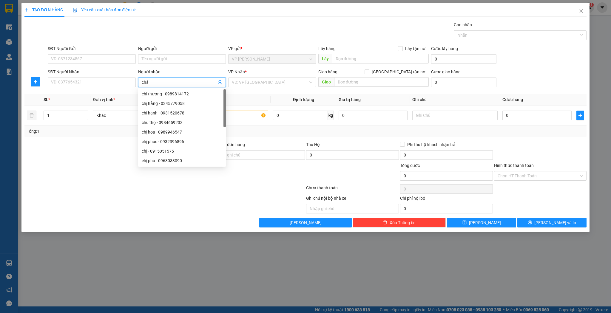
type input "châu"
click at [158, 122] on div "châu vinh - 0905332555" at bounding box center [182, 122] width 81 height 7
type input "0905332555"
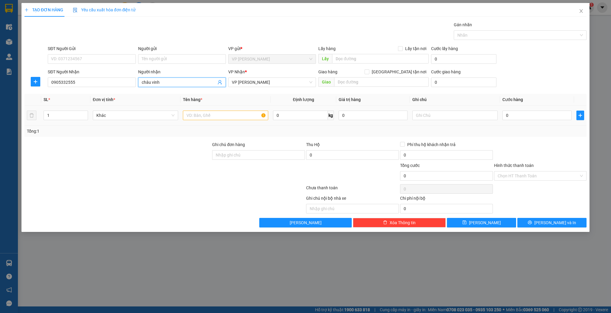
type input "châu vinh"
click at [204, 116] on input "text" at bounding box center [225, 116] width 85 height 10
type input "thùng"
click at [466, 221] on icon "save" at bounding box center [464, 223] width 4 height 4
click at [581, 10] on icon "close" at bounding box center [580, 11] width 5 height 5
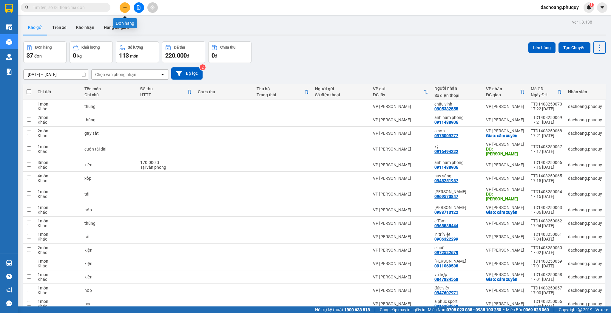
click at [124, 10] on button at bounding box center [125, 7] width 10 height 10
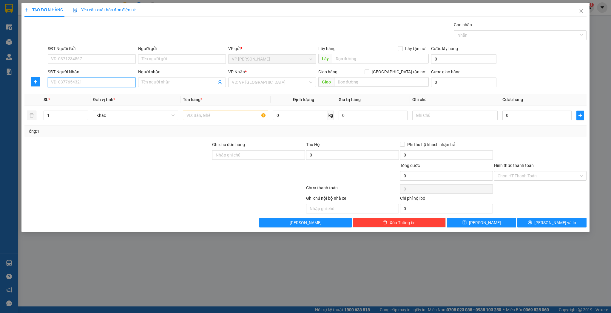
click at [91, 81] on input "SĐT Người Nhận" at bounding box center [92, 83] width 88 height 10
click at [89, 93] on div "0375014929 - an nam hoa quả" at bounding box center [91, 94] width 81 height 7
type input "0375014929"
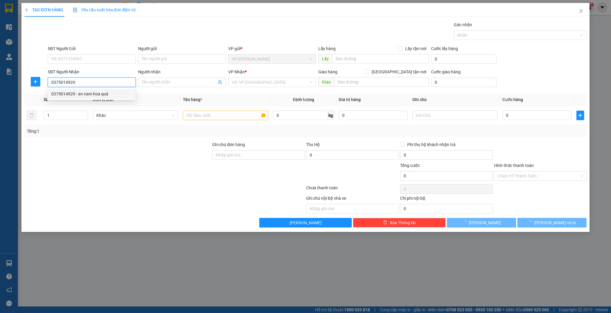
type input "an nam hoa quả"
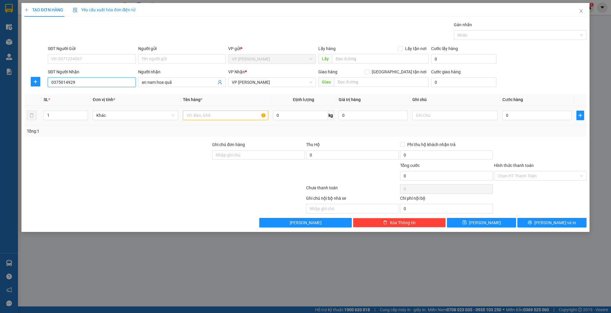
type input "0375014929"
click at [204, 114] on input "text" at bounding box center [225, 116] width 85 height 10
type input "kiện"
click at [465, 218] on button "[PERSON_NAME]" at bounding box center [481, 223] width 69 height 10
click at [110, 81] on input "SĐT Người Nhận" at bounding box center [92, 83] width 88 height 10
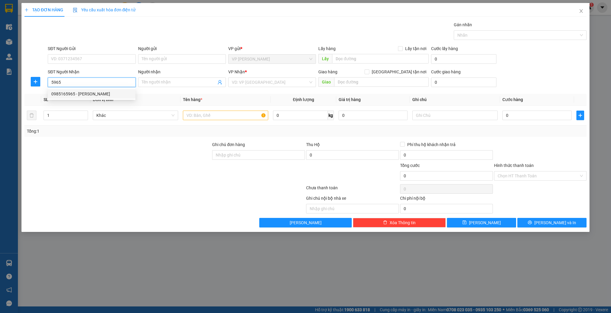
click at [98, 94] on div "0985165965 - đèn khánh thảo" at bounding box center [91, 94] width 81 height 7
type input "0985165965"
type input "[PERSON_NAME]"
type input "0985165965"
click at [203, 113] on input "text" at bounding box center [225, 116] width 85 height 10
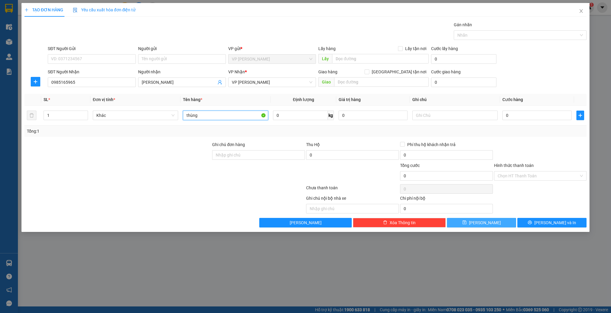
type input "thùng"
click at [466, 222] on icon "save" at bounding box center [464, 223] width 4 height 4
click at [92, 80] on input "SĐT Người Nhận" at bounding box center [92, 83] width 88 height 10
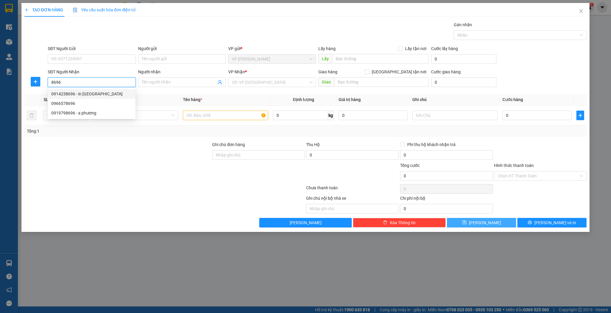
click at [90, 93] on div "0914238696 - in quang minh" at bounding box center [91, 94] width 81 height 7
type input "0914238696"
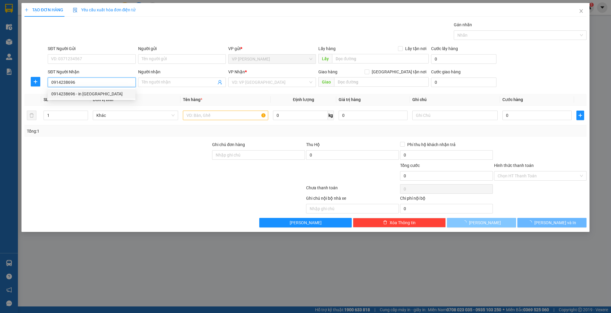
type input "in quang minh"
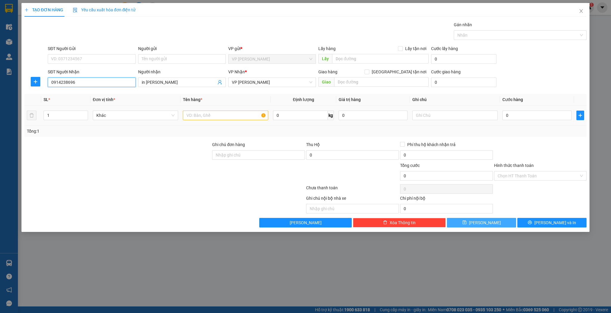
type input "0914238696"
click at [194, 116] on input "text" at bounding box center [225, 116] width 85 height 10
type input "thùng"
click at [492, 220] on button "[PERSON_NAME]" at bounding box center [481, 223] width 69 height 10
click at [77, 80] on input "SĐT Người Nhận" at bounding box center [92, 83] width 88 height 10
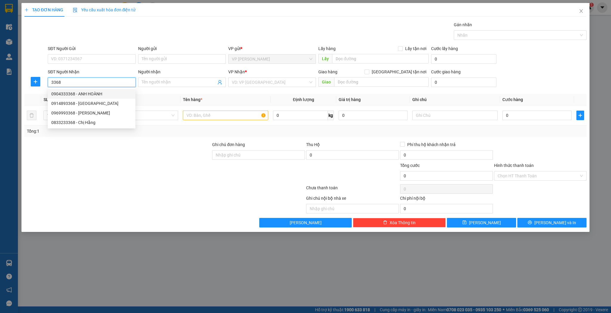
click at [85, 97] on div "0904333368 - ANH HOÀNH" at bounding box center [91, 94] width 81 height 7
type input "0904333368"
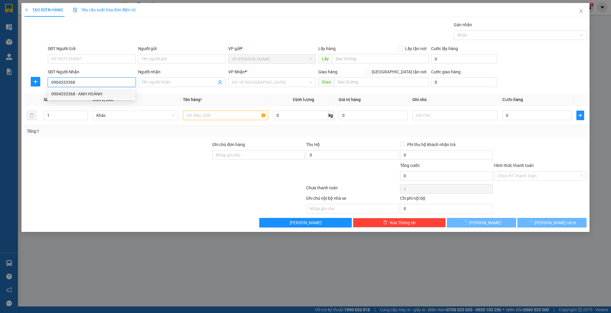
type input "ANH HOÀNH"
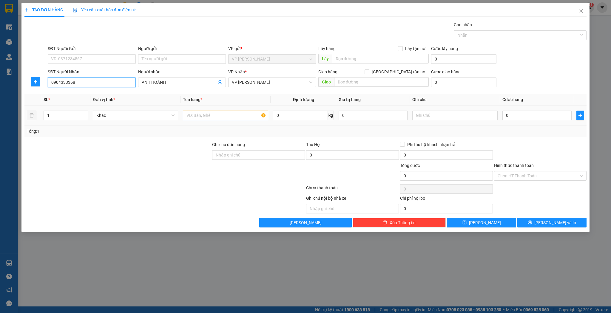
type input "0904333368"
click at [191, 115] on input "text" at bounding box center [225, 116] width 85 height 10
type input "thùng"
click at [467, 222] on button "[PERSON_NAME]" at bounding box center [481, 223] width 69 height 10
click at [119, 84] on input "SĐT Người Nhận" at bounding box center [92, 83] width 88 height 10
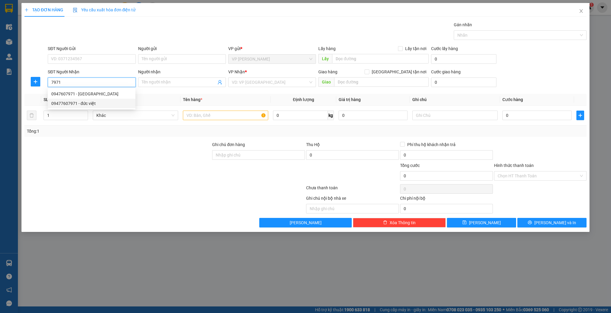
click at [89, 103] on div "09477607971 - đức việt" at bounding box center [91, 103] width 81 height 7
type input "09477607971"
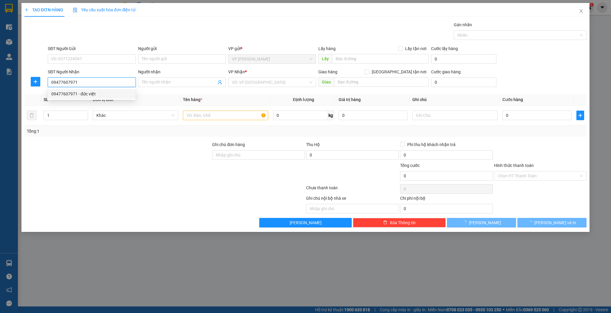
type input "đức việt"
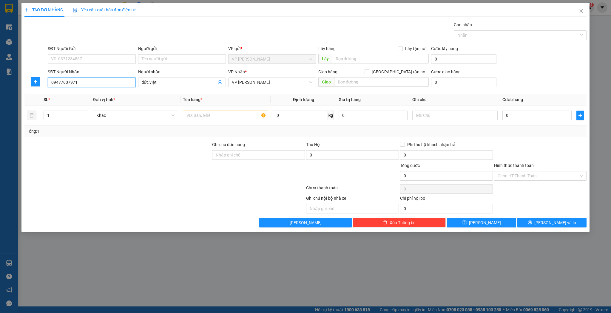
click at [82, 81] on input "09477607971" at bounding box center [92, 83] width 88 height 10
click at [59, 81] on input "09477607971" at bounding box center [92, 83] width 88 height 10
click at [65, 93] on div "0947607971 - [GEOGRAPHIC_DATA]" at bounding box center [91, 94] width 81 height 7
type input "0947607971"
type input "2"
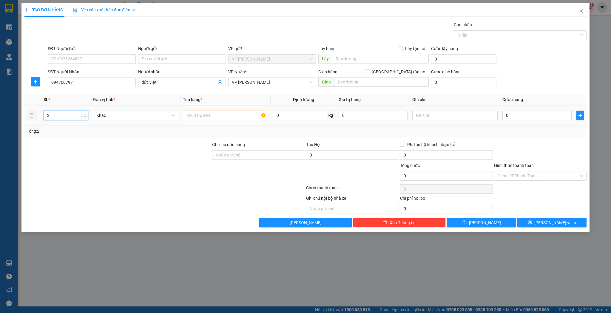
click at [86, 112] on span "up" at bounding box center [85, 114] width 4 height 4
click at [194, 117] on input "text" at bounding box center [225, 116] width 85 height 10
type input "thùng"
click at [466, 220] on button "[PERSON_NAME]" at bounding box center [481, 223] width 69 height 10
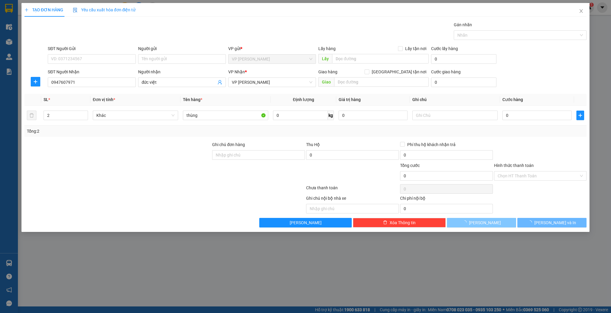
type input "1"
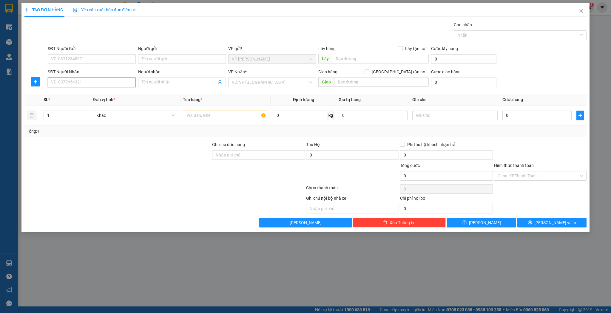
click at [73, 82] on input "SĐT Người Nhận" at bounding box center [92, 83] width 88 height 10
click at [82, 95] on div "0917931168 - c tâm thành" at bounding box center [91, 94] width 81 height 7
type input "0917931168"
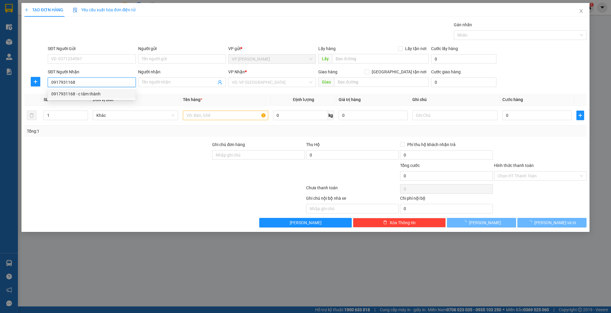
type input "c tâm thành"
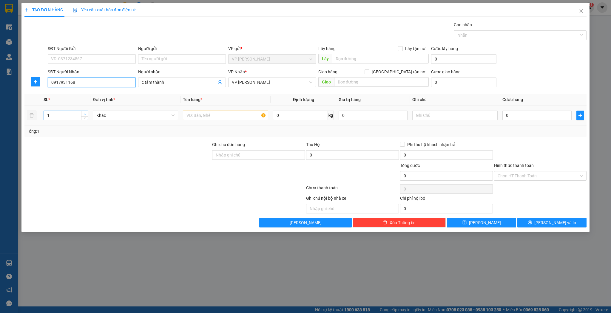
type input "0917931168"
click at [84, 113] on icon "up" at bounding box center [85, 114] width 2 height 2
type input "3"
click at [84, 113] on icon "up" at bounding box center [85, 114] width 2 height 2
click at [194, 117] on input "text" at bounding box center [225, 116] width 85 height 10
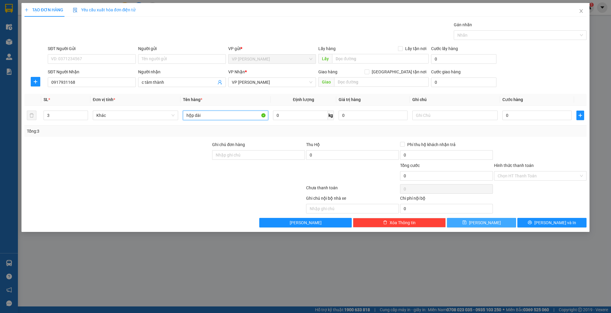
type input "hộp dài"
click at [465, 222] on button "[PERSON_NAME]" at bounding box center [481, 223] width 69 height 10
type input "1"
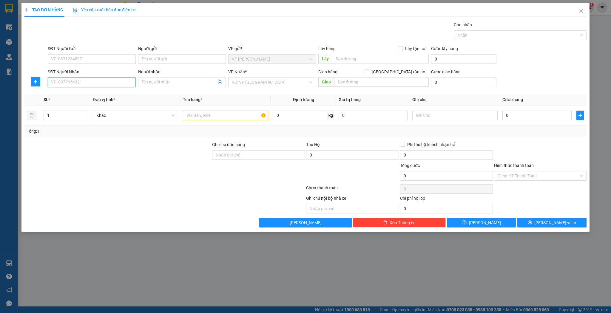
click at [105, 83] on input "SĐT Người Nhận" at bounding box center [92, 83] width 88 height 10
click at [98, 93] on div "0916608449 - a sơn" at bounding box center [91, 94] width 81 height 7
type input "0916608449"
type input "a sơn"
checkbox input "true"
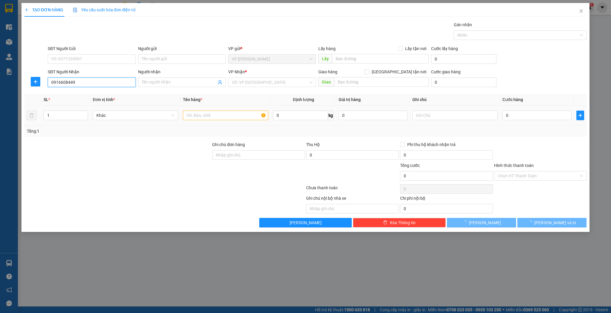
type input "cẩm xuyên"
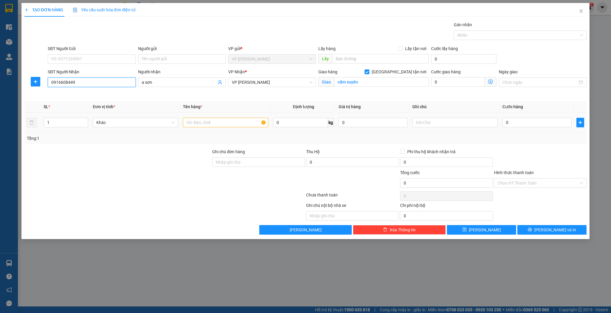
type input "0916608449"
click at [194, 122] on input "text" at bounding box center [225, 123] width 85 height 10
type input "hộp"
click at [457, 227] on button "[PERSON_NAME]" at bounding box center [481, 230] width 69 height 10
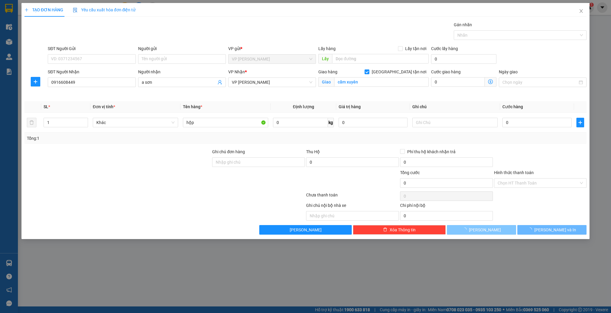
checkbox input "false"
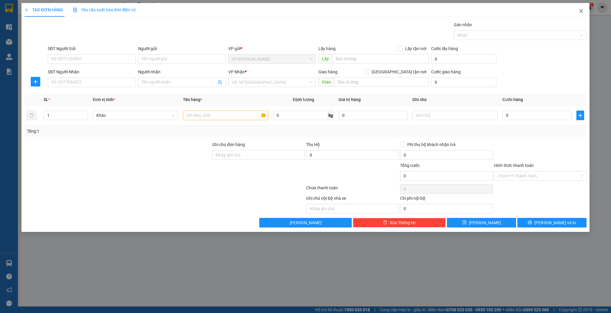
click at [581, 12] on icon "close" at bounding box center [580, 11] width 3 height 4
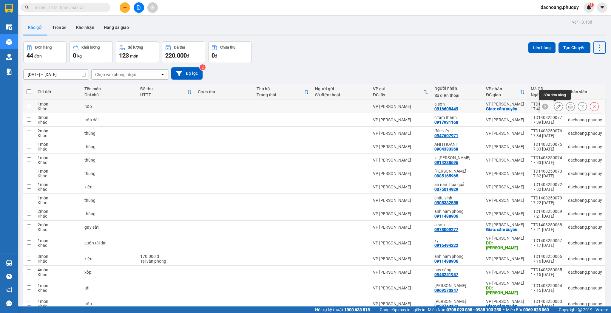
click at [556, 105] on icon at bounding box center [558, 106] width 4 height 4
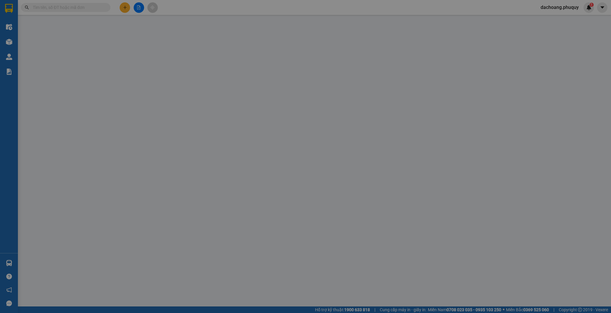
type input "0916608449"
type input "a sơn"
checkbox input "true"
type input "cẩm xuyên"
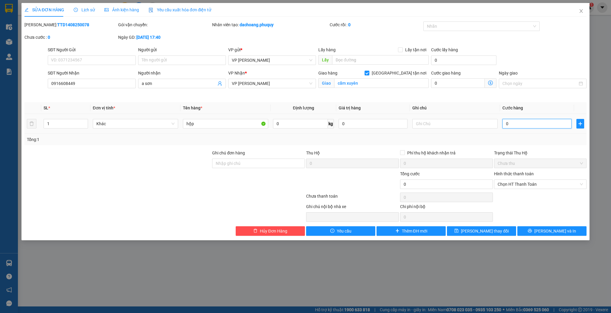
click at [509, 122] on input "0" at bounding box center [536, 124] width 69 height 10
type input "4"
type input "40"
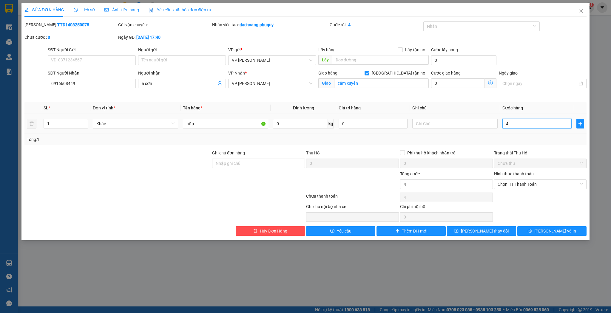
type input "40"
type input "40.000"
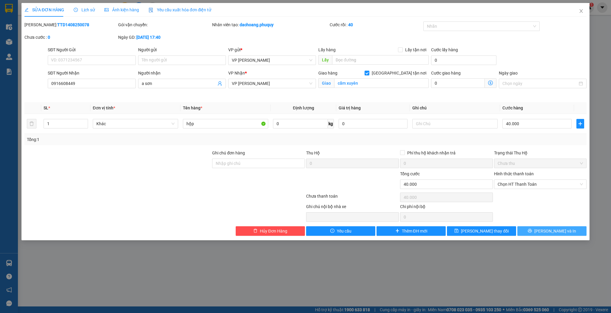
click at [538, 229] on button "[PERSON_NAME] và In" at bounding box center [551, 231] width 69 height 10
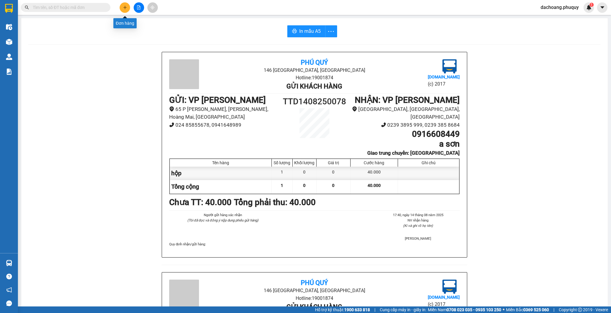
click at [123, 7] on icon "plus" at bounding box center [125, 7] width 4 height 4
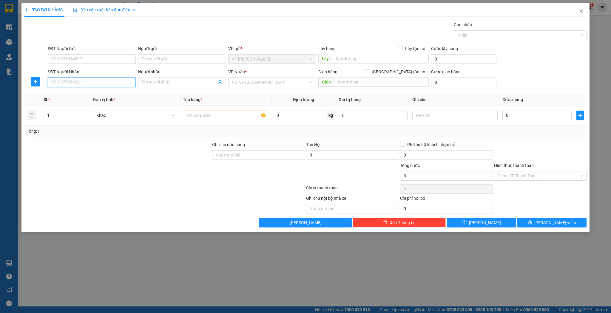
click at [95, 80] on input "SĐT Người Nhận" at bounding box center [92, 83] width 88 height 10
click at [85, 95] on div "0989889456 - tin học [GEOGRAPHIC_DATA]" at bounding box center [91, 94] width 81 height 7
type input "0989889456"
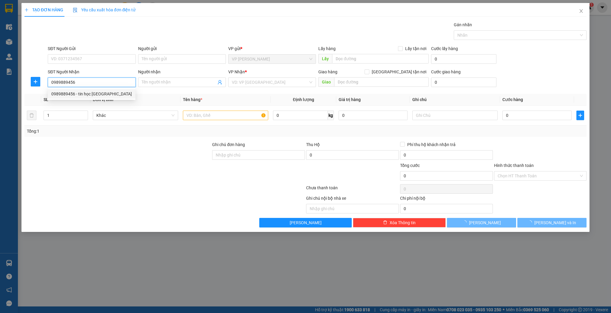
type input "tin học Quang Trung"
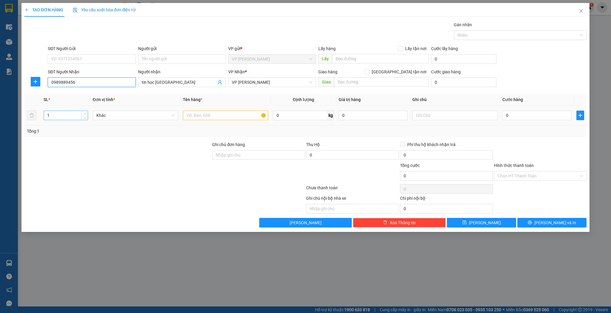
type input "0989889456"
click at [85, 114] on icon "up" at bounding box center [85, 114] width 2 height 2
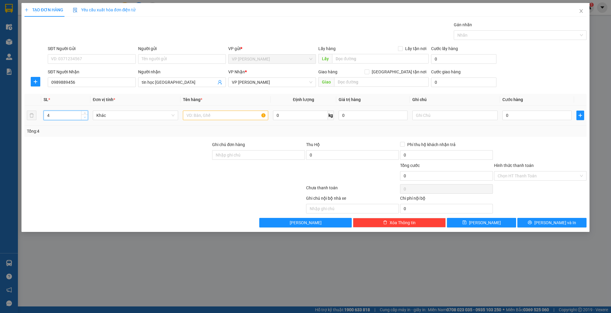
click at [85, 117] on icon "down" at bounding box center [85, 117] width 2 height 2
click at [188, 116] on input "text" at bounding box center [225, 116] width 85 height 10
type input "5"
click at [84, 111] on span "Increase Value" at bounding box center [84, 113] width 7 height 5
click at [190, 115] on input "text" at bounding box center [225, 116] width 85 height 10
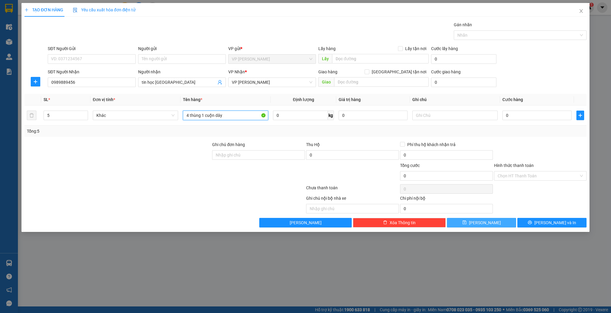
type input "4 thùng 1 cuộn dây"
click at [485, 222] on span "[PERSON_NAME]" at bounding box center [485, 222] width 32 height 7
type input "1"
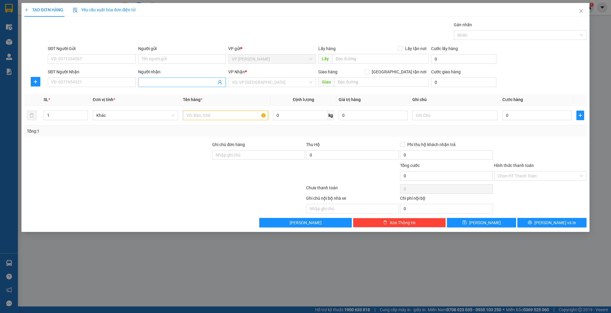
click at [171, 79] on input "Người nhận" at bounding box center [179, 82] width 75 height 7
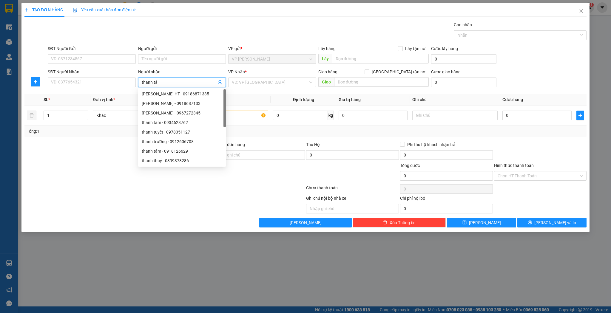
type input "thanh tâm"
click at [175, 160] on div "thanh tâm - 0985450841" at bounding box center [182, 160] width 81 height 7
type input "0985450841"
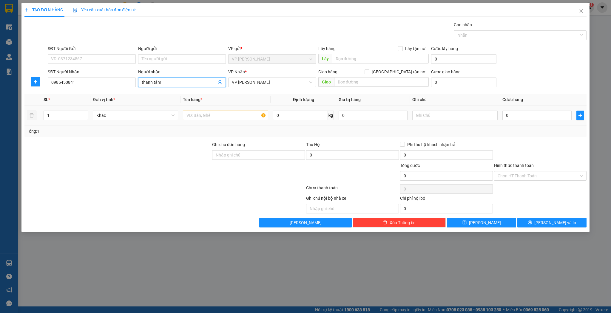
type input "thanh tâm"
click at [192, 114] on input "text" at bounding box center [225, 116] width 85 height 10
click at [310, 81] on span "VP [PERSON_NAME]" at bounding box center [272, 82] width 81 height 9
type input "hộp quạt"
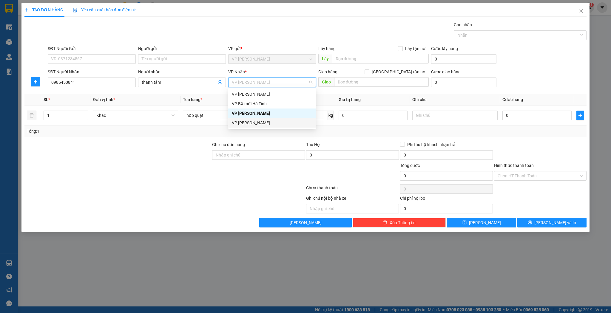
click at [268, 123] on div "VP [PERSON_NAME]" at bounding box center [272, 123] width 81 height 7
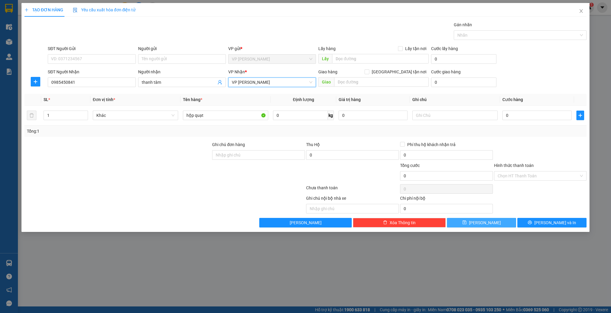
click at [474, 223] on button "[PERSON_NAME]" at bounding box center [481, 223] width 69 height 10
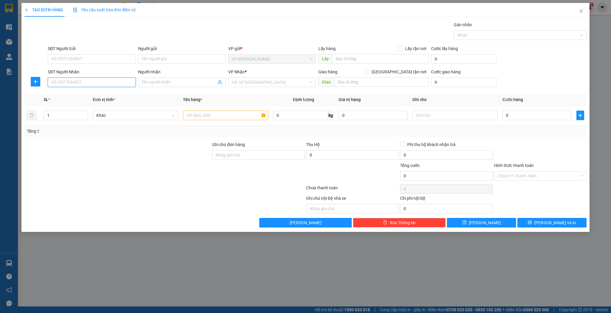
click at [91, 85] on input "SĐT Người Nhận" at bounding box center [92, 83] width 88 height 10
click at [50, 82] on input "7983" at bounding box center [92, 83] width 88 height 10
click at [81, 85] on input "0945767983" at bounding box center [92, 83] width 88 height 10
type input "0"
click at [48, 80] on input "1983" at bounding box center [92, 83] width 88 height 10
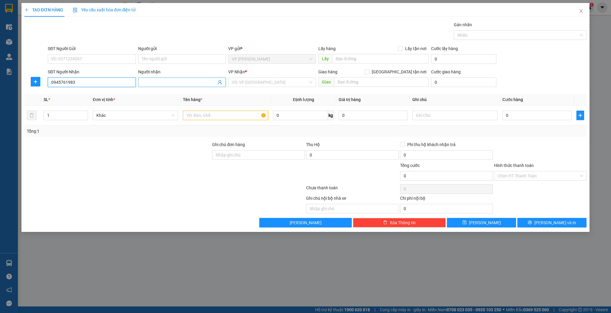
type input "0945761983"
click at [143, 81] on input "Người nhận" at bounding box center [179, 82] width 75 height 7
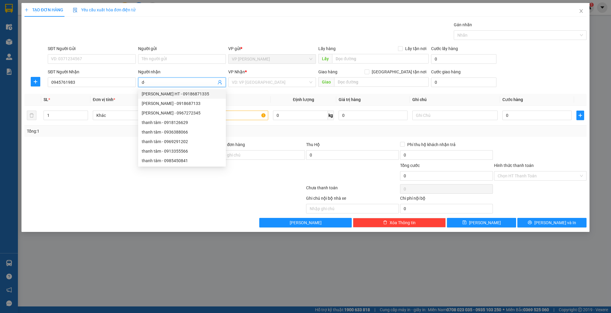
type input "d"
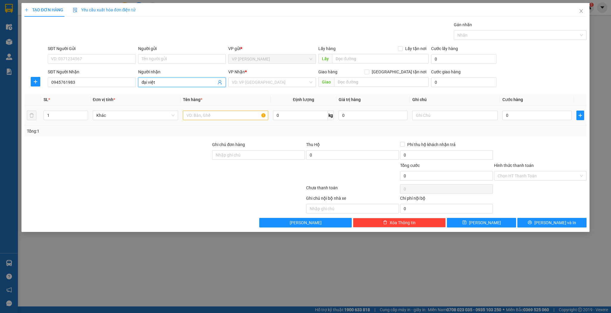
type input "đại việt"
click at [204, 118] on input "text" at bounding box center [225, 116] width 85 height 10
type input "b"
type input "t"
click at [309, 83] on div "VD: VP [GEOGRAPHIC_DATA]" at bounding box center [272, 83] width 88 height 10
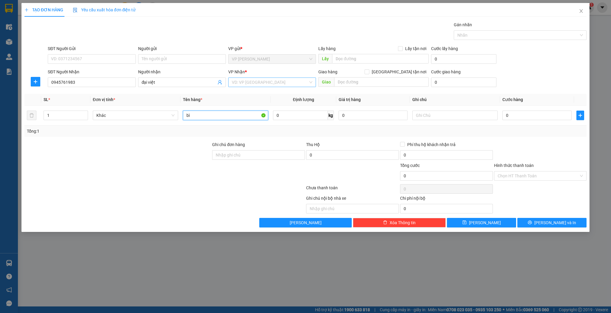
type input "bì"
click at [257, 121] on div "VP [PERSON_NAME]" at bounding box center [272, 123] width 81 height 7
click at [470, 220] on button "[PERSON_NAME]" at bounding box center [481, 223] width 69 height 10
click at [105, 82] on input "SĐT Người Nhận" at bounding box center [92, 83] width 88 height 10
click at [95, 92] on div "0972522679 - c huề" at bounding box center [91, 94] width 81 height 7
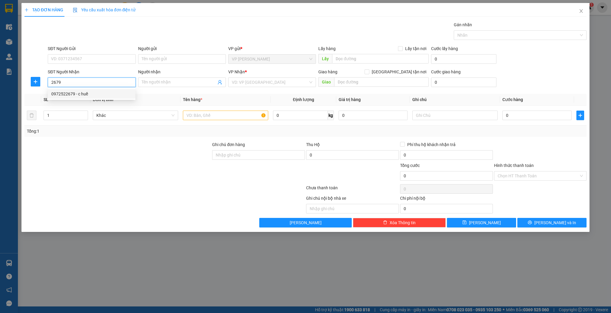
type input "0972522679"
type input "c huề"
type input "0972522679"
click at [194, 117] on input "text" at bounding box center [225, 116] width 85 height 10
click at [85, 113] on icon "up" at bounding box center [85, 114] width 2 height 2
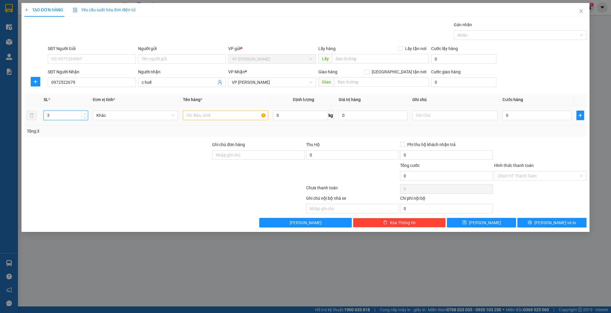
click at [85, 113] on icon "up" at bounding box center [85, 114] width 2 height 2
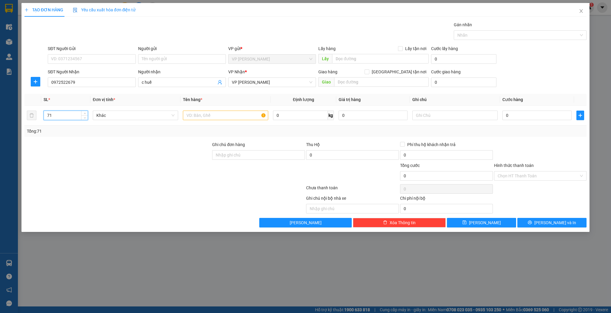
type input "7"
click at [192, 115] on input "text" at bounding box center [225, 116] width 85 height 10
type input "1 xốp 6 kiện"
click at [474, 222] on button "[PERSON_NAME]" at bounding box center [481, 223] width 69 height 10
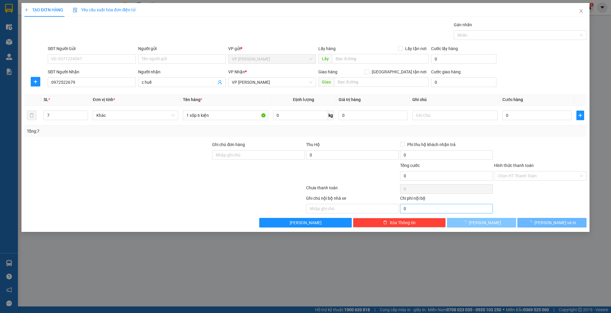
type input "1"
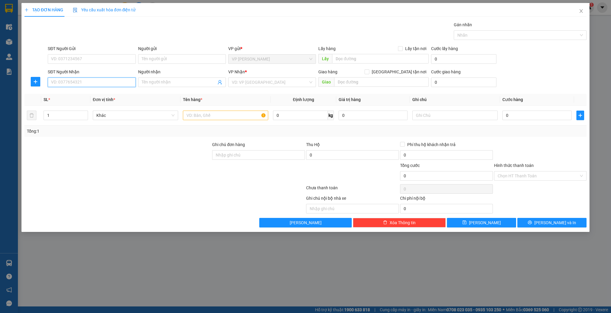
click at [103, 83] on input "SĐT Người Nhận" at bounding box center [92, 83] width 88 height 10
click at [51, 81] on input "2299" at bounding box center [92, 83] width 88 height 10
type input "0818822299"
click at [73, 93] on div "0818822299 - quang tú" at bounding box center [91, 94] width 81 height 7
type input "quang tú"
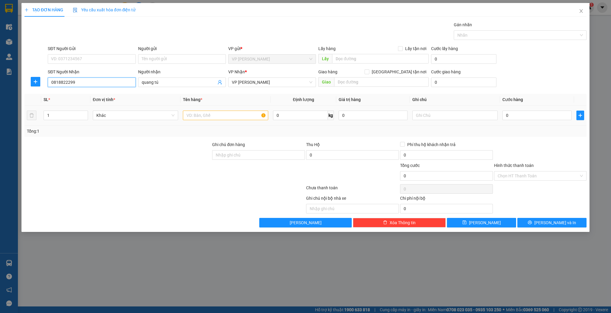
type input "0818822299"
click at [197, 117] on input "text" at bounding box center [225, 116] width 85 height 10
type input "bọc"
click at [466, 223] on icon "save" at bounding box center [464, 222] width 4 height 4
click at [86, 81] on input "SĐT Người Nhận" at bounding box center [92, 83] width 88 height 10
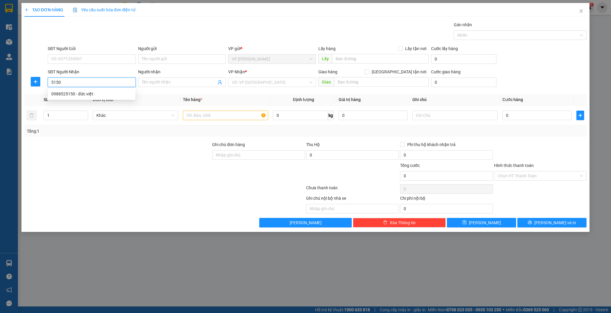
click at [83, 92] on div "0988525150 - đức việt" at bounding box center [91, 94] width 81 height 7
type input "0988525150"
type input "đức việt"
type input "0988525150"
click at [188, 114] on input "text" at bounding box center [225, 116] width 85 height 10
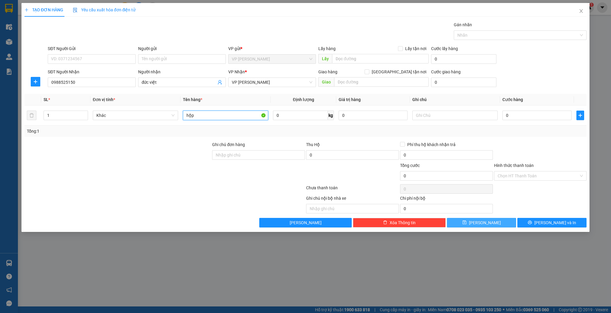
type input "hộp"
click at [462, 222] on button "[PERSON_NAME]" at bounding box center [481, 223] width 69 height 10
click at [181, 83] on input "Người nhận" at bounding box center [179, 82] width 75 height 7
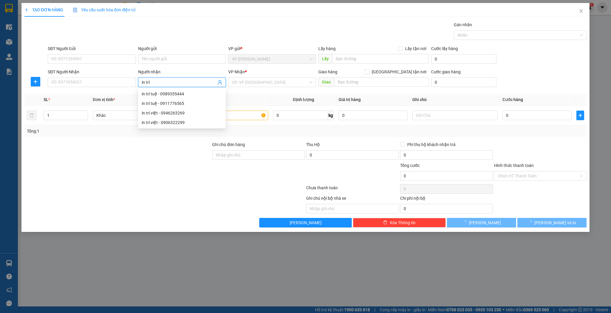
type input "in trí"
click at [171, 122] on div "in trí việt - 0906322299" at bounding box center [182, 122] width 81 height 7
type input "0906322299"
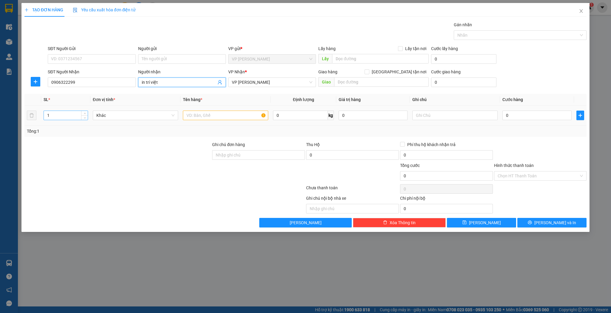
type input "in trí việt"
click at [70, 116] on input "1" at bounding box center [66, 115] width 44 height 9
type input "20"
click at [200, 113] on input "text" at bounding box center [225, 116] width 85 height 10
type input "bọc giấy"
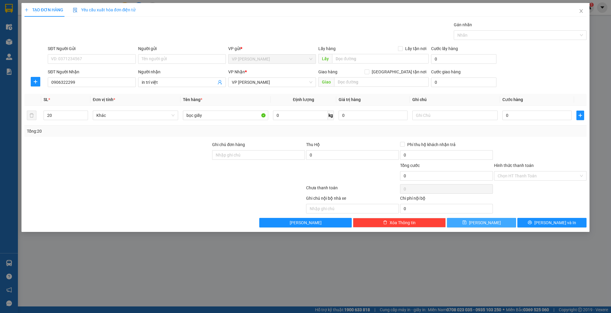
click at [464, 222] on button "[PERSON_NAME]" at bounding box center [481, 223] width 69 height 10
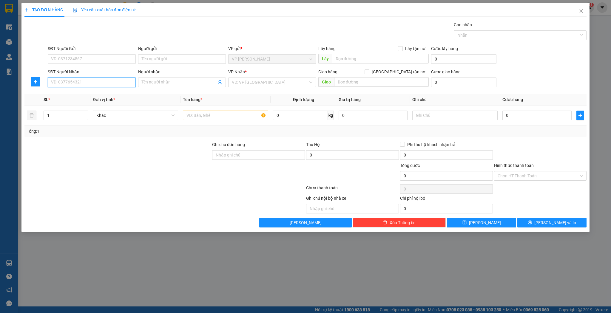
click at [65, 83] on input "SĐT Người Nhận" at bounding box center [92, 83] width 88 height 10
click at [67, 90] on div "0989899078 - a viễn" at bounding box center [92, 94] width 88 height 10
click at [188, 114] on input "text" at bounding box center [225, 116] width 85 height 10
click at [483, 223] on span "[PERSON_NAME]" at bounding box center [485, 222] width 32 height 7
click at [104, 81] on input "SĐT Người Nhận" at bounding box center [92, 83] width 88 height 10
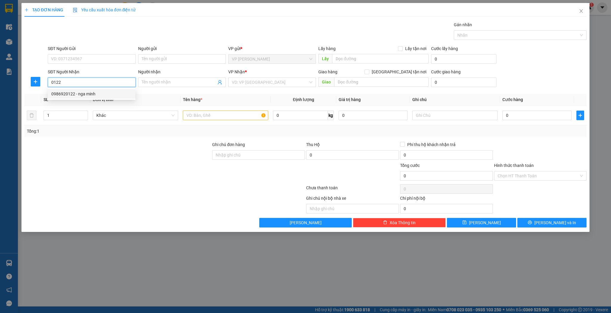
click at [100, 94] on div "0986920122 - nga minh" at bounding box center [91, 94] width 81 height 7
click at [83, 112] on span "up" at bounding box center [85, 114] width 4 height 4
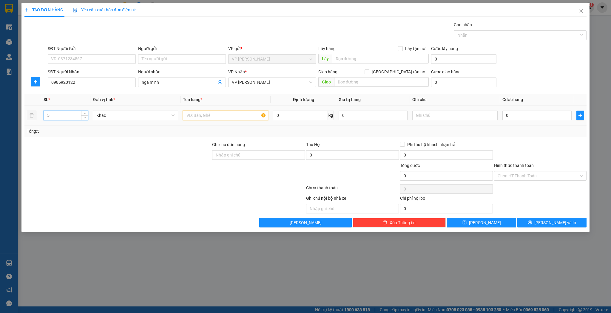
click at [186, 114] on input "text" at bounding box center [225, 116] width 85 height 10
click at [479, 223] on button "[PERSON_NAME]" at bounding box center [481, 223] width 69 height 10
click at [79, 81] on input "SĐT Người Nhận" at bounding box center [92, 83] width 88 height 10
click at [71, 93] on div "0914332489 - c hải" at bounding box center [91, 94] width 81 height 7
click at [203, 116] on input "text" at bounding box center [225, 116] width 85 height 10
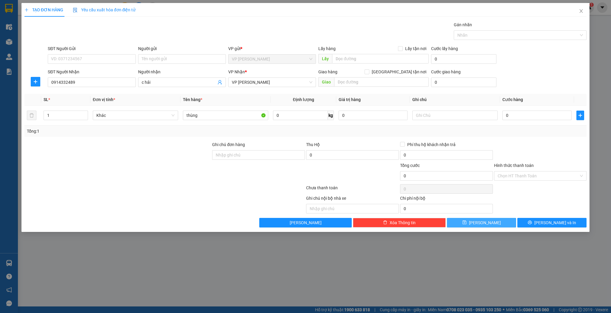
click at [473, 222] on button "[PERSON_NAME]" at bounding box center [481, 223] width 69 height 10
click at [580, 11] on icon "close" at bounding box center [580, 11] width 5 height 5
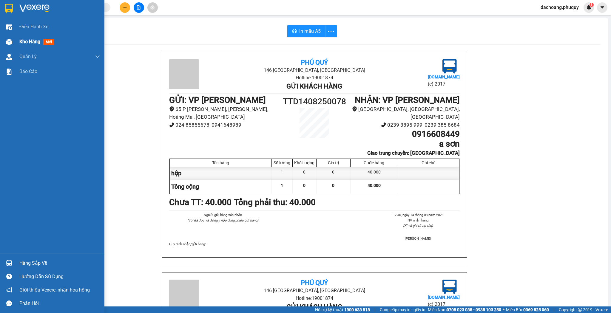
click at [13, 40] on div at bounding box center [9, 42] width 10 height 10
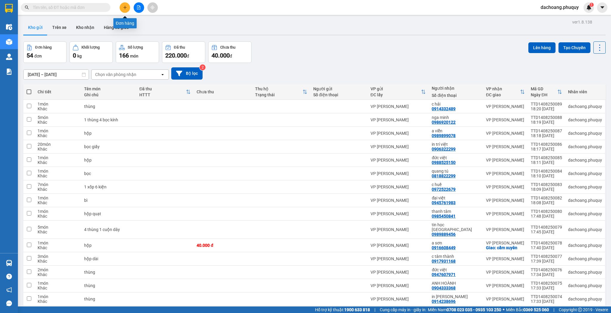
click at [124, 8] on icon "plus" at bounding box center [125, 7] width 4 height 4
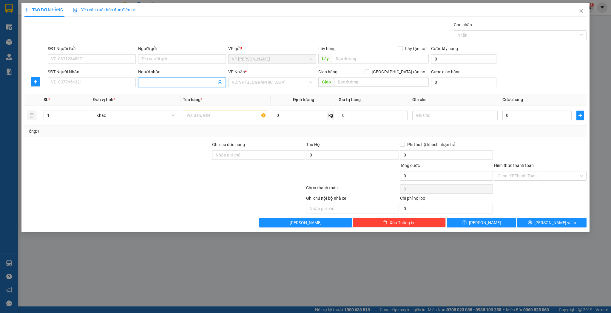
click at [156, 84] on input "Người nhận" at bounding box center [179, 82] width 75 height 7
click at [192, 95] on div "vũ hợp - 0847884568" at bounding box center [182, 94] width 81 height 7
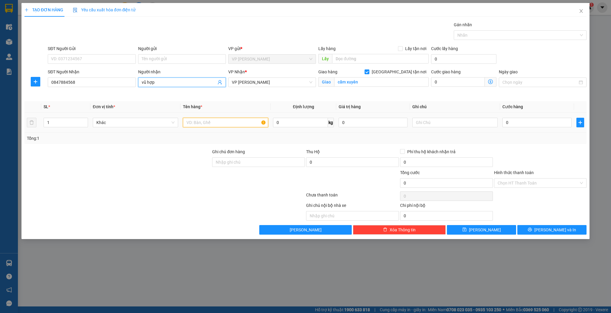
click at [204, 121] on input "text" at bounding box center [225, 123] width 85 height 10
click at [462, 230] on button "[PERSON_NAME]" at bounding box center [481, 230] width 69 height 10
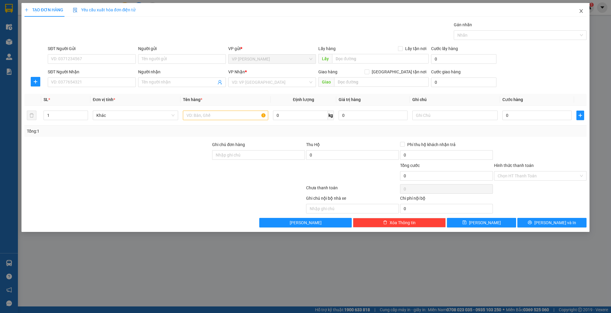
click at [584, 8] on span "Close" at bounding box center [580, 11] width 17 height 17
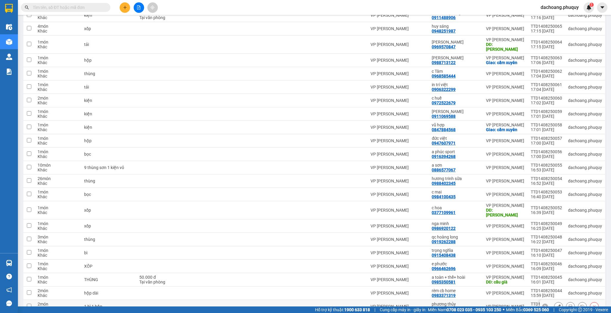
scroll to position [453, 0]
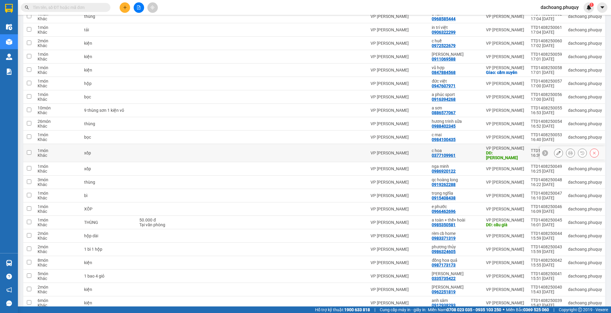
click at [471, 148] on div "c hoa 0377109961" at bounding box center [455, 153] width 48 height 10
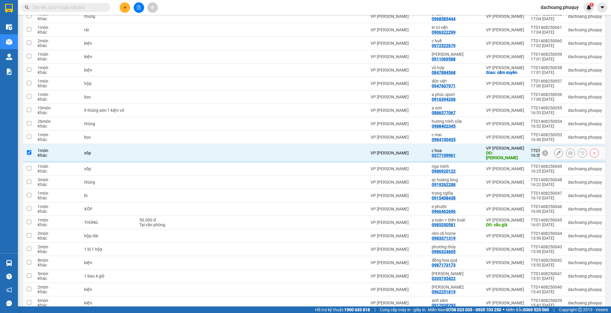
click at [471, 148] on div "c hoa 0377109961" at bounding box center [455, 153] width 48 height 10
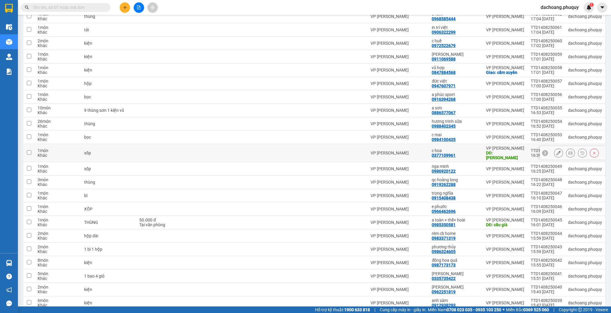
click at [470, 148] on div "c hoa 0377109961" at bounding box center [455, 153] width 48 height 10
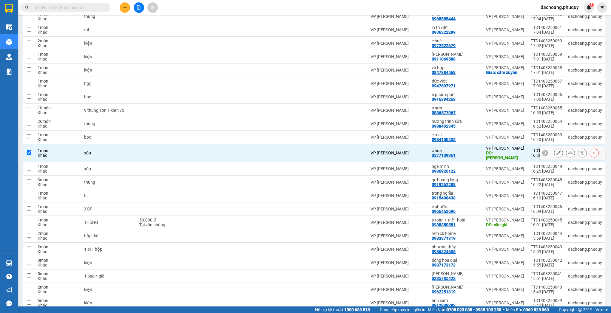
drag, startPoint x: 470, startPoint y: 135, endPoint x: 436, endPoint y: 129, distance: 34.5
click at [470, 148] on div "c hoa 0377109961" at bounding box center [455, 153] width 48 height 10
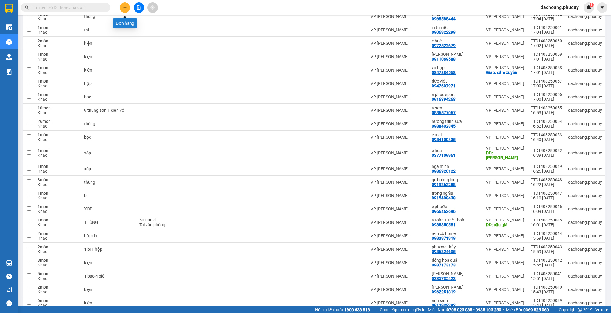
click at [122, 8] on button at bounding box center [125, 7] width 10 height 10
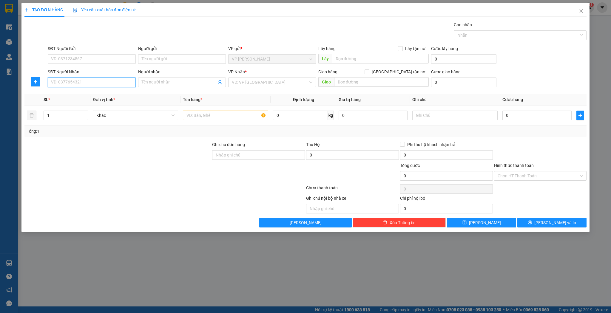
click at [109, 81] on input "SĐT Người Nhận" at bounding box center [92, 83] width 88 height 10
click at [99, 93] on div "0989771751 - anh" at bounding box center [91, 94] width 81 height 7
click at [193, 115] on input "text" at bounding box center [225, 116] width 85 height 10
click at [482, 222] on span "[PERSON_NAME]" at bounding box center [485, 222] width 32 height 7
click at [107, 83] on input "SĐT Người Nhận" at bounding box center [92, 83] width 88 height 10
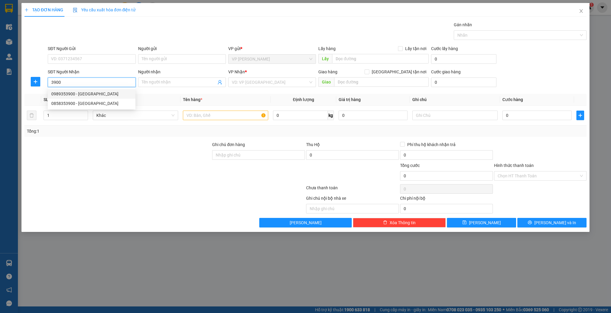
click at [107, 94] on div "0989353900 - [GEOGRAPHIC_DATA]" at bounding box center [91, 94] width 81 height 7
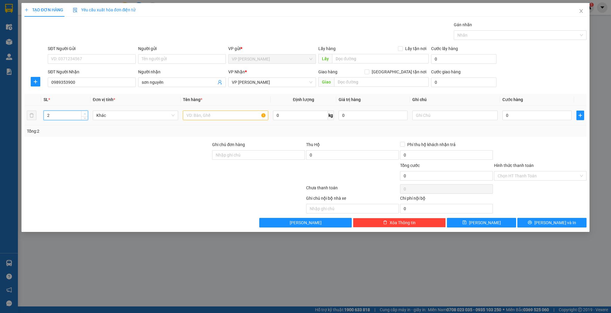
click at [86, 113] on span "up" at bounding box center [85, 114] width 4 height 4
click at [188, 116] on input "text" at bounding box center [225, 116] width 85 height 10
click at [469, 221] on button "[PERSON_NAME]" at bounding box center [481, 223] width 69 height 10
click at [93, 82] on input "SĐT Người Nhận" at bounding box center [92, 83] width 88 height 10
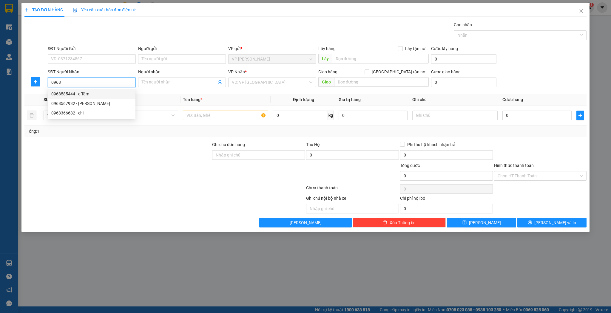
click at [50, 82] on input "0968" at bounding box center [92, 83] width 88 height 10
click at [76, 93] on div "0987560968 - trung hiếu" at bounding box center [91, 94] width 81 height 7
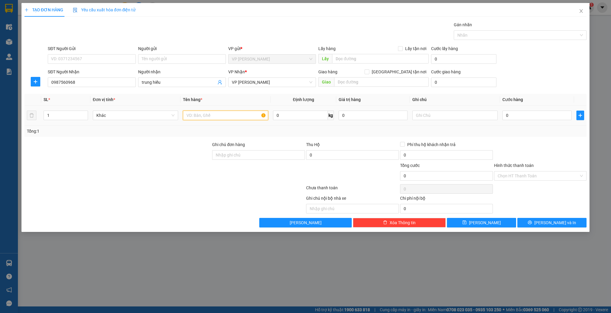
click at [193, 114] on input "text" at bounding box center [225, 116] width 85 height 10
click at [480, 221] on button "[PERSON_NAME]" at bounding box center [481, 223] width 69 height 10
click at [581, 11] on icon "close" at bounding box center [580, 11] width 3 height 4
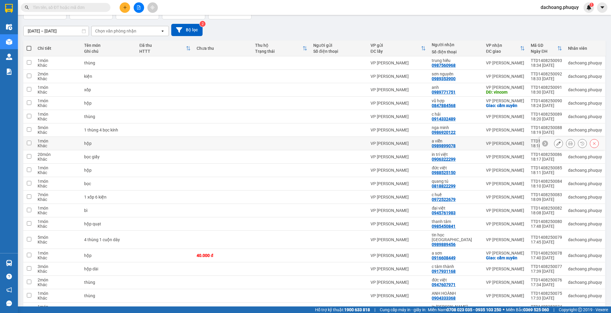
scroll to position [48, 0]
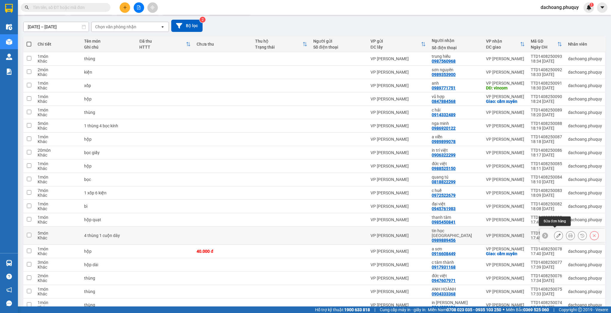
click at [556, 233] on icon at bounding box center [558, 235] width 4 height 4
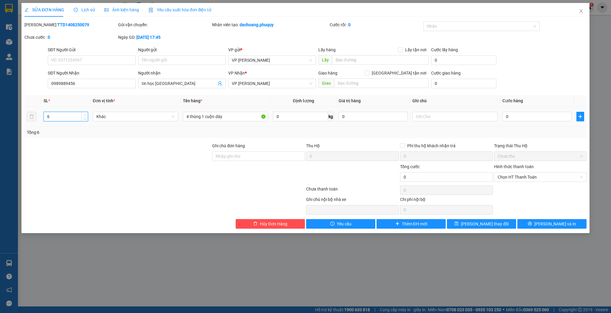
click at [85, 114] on icon "up" at bounding box center [85, 115] width 2 height 2
click at [188, 115] on input "4 thùng 1 cuộn dây" at bounding box center [225, 117] width 85 height 10
click at [234, 117] on input "5 thùng 1 cuộn dây" at bounding box center [225, 117] width 85 height 10
click at [233, 117] on input "5 thùng 1 cuộn dây 1 kiện hộp sắt" at bounding box center [225, 117] width 85 height 10
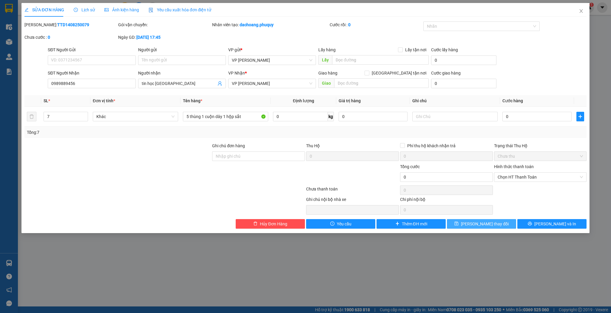
click at [462, 224] on button "[PERSON_NAME] thay đổi" at bounding box center [481, 224] width 69 height 10
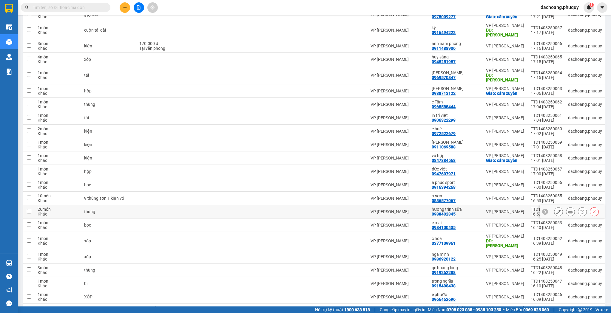
scroll to position [310, 0]
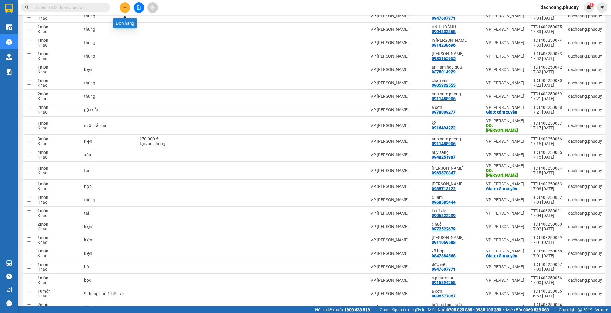
click at [122, 8] on button at bounding box center [125, 7] width 10 height 10
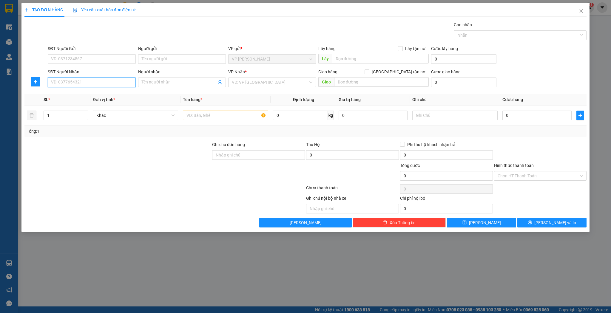
click at [105, 84] on input "SĐT Người Nhận" at bounding box center [92, 83] width 88 height 10
click at [95, 95] on div "0916394268 - a phúc sport" at bounding box center [91, 94] width 81 height 7
click at [194, 114] on input "text" at bounding box center [225, 116] width 85 height 10
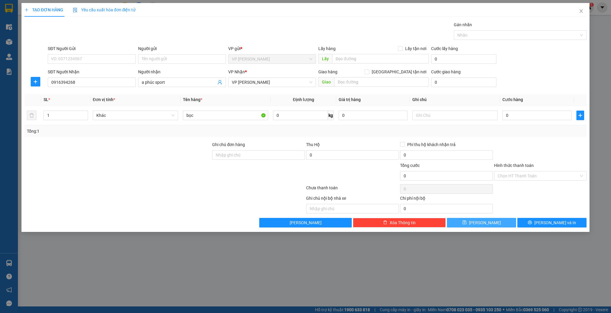
click at [470, 225] on button "[PERSON_NAME]" at bounding box center [481, 223] width 69 height 10
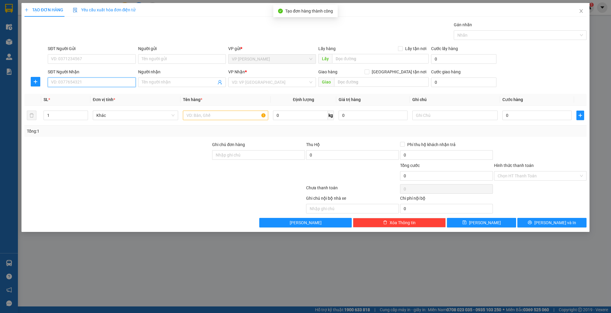
click at [105, 81] on input "SĐT Người Nhận" at bounding box center [92, 83] width 88 height 10
click at [92, 93] on div "0988845332 - a bằng" at bounding box center [91, 94] width 81 height 7
click at [191, 116] on input "text" at bounding box center [225, 116] width 85 height 10
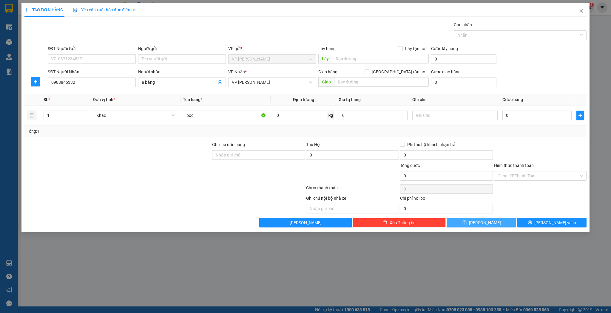
click at [466, 220] on icon "save" at bounding box center [464, 222] width 4 height 4
click at [66, 83] on input "SĐT Người Nhận" at bounding box center [92, 83] width 88 height 10
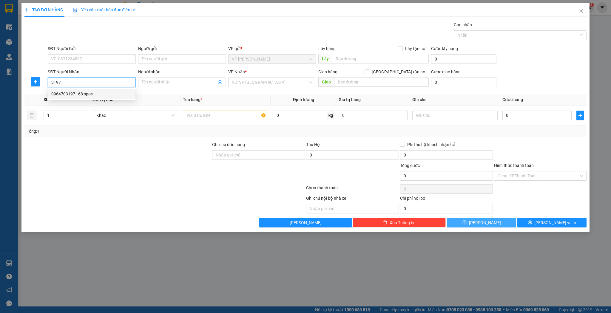
click at [72, 95] on div "0964703197 - 68 sport" at bounding box center [91, 94] width 81 height 7
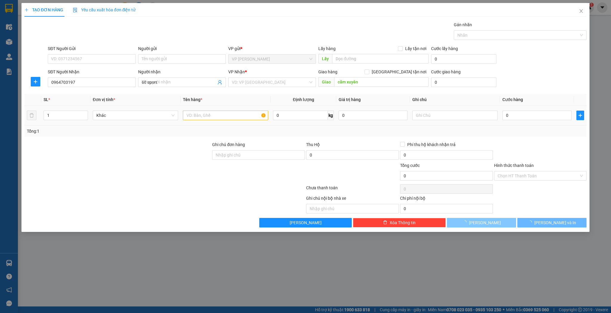
click at [189, 106] on th "Tên hàng *" at bounding box center [225, 100] width 90 height 12
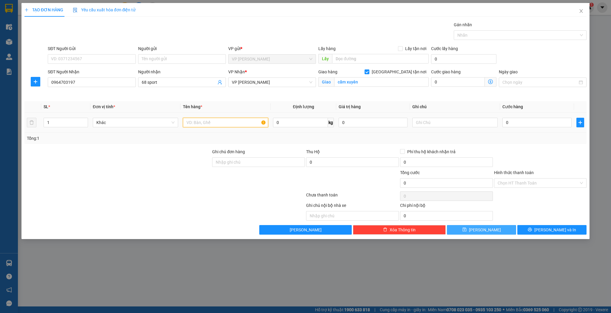
click at [193, 122] on input "text" at bounding box center [225, 123] width 85 height 10
click at [462, 228] on button "[PERSON_NAME]" at bounding box center [481, 230] width 69 height 10
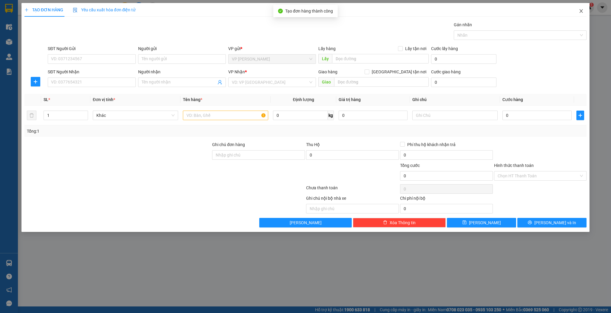
click at [580, 9] on icon "close" at bounding box center [580, 11] width 5 height 5
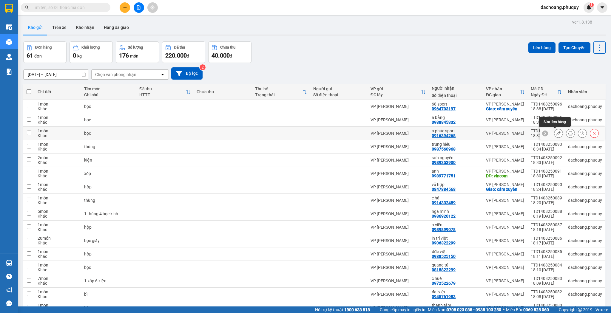
click at [554, 131] on button at bounding box center [558, 133] width 8 height 10
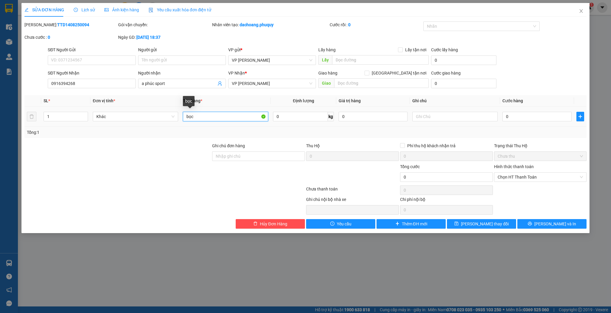
click at [203, 118] on input "bọc" at bounding box center [225, 117] width 85 height 10
click at [478, 224] on span "[PERSON_NAME] thay đổi" at bounding box center [485, 224] width 48 height 7
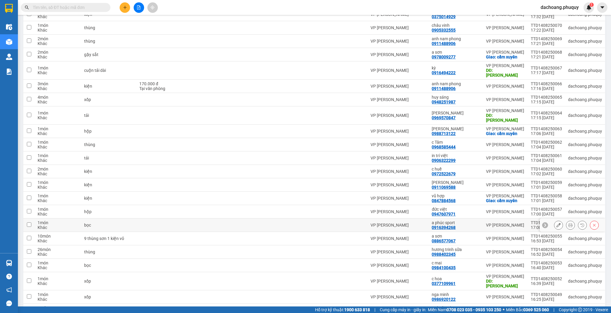
scroll to position [477, 0]
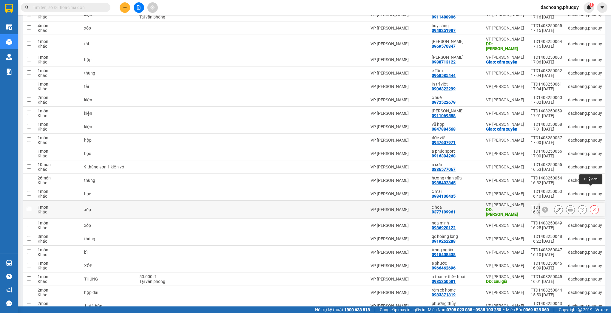
click at [593, 208] on icon at bounding box center [594, 209] width 3 height 3
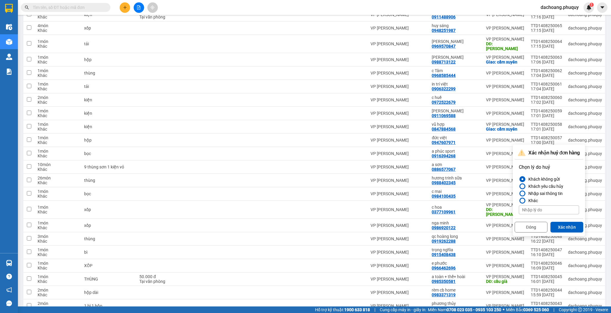
click at [522, 186] on div at bounding box center [522, 186] width 4 height 4
click at [519, 186] on input "Khách yêu cầu hủy" at bounding box center [519, 186] width 0 height 0
click at [562, 228] on button "Xác nhận" at bounding box center [566, 227] width 33 height 11
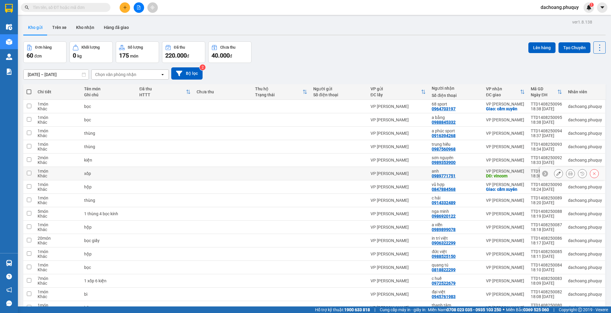
scroll to position [0, 0]
click at [125, 9] on icon "plus" at bounding box center [125, 7] width 0 height 3
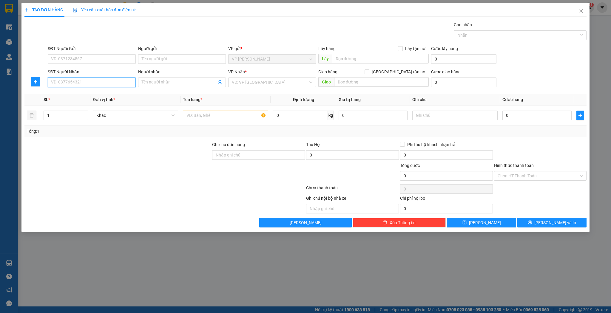
click at [103, 78] on input "SĐT Người Nhận" at bounding box center [92, 83] width 88 height 10
click at [98, 94] on div "0943344768 - ngọc hải (ô tô phúc hải)" at bounding box center [122, 94] width 143 height 7
click at [207, 116] on input "text" at bounding box center [225, 116] width 85 height 10
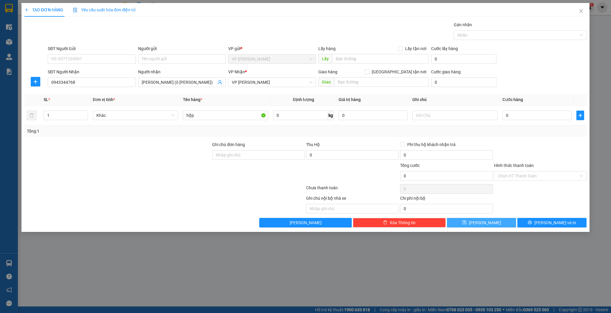
click at [460, 222] on button "[PERSON_NAME]" at bounding box center [481, 223] width 69 height 10
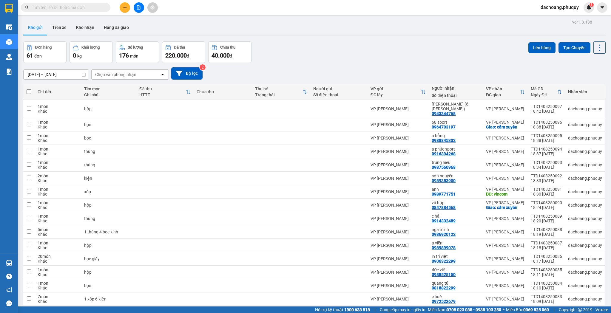
click at [92, 7] on input "text" at bounding box center [68, 7] width 70 height 7
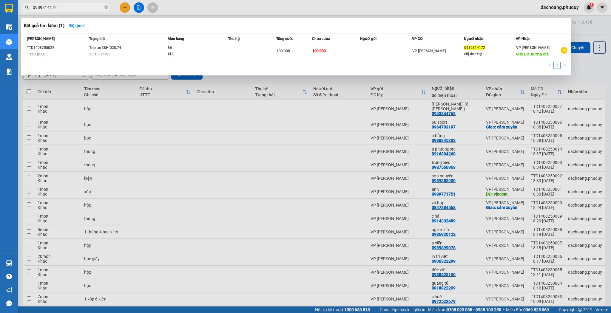
click at [124, 10] on div at bounding box center [305, 156] width 611 height 313
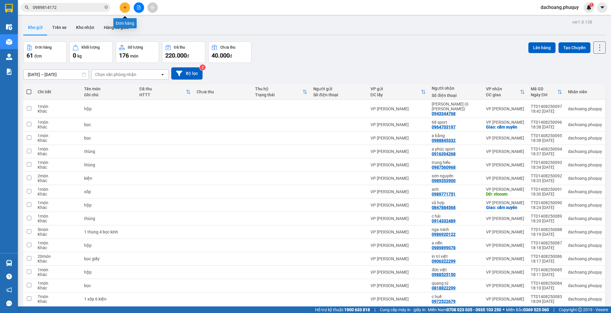
click at [123, 12] on button at bounding box center [125, 7] width 10 height 10
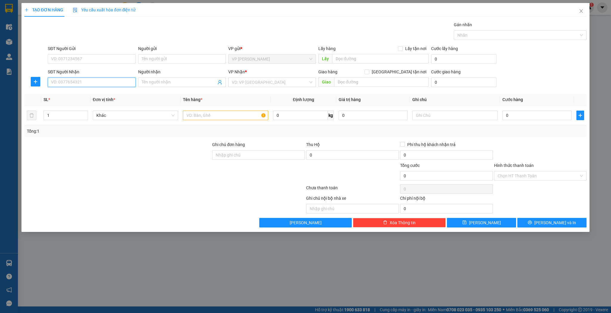
click at [96, 83] on input "SĐT Người Nhận" at bounding box center [92, 83] width 88 height 10
click at [145, 80] on input "Người nhận" at bounding box center [179, 82] width 75 height 7
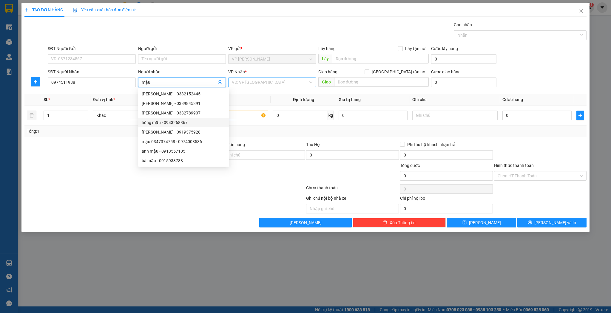
click at [312, 85] on div "VD: VP [GEOGRAPHIC_DATA]" at bounding box center [272, 83] width 88 height 10
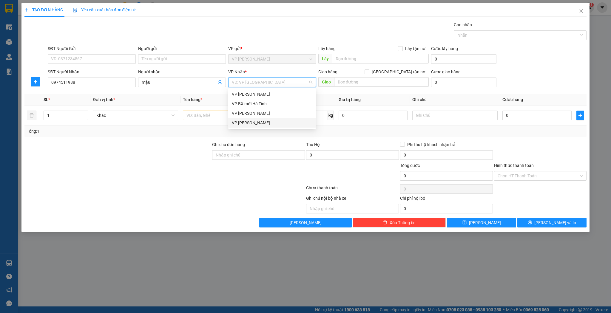
click at [269, 123] on div "VP [PERSON_NAME]" at bounding box center [272, 123] width 81 height 7
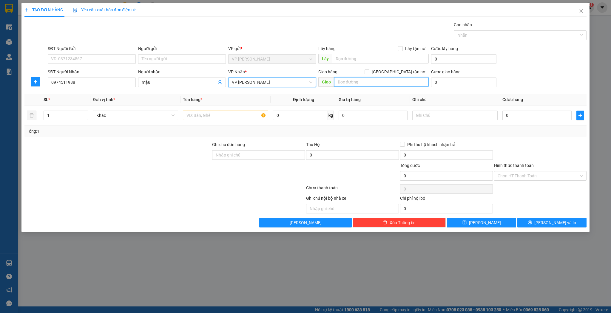
click at [352, 84] on input "text" at bounding box center [381, 82] width 95 height 10
click at [220, 118] on input "text" at bounding box center [225, 116] width 85 height 10
click at [510, 117] on input "0" at bounding box center [536, 116] width 69 height 10
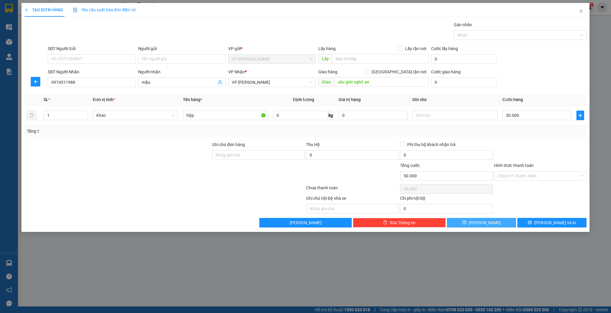
click at [466, 221] on icon "save" at bounding box center [464, 222] width 4 height 4
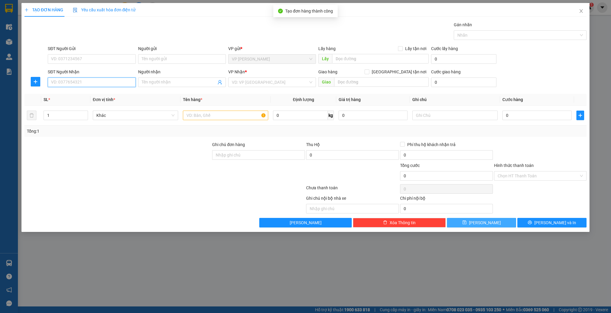
click at [78, 81] on input "SĐT Người Nhận" at bounding box center [92, 83] width 88 height 10
click at [154, 80] on input "Người nhận" at bounding box center [179, 82] width 75 height 7
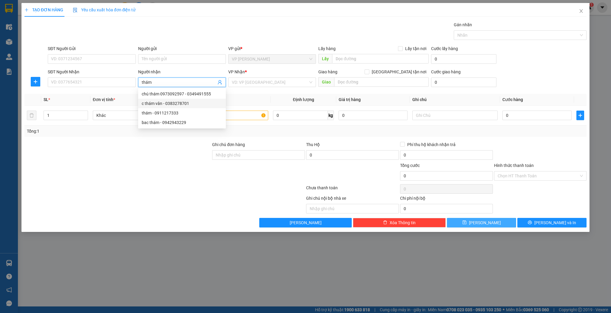
click at [151, 103] on div "c thám vân - 0383278701" at bounding box center [182, 103] width 81 height 7
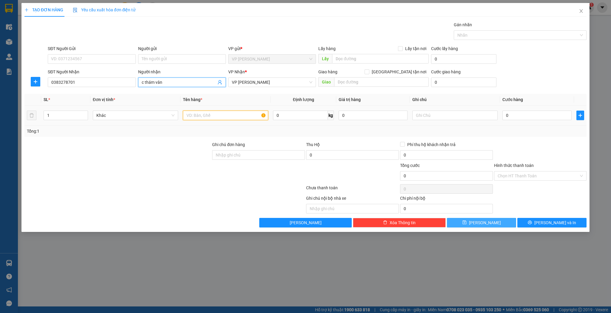
click at [194, 116] on input "text" at bounding box center [225, 116] width 85 height 10
click at [459, 222] on button "[PERSON_NAME]" at bounding box center [481, 223] width 69 height 10
click at [92, 84] on input "SĐT Người Nhận" at bounding box center [92, 83] width 88 height 10
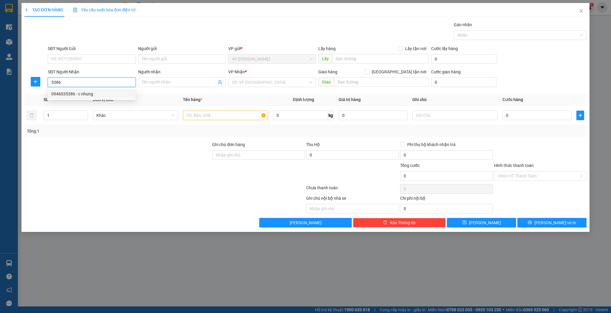
click at [87, 93] on div "0946035386 - c nhung" at bounding box center [91, 94] width 81 height 7
click at [192, 114] on input "text" at bounding box center [225, 116] width 85 height 10
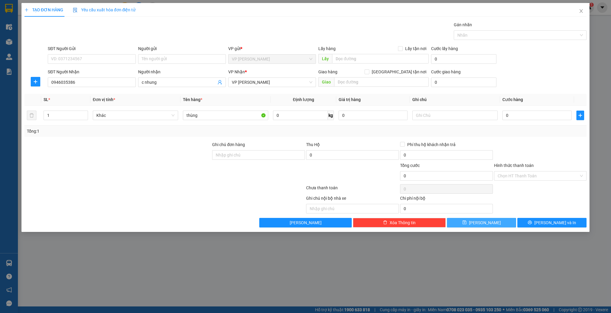
click at [460, 221] on button "[PERSON_NAME]" at bounding box center [481, 223] width 69 height 10
click at [583, 19] on span "Close" at bounding box center [580, 11] width 17 height 17
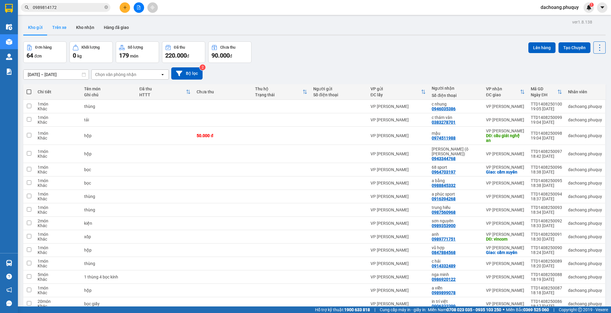
click at [50, 29] on button "Trên xe" at bounding box center [59, 27] width 24 height 14
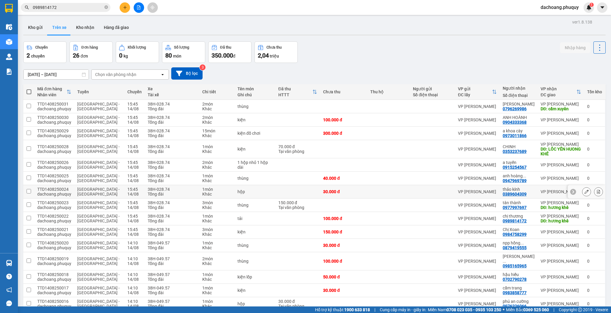
scroll to position [24, 0]
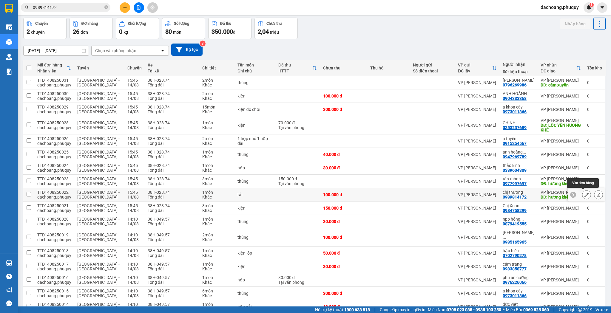
click at [584, 194] on icon at bounding box center [586, 195] width 4 height 4
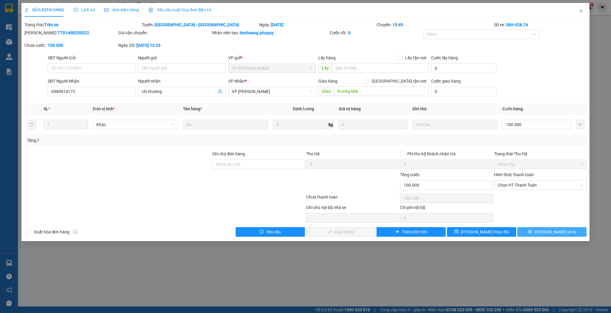
click at [551, 233] on span "[PERSON_NAME] và In" at bounding box center [555, 232] width 42 height 7
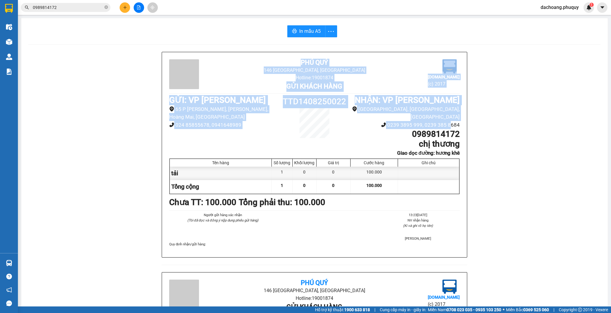
drag, startPoint x: 147, startPoint y: 44, endPoint x: 465, endPoint y: 126, distance: 328.8
click at [459, 126] on div "In mẫu A5 Phú Quý 146 Hà Huy Tập, TP Hà Tĩnh Hotline: 19001874 Gửi khách hàng V…" at bounding box center [314, 259] width 586 height 482
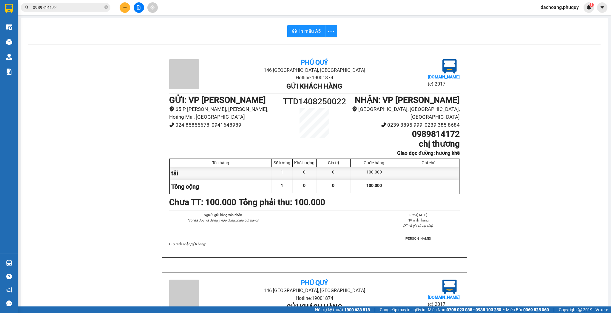
click at [510, 134] on div "Phú Quý 146 Hà Huy Tập, TP Hà Tĩnh Hotline: 19001874 Gửi khách hàng Vexere.com …" at bounding box center [314, 272] width 572 height 441
click at [525, 148] on div "Phú Quý 146 Hà Huy Tập, TP Hà Tĩnh Hotline: 19001874 Gửi khách hàng Vexere.com …" at bounding box center [314, 272] width 572 height 441
drag, startPoint x: 596, startPoint y: 0, endPoint x: 494, endPoint y: 85, distance: 133.2
drag, startPoint x: 494, startPoint y: 85, endPoint x: 525, endPoint y: 65, distance: 37.1
click at [525, 65] on div "Phú Quý 146 Hà Huy Tập, TP Hà Tĩnh Hotline: 19001874 Gửi khách hàng Vexere.com …" at bounding box center [314, 272] width 572 height 441
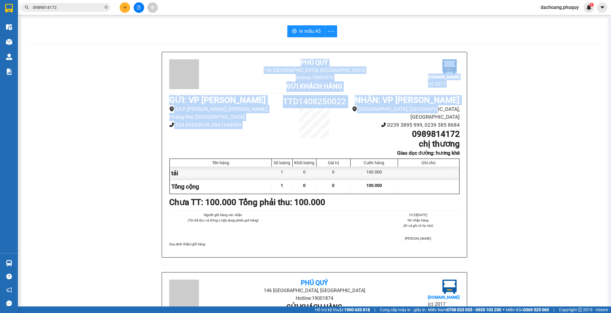
drag, startPoint x: 130, startPoint y: 24, endPoint x: 460, endPoint y: 117, distance: 342.9
click at [454, 117] on div "In mẫu A5 Phú Quý 146 Hà Huy Tập, TP Hà Tĩnh Hotline: 19001874 Gửi khách hàng V…" at bounding box center [314, 259] width 586 height 482
click at [521, 109] on div "Phú Quý 146 Hà Huy Tập, TP Hà Tĩnh Hotline: 19001874 Gửi khách hàng Vexere.com …" at bounding box center [314, 272] width 572 height 441
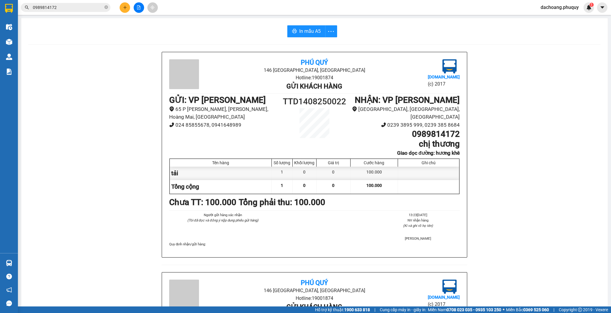
click at [125, 8] on icon "plus" at bounding box center [125, 7] width 4 height 4
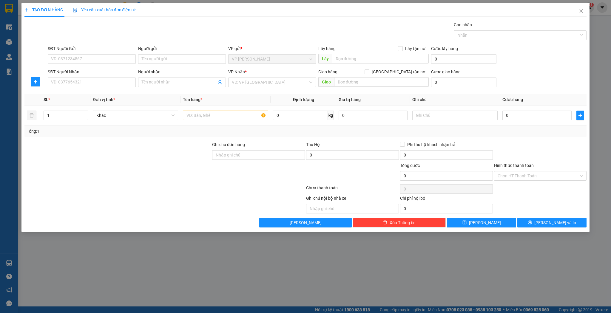
click at [91, 88] on div "SĐT Người Nhận VD: 0377654321" at bounding box center [92, 79] width 88 height 21
click at [93, 83] on input "SĐT Người Nhận" at bounding box center [92, 83] width 88 height 10
click at [89, 94] on th "SL *" at bounding box center [65, 100] width 49 height 12
click at [95, 85] on input "5774" at bounding box center [92, 83] width 88 height 10
click at [92, 94] on div "02393855774 - trọng nghĩa" at bounding box center [91, 94] width 81 height 7
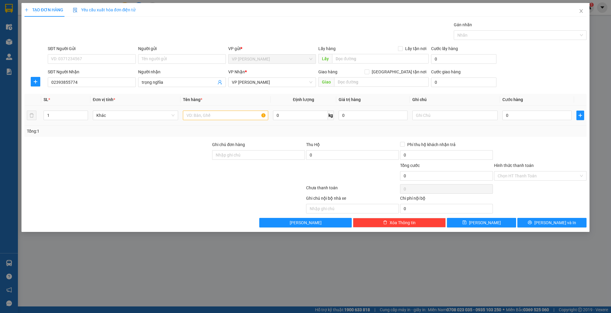
click at [226, 123] on td at bounding box center [225, 116] width 90 height 20
click at [227, 119] on input "text" at bounding box center [225, 116] width 85 height 10
click at [555, 113] on input "0" at bounding box center [536, 116] width 69 height 10
click at [555, 113] on input "3" at bounding box center [536, 116] width 69 height 10
drag, startPoint x: 487, startPoint y: 225, endPoint x: 479, endPoint y: 221, distance: 8.3
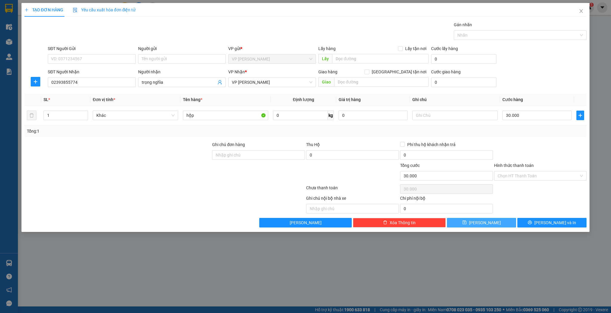
click at [486, 225] on span "[PERSON_NAME]" at bounding box center [485, 222] width 32 height 7
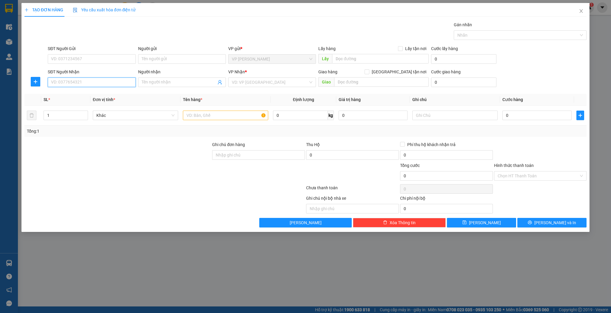
click at [110, 81] on input "SĐT Người Nhận" at bounding box center [92, 83] width 88 height 10
drag, startPoint x: 88, startPoint y: 93, endPoint x: 100, endPoint y: 97, distance: 12.7
click at [88, 93] on div "0393668359 - lan lê" at bounding box center [91, 94] width 81 height 7
click at [230, 117] on input "text" at bounding box center [225, 116] width 85 height 10
click at [520, 119] on input "0" at bounding box center [536, 116] width 69 height 10
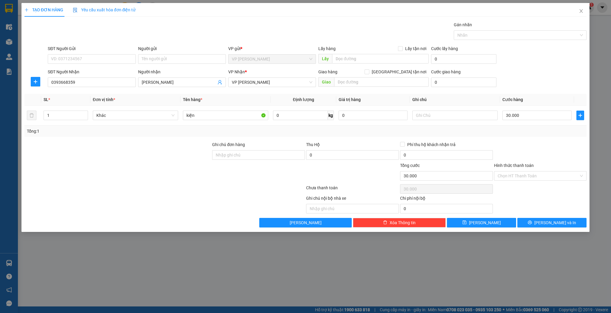
click at [470, 214] on div "Transit Pickup Surcharge Ids Transit Deliver Surcharge Ids Transit Deliver Surc…" at bounding box center [305, 124] width 562 height 206
click at [473, 218] on button "[PERSON_NAME]" at bounding box center [481, 223] width 69 height 10
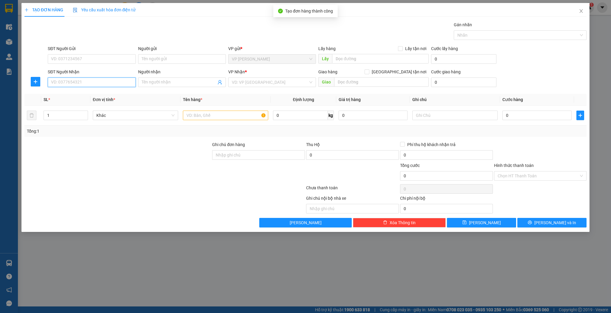
click at [119, 80] on input "SĐT Người Nhận" at bounding box center [92, 83] width 88 height 10
click at [96, 83] on input "SĐT Người Nhận" at bounding box center [92, 83] width 88 height 10
click at [203, 92] on div "Transit Pickup Surcharge Ids Transit Deliver Surcharge Ids Transit Deliver Surc…" at bounding box center [305, 124] width 562 height 206
click at [185, 81] on input "Người nhận" at bounding box center [179, 82] width 75 height 7
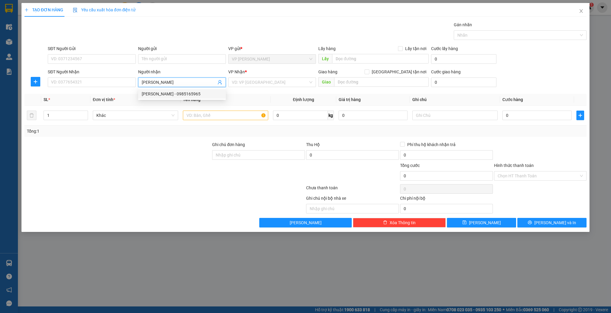
click at [192, 97] on div "[PERSON_NAME] - 0985165965" at bounding box center [182, 94] width 81 height 7
click at [183, 111] on input "text" at bounding box center [225, 116] width 85 height 10
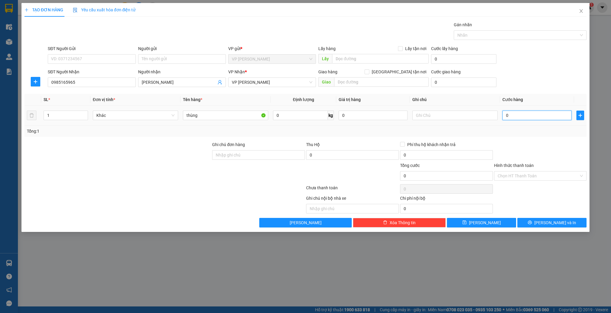
click at [528, 118] on input "0" at bounding box center [536, 116] width 69 height 10
click at [484, 227] on button "[PERSON_NAME]" at bounding box center [481, 223] width 69 height 10
click at [81, 80] on input "SĐT Người Nhận" at bounding box center [92, 83] width 88 height 10
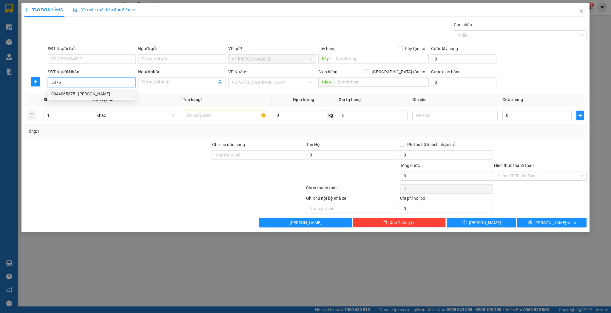
click at [81, 96] on div "0944065375 - anh thọ" at bounding box center [91, 94] width 81 height 7
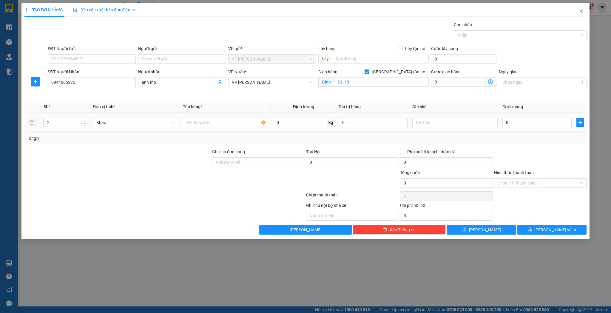
click at [83, 121] on span "up" at bounding box center [85, 121] width 4 height 4
click at [196, 121] on input "text" at bounding box center [225, 123] width 85 height 10
click at [462, 229] on button "[PERSON_NAME]" at bounding box center [481, 230] width 69 height 10
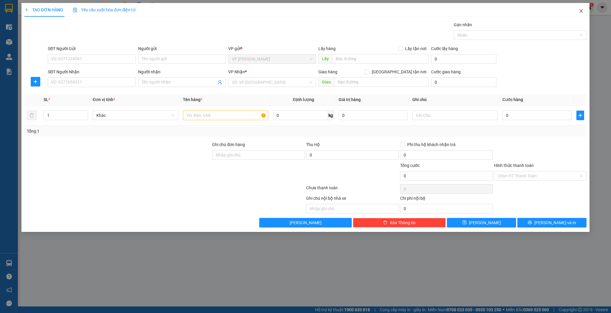
click at [581, 8] on span "Close" at bounding box center [580, 11] width 17 height 17
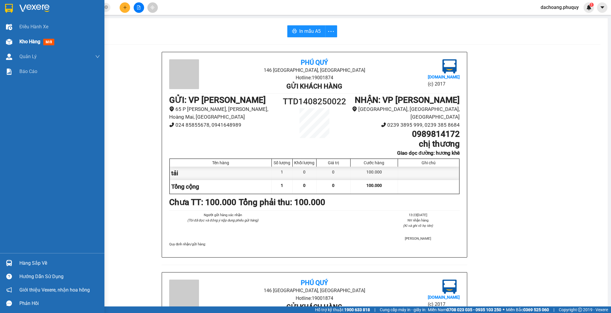
click at [29, 41] on span "Kho hàng" at bounding box center [29, 42] width 21 height 6
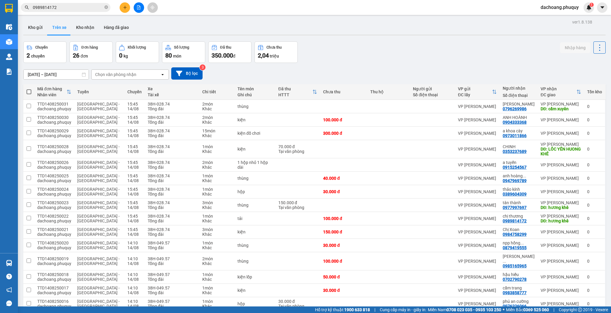
click at [32, 19] on div "ver 1.8.138 Kho gửi Trên xe Kho nhận Hàng đã giao Chuyến 2 chuyến Đơn hàng 26 đ…" at bounding box center [314, 256] width 587 height 476
click at [37, 26] on button "Kho gửi" at bounding box center [35, 27] width 24 height 14
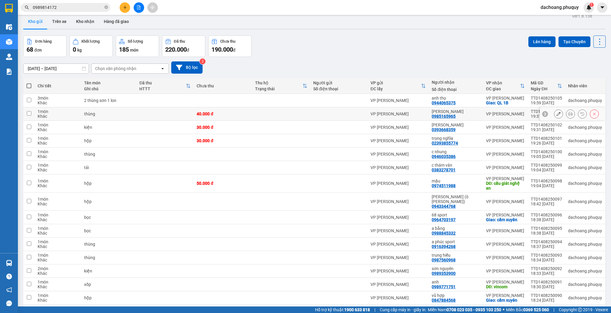
scroll to position [24, 0]
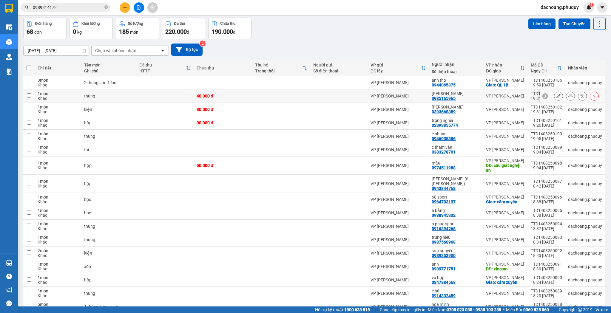
click at [554, 95] on button at bounding box center [558, 96] width 8 height 10
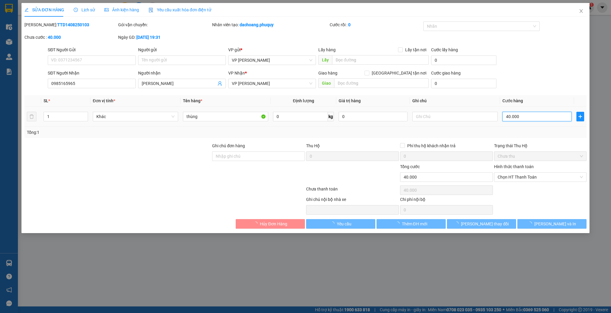
click at [519, 117] on input "40.000" at bounding box center [536, 117] width 69 height 10
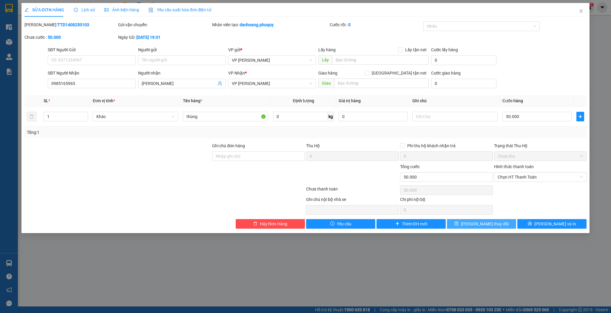
click at [491, 223] on span "[PERSON_NAME] thay đổi" at bounding box center [485, 224] width 48 height 7
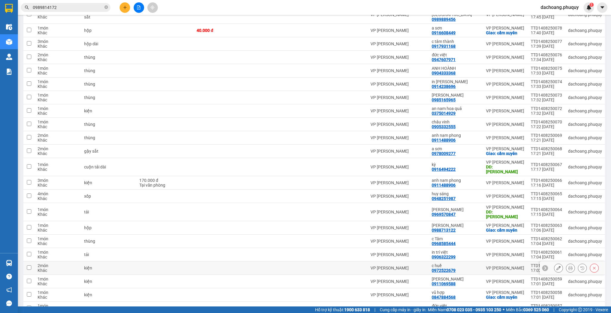
scroll to position [526, 0]
